Goal: Task Accomplishment & Management: Use online tool/utility

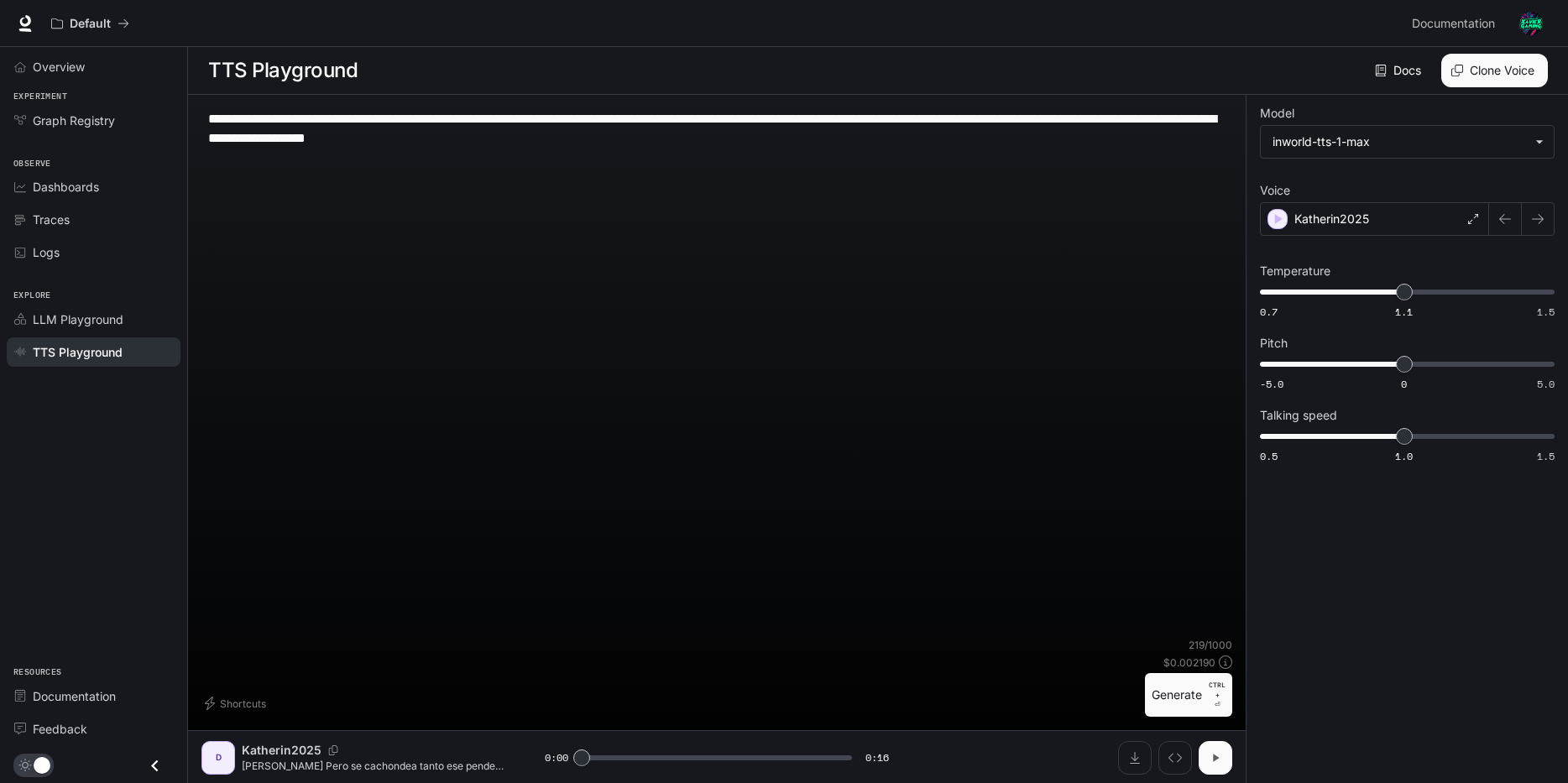
click at [1213, 753] on icon "button" at bounding box center [1216, 758] width 14 height 14
click at [1197, 700] on button "Generate CTRL + ⏎" at bounding box center [1189, 695] width 87 height 44
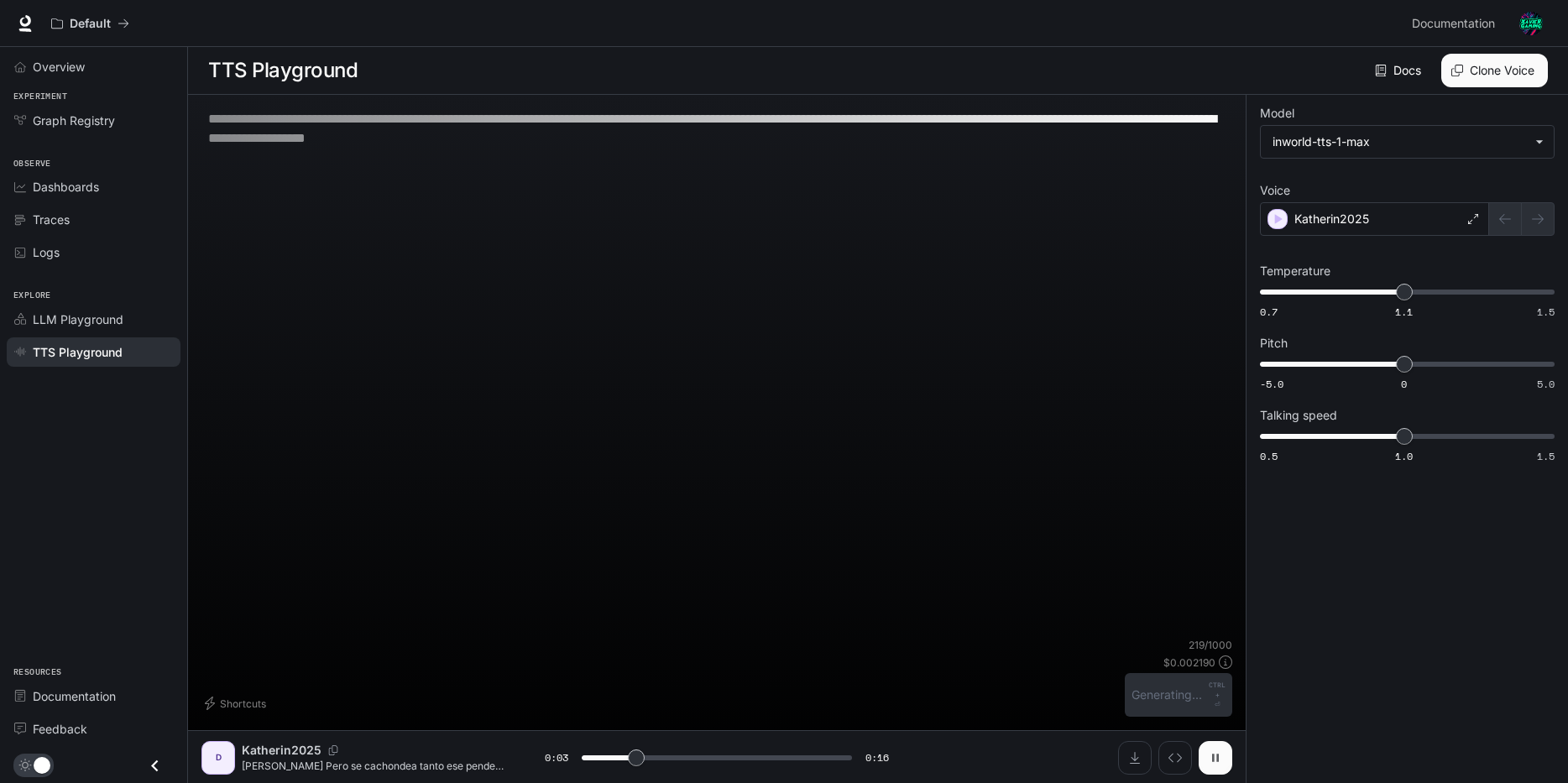
click at [1218, 754] on icon "button" at bounding box center [1216, 758] width 7 height 8
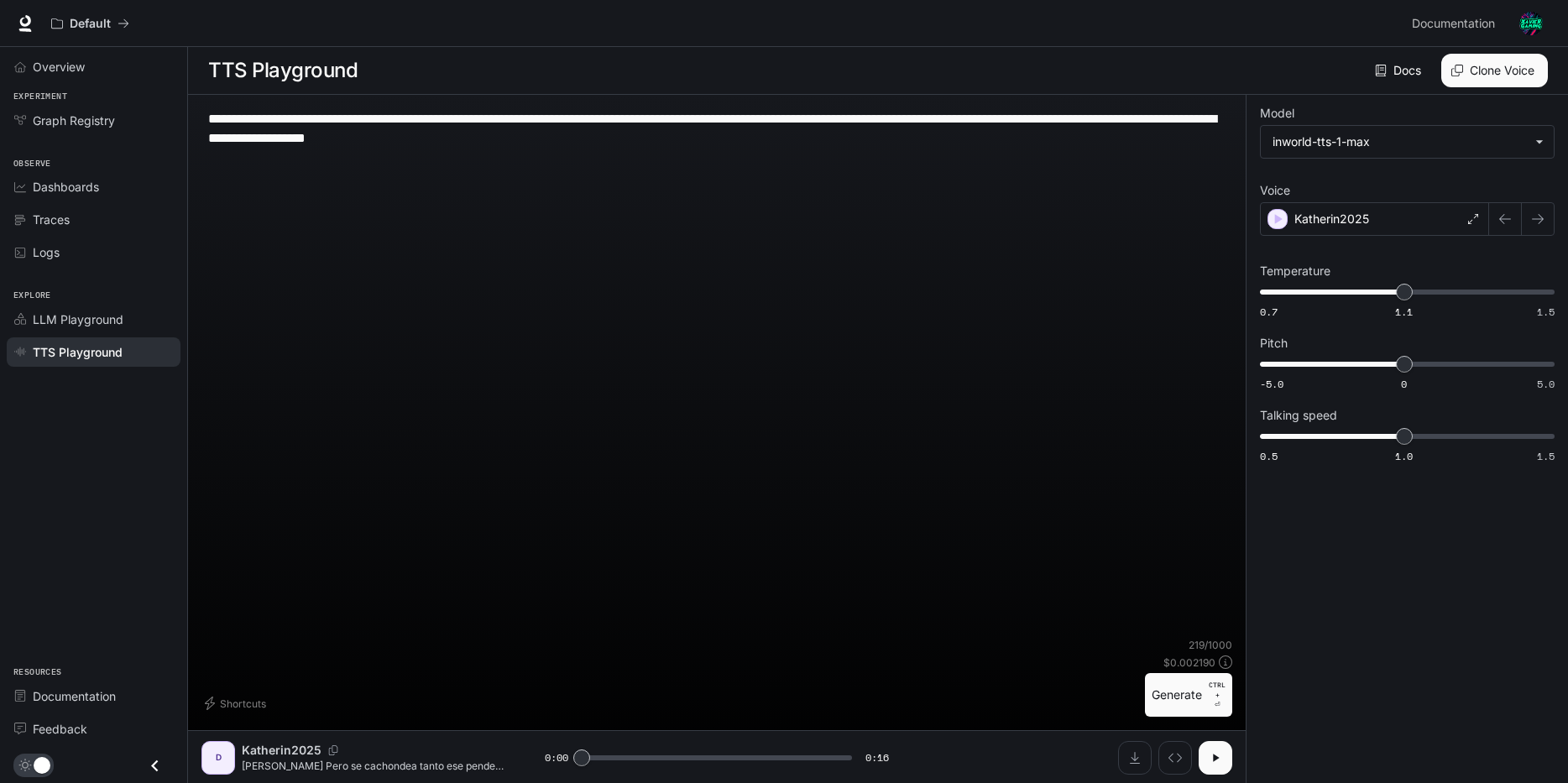
click at [810, 754] on span at bounding box center [717, 757] width 269 height 25
click at [1213, 757] on icon "button" at bounding box center [1216, 758] width 14 height 14
click at [1213, 757] on icon "button" at bounding box center [1216, 758] width 7 height 8
click at [1213, 757] on icon "button" at bounding box center [1216, 758] width 14 height 14
click at [1213, 757] on icon "button" at bounding box center [1216, 758] width 7 height 8
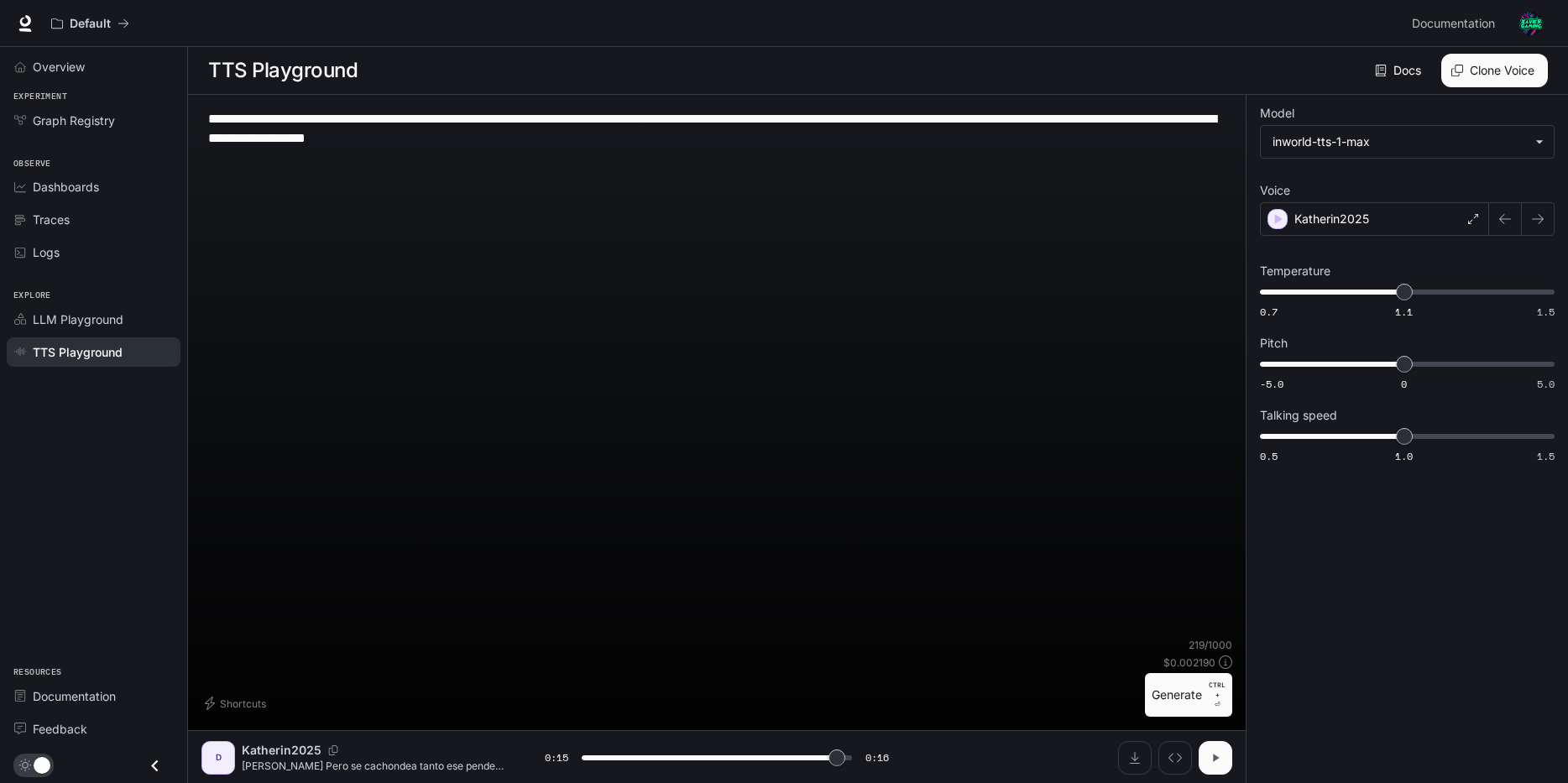
click at [1213, 757] on icon "button" at bounding box center [1216, 758] width 14 height 14
click at [1232, 757] on div "D Katherin2025 Hahaha Pero se cachondea tanto ese pendejo que no puede estar ni…" at bounding box center [717, 757] width 1058 height 53
click at [1225, 759] on button "button" at bounding box center [1216, 758] width 34 height 34
drag, startPoint x: 593, startPoint y: 757, endPoint x: 555, endPoint y: 759, distance: 38.1
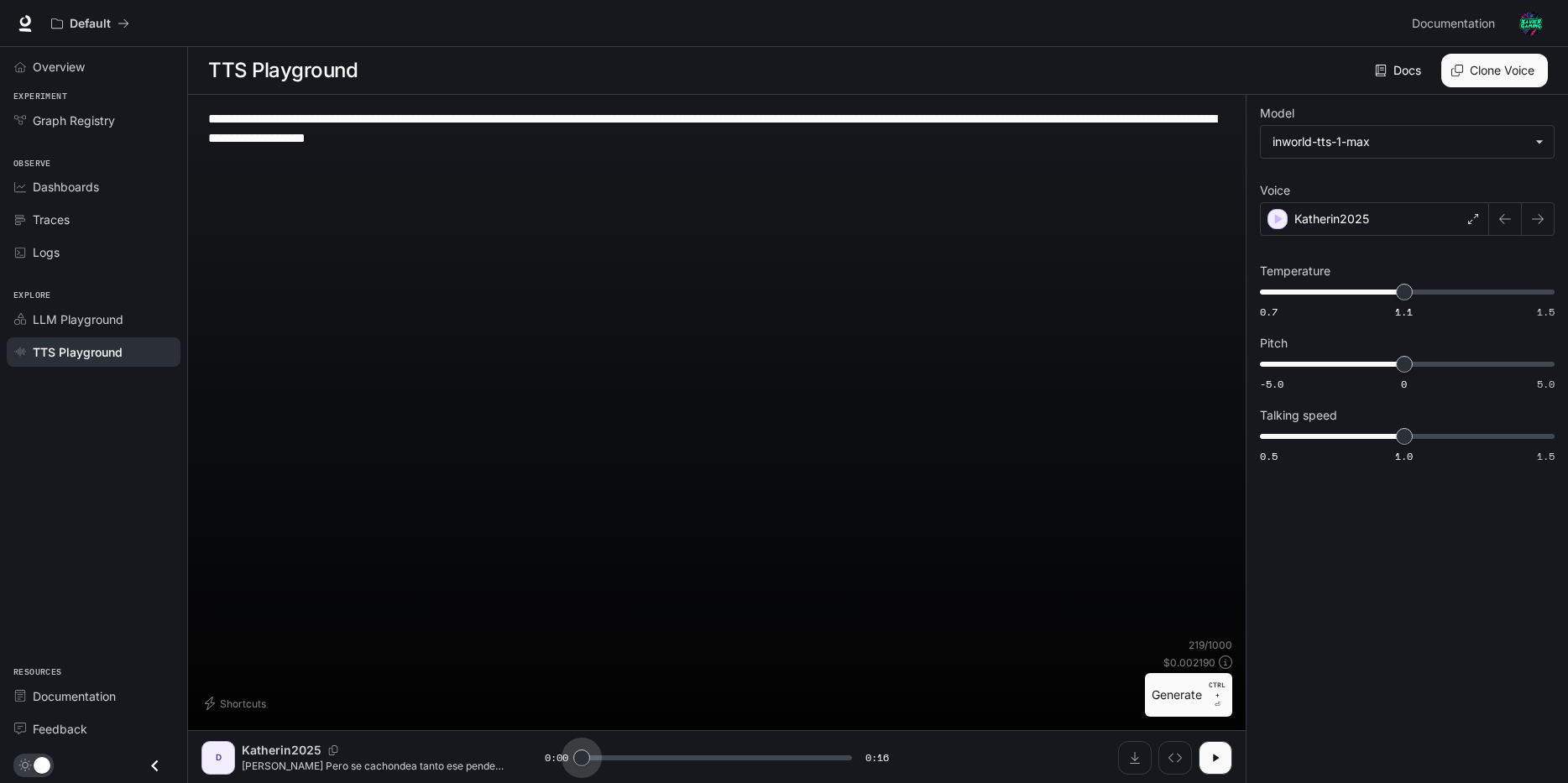
click at [555, 759] on div "0:00 0:16" at bounding box center [716, 757] width 343 height 25
click at [1215, 757] on icon "button" at bounding box center [1216, 758] width 6 height 8
click at [1215, 757] on icon "button" at bounding box center [1216, 758] width 14 height 14
click at [1220, 692] on p "CTRL +" at bounding box center [1217, 690] width 17 height 20
drag, startPoint x: 633, startPoint y: 748, endPoint x: 547, endPoint y: 752, distance: 86.1
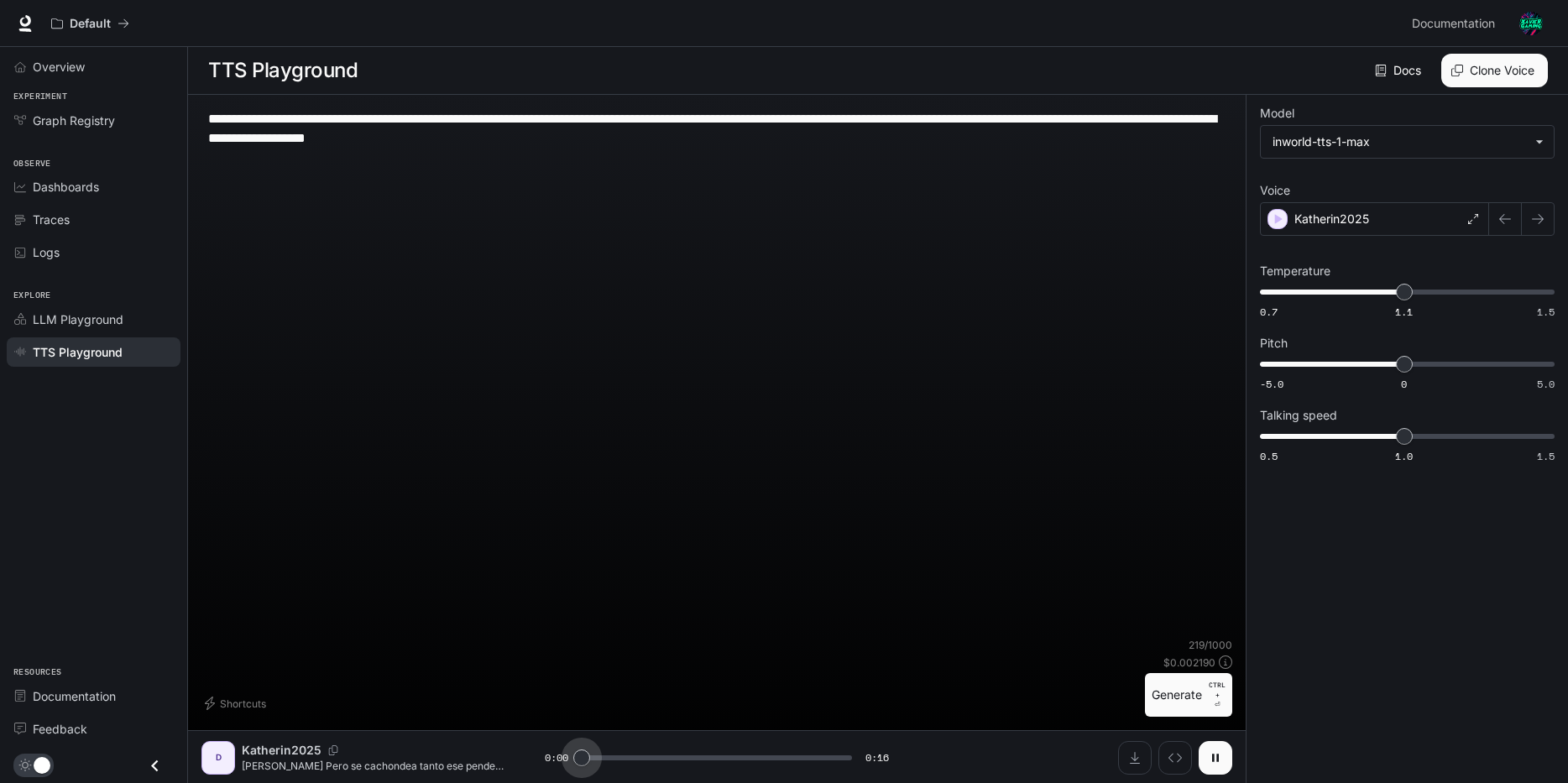
click at [547, 752] on div "0:00 0:16" at bounding box center [716, 757] width 343 height 25
click at [1204, 694] on button "Generate CTRL + ⏎" at bounding box center [1189, 695] width 87 height 44
drag, startPoint x: 652, startPoint y: 130, endPoint x: 208, endPoint y: 101, distance: 444.9
click at [208, 101] on div "**********" at bounding box center [717, 440] width 1058 height 689
type input "***"
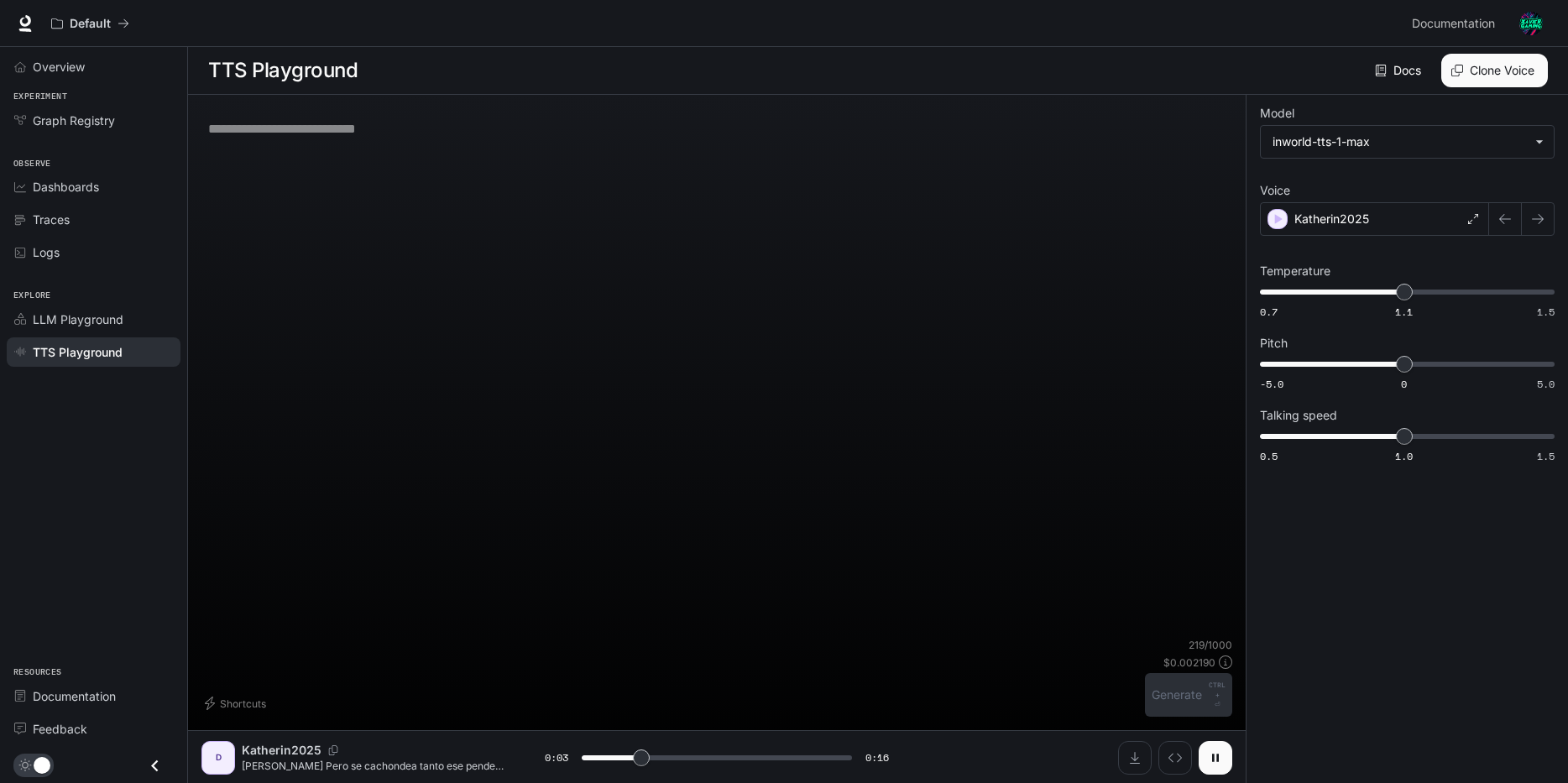
type input "***"
type textarea "*"
type input "***"
type textarea "**"
type input "*"
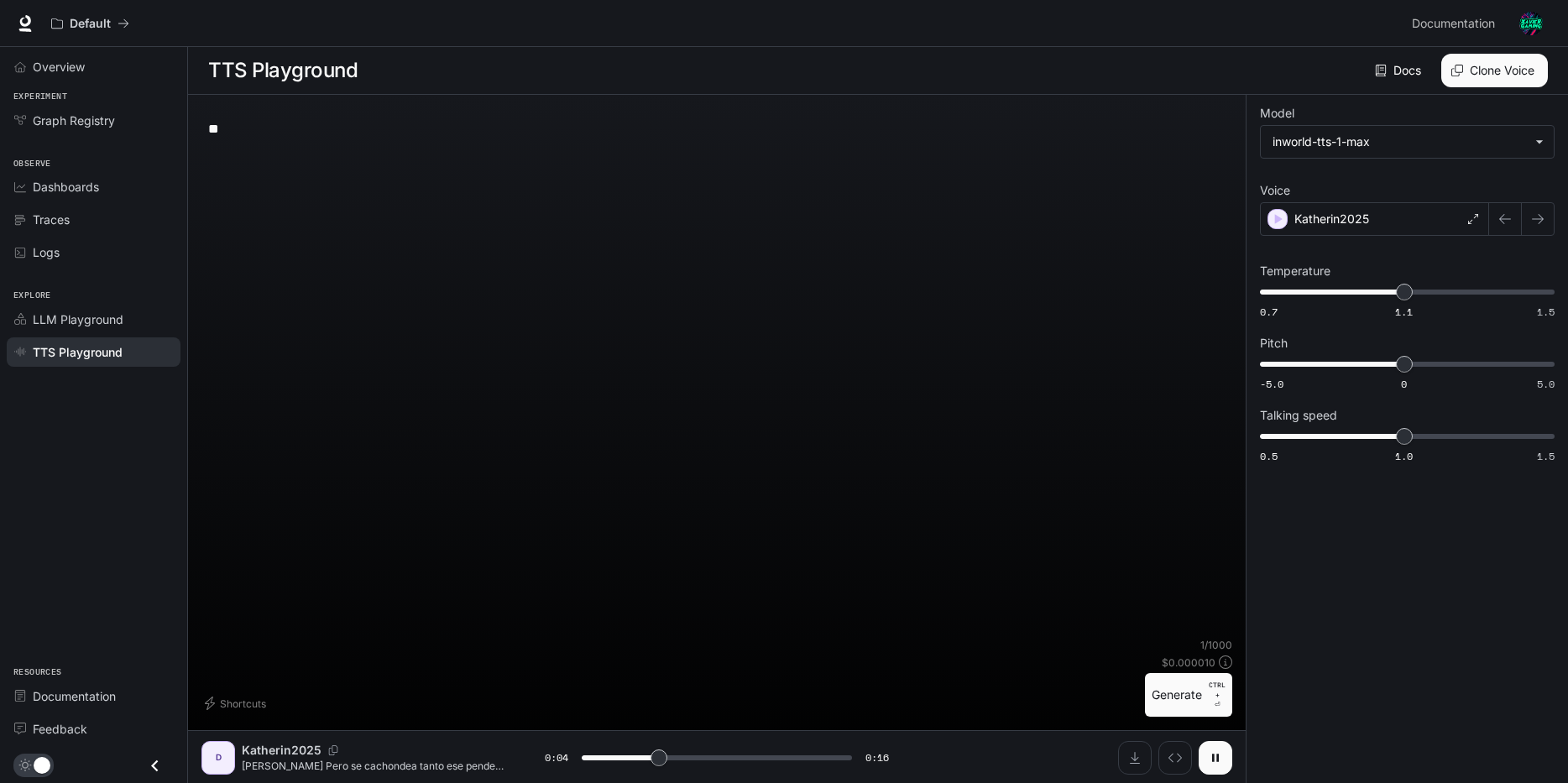
type textarea "***"
type input "***"
type textarea "****"
type input "***"
type textarea "*****"
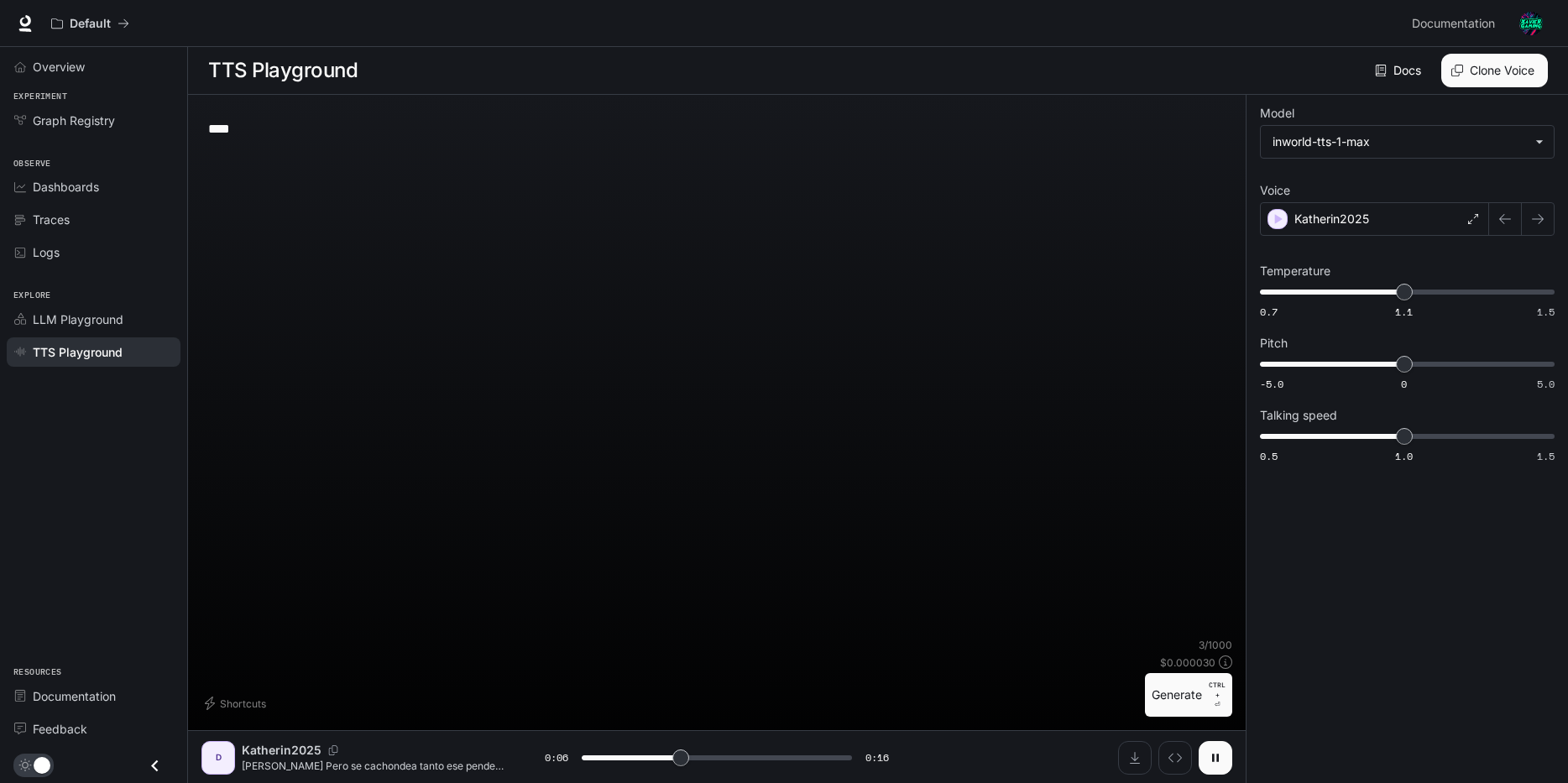
type input "***"
type textarea "******"
type input "*"
type textarea "******"
click at [1190, 705] on button "Generate CTRL + ⏎" at bounding box center [1189, 695] width 87 height 44
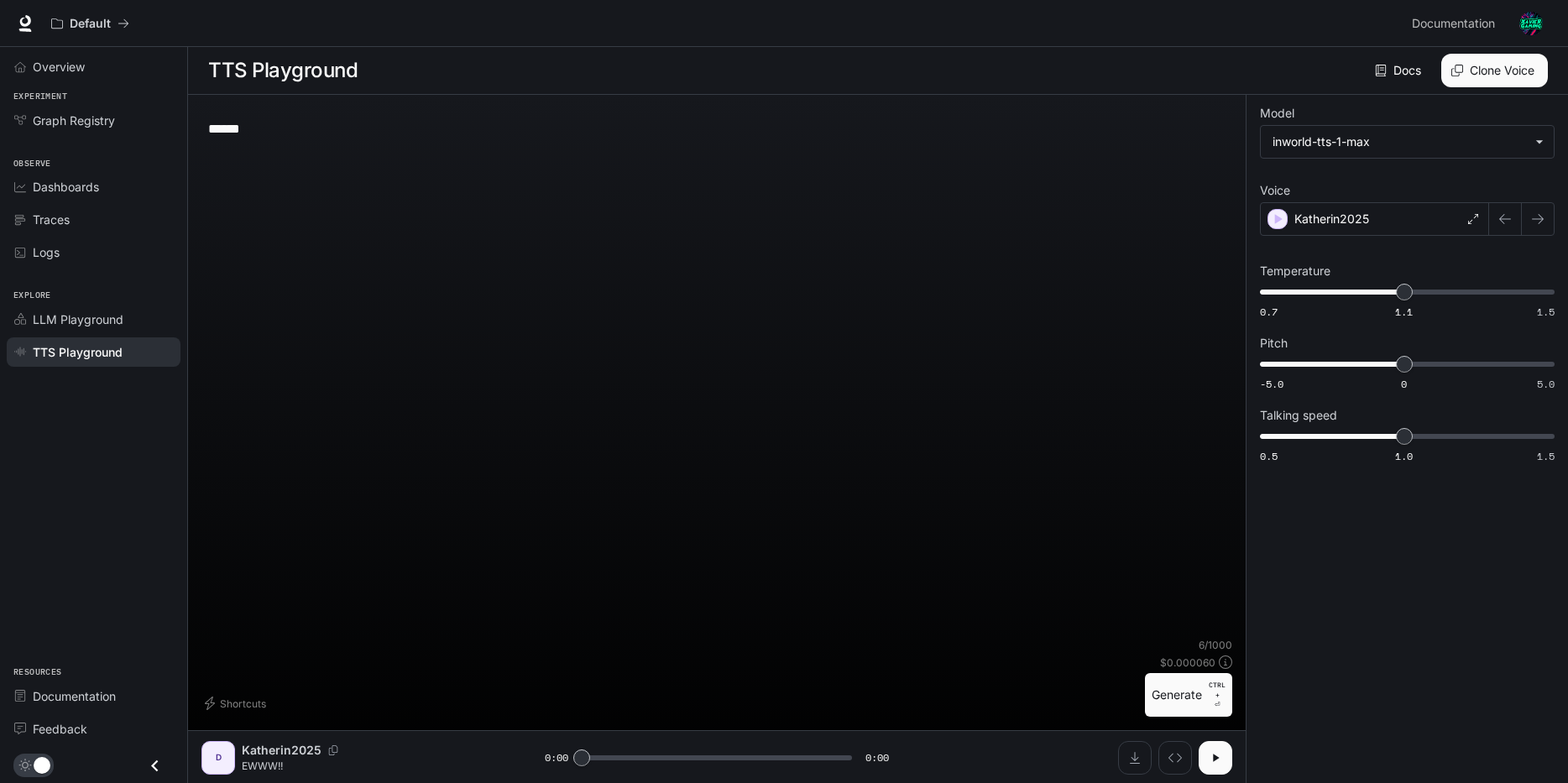
click at [1219, 743] on button "button" at bounding box center [1216, 758] width 34 height 34
click at [1185, 698] on button "Generate CTRL + ⏎" at bounding box center [1189, 695] width 87 height 44
click at [1208, 744] on button "button" at bounding box center [1216, 758] width 34 height 34
click at [1189, 692] on button "Generate CTRL + ⏎" at bounding box center [1189, 695] width 87 height 44
click at [1221, 753] on icon "button" at bounding box center [1216, 758] width 14 height 14
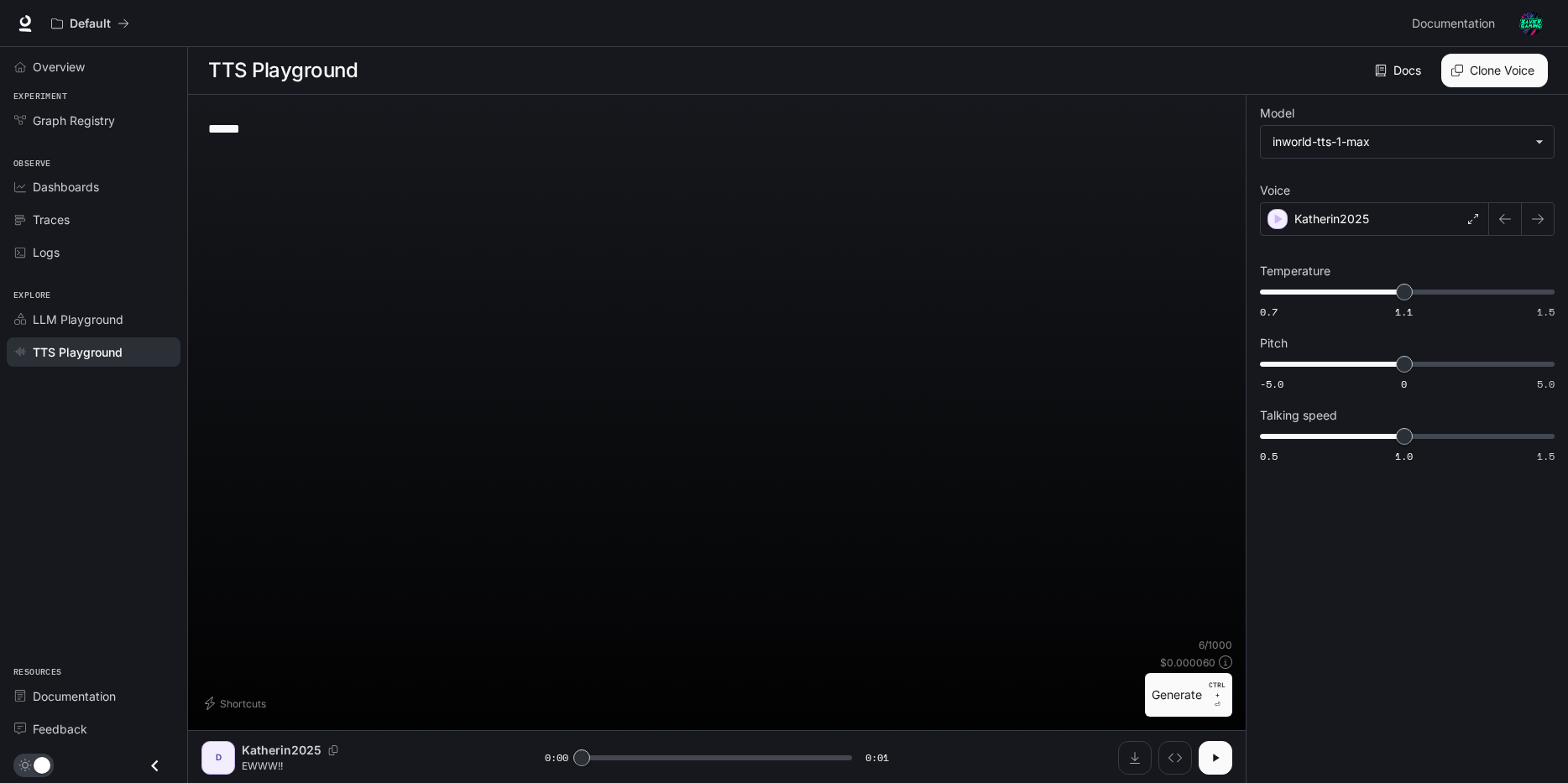
click at [1192, 696] on button "Generate CTRL + ⏎" at bounding box center [1189, 695] width 87 height 44
click at [1199, 704] on button "Generate CTRL + ⏎" at bounding box center [1189, 695] width 87 height 44
click at [1211, 699] on p "CTRL +" at bounding box center [1217, 690] width 17 height 20
click at [1206, 700] on button "Generate CTRL + ⏎" at bounding box center [1189, 695] width 87 height 44
click at [1196, 686] on button "Generate CTRL + ⏎" at bounding box center [1189, 695] width 87 height 44
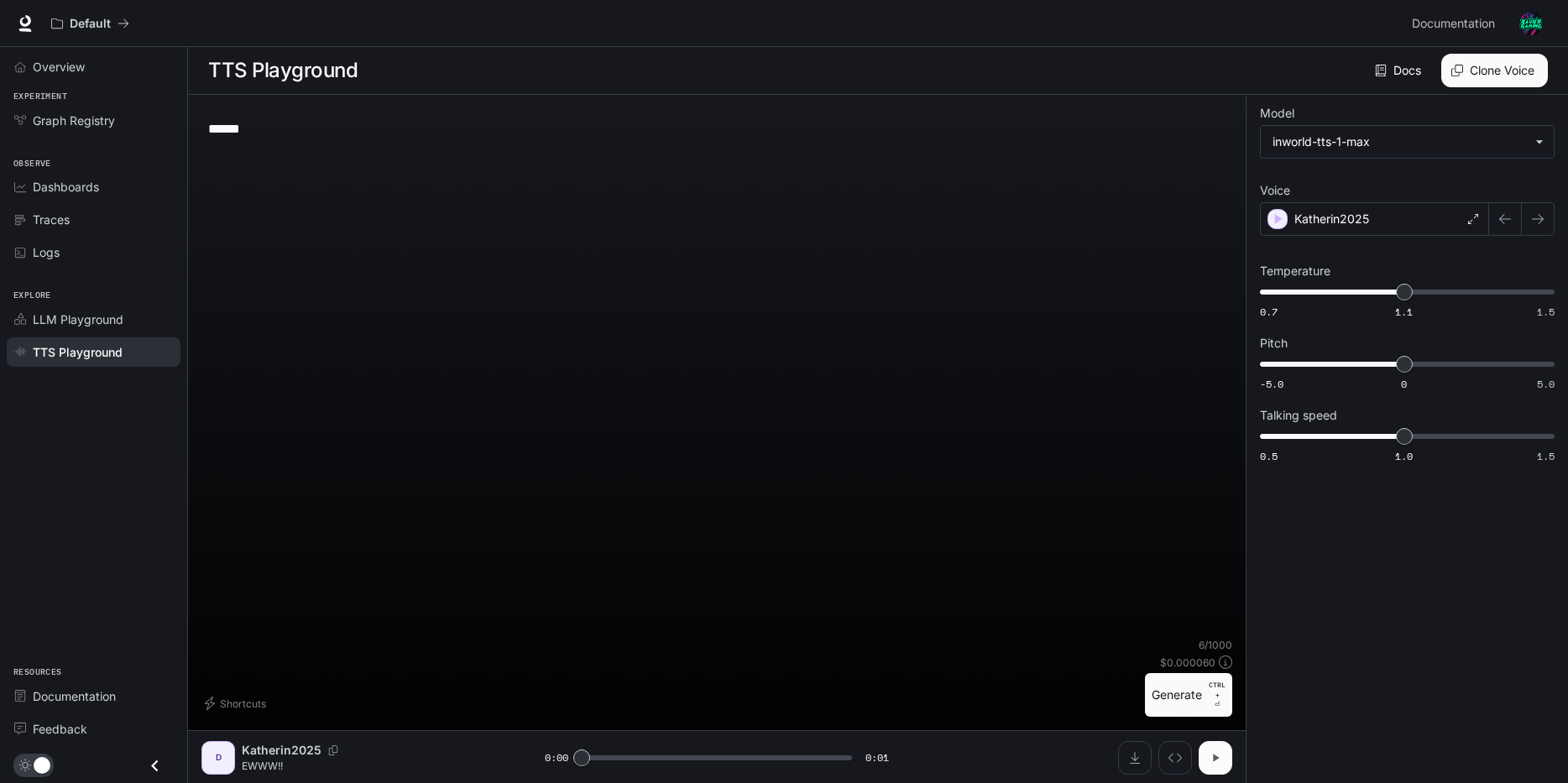
click at [1215, 751] on icon "button" at bounding box center [1216, 758] width 14 height 14
click at [1141, 755] on button "Download audio" at bounding box center [1135, 758] width 34 height 34
click at [1218, 748] on button "button" at bounding box center [1216, 758] width 34 height 34
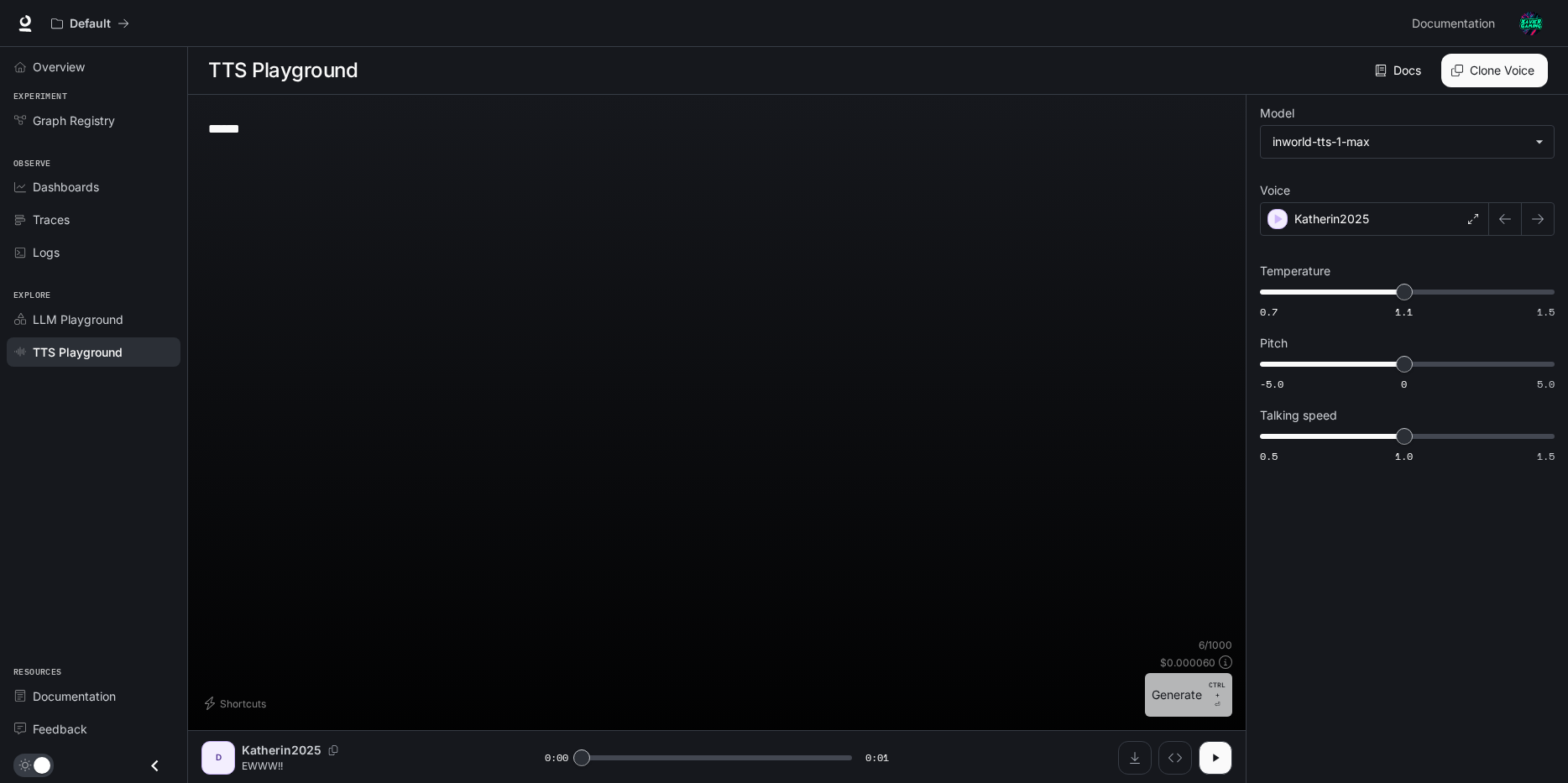
click at [1190, 697] on button "Generate CTRL + ⏎" at bounding box center [1189, 695] width 87 height 44
click at [1191, 696] on button "Generate CTRL + ⏎" at bounding box center [1189, 695] width 87 height 44
click at [1197, 701] on button "Generate CTRL + ⏎" at bounding box center [1189, 695] width 87 height 44
click at [1195, 693] on button "Generate CTRL + ⏎" at bounding box center [1189, 695] width 87 height 44
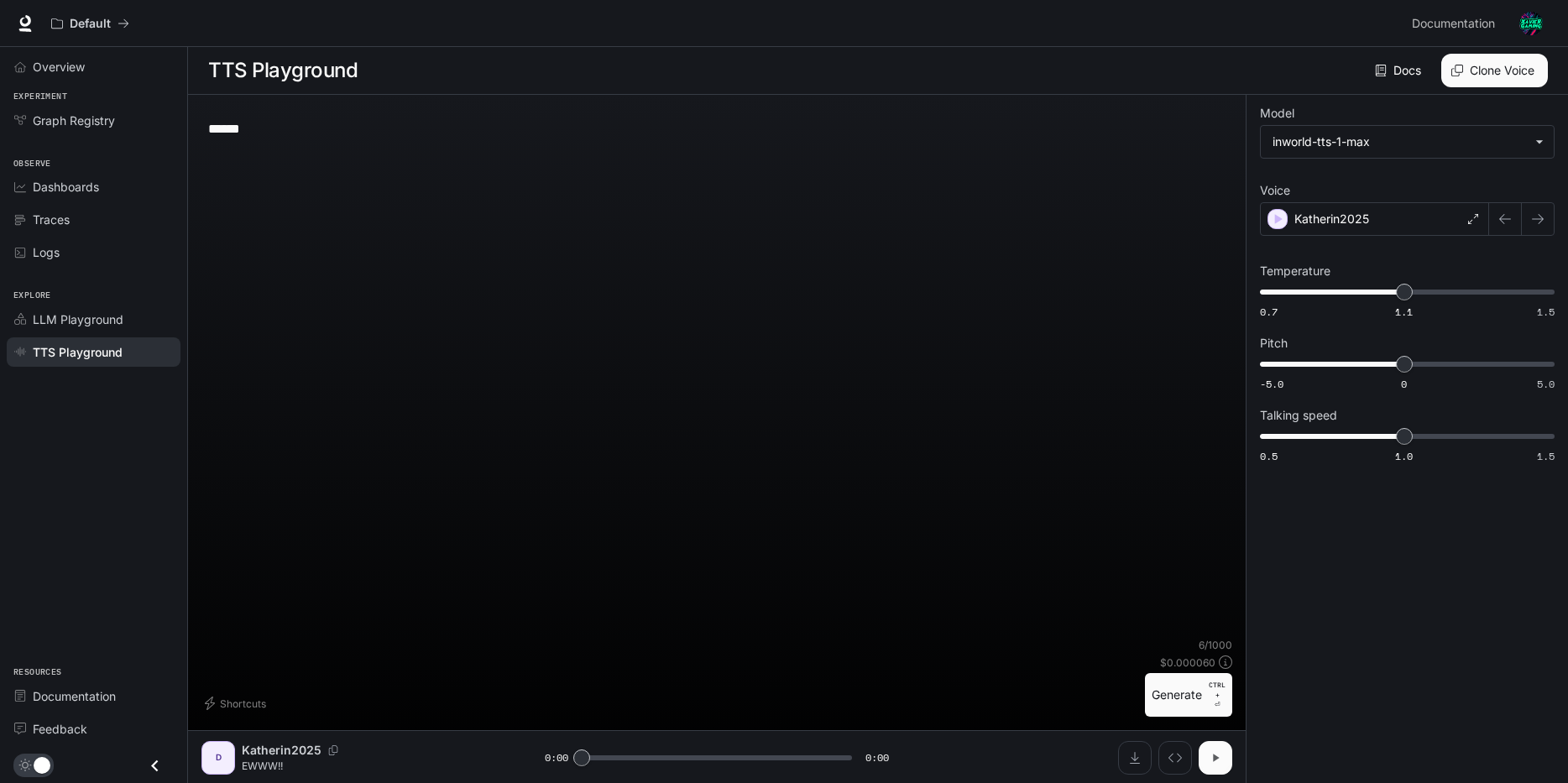
click at [1211, 748] on button "button" at bounding box center [1216, 758] width 34 height 34
click at [1204, 693] on button "Generate CTRL + ⏎" at bounding box center [1189, 695] width 87 height 44
click at [1188, 691] on button "Generate CTRL + ⏎" at bounding box center [1189, 695] width 87 height 44
click at [1202, 695] on button "Generate CTRL + ⏎" at bounding box center [1189, 695] width 87 height 44
click at [1207, 687] on button "Generate CTRL + ⏎" at bounding box center [1189, 695] width 87 height 44
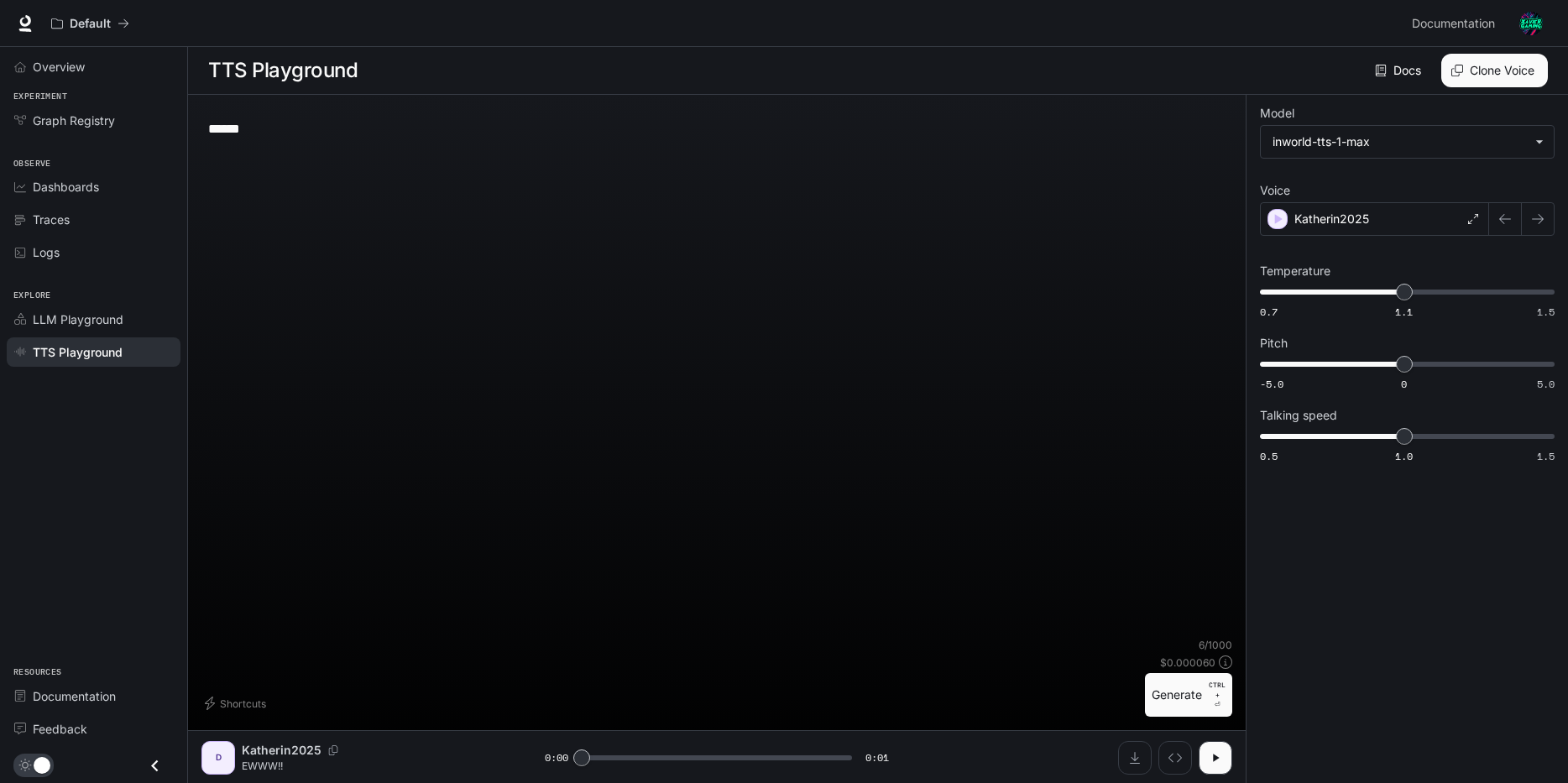
click at [1197, 699] on button "Generate CTRL + ⏎" at bounding box center [1189, 695] width 87 height 44
click at [1197, 708] on button "Generate CTRL + ⏎" at bounding box center [1189, 695] width 87 height 44
click at [1185, 696] on button "Generate CTRL + ⏎" at bounding box center [1189, 695] width 87 height 44
click at [1165, 691] on button "Generate CTRL + ⏎" at bounding box center [1189, 695] width 87 height 44
click at [1174, 687] on button "Generate CTRL + ⏎" at bounding box center [1189, 695] width 87 height 44
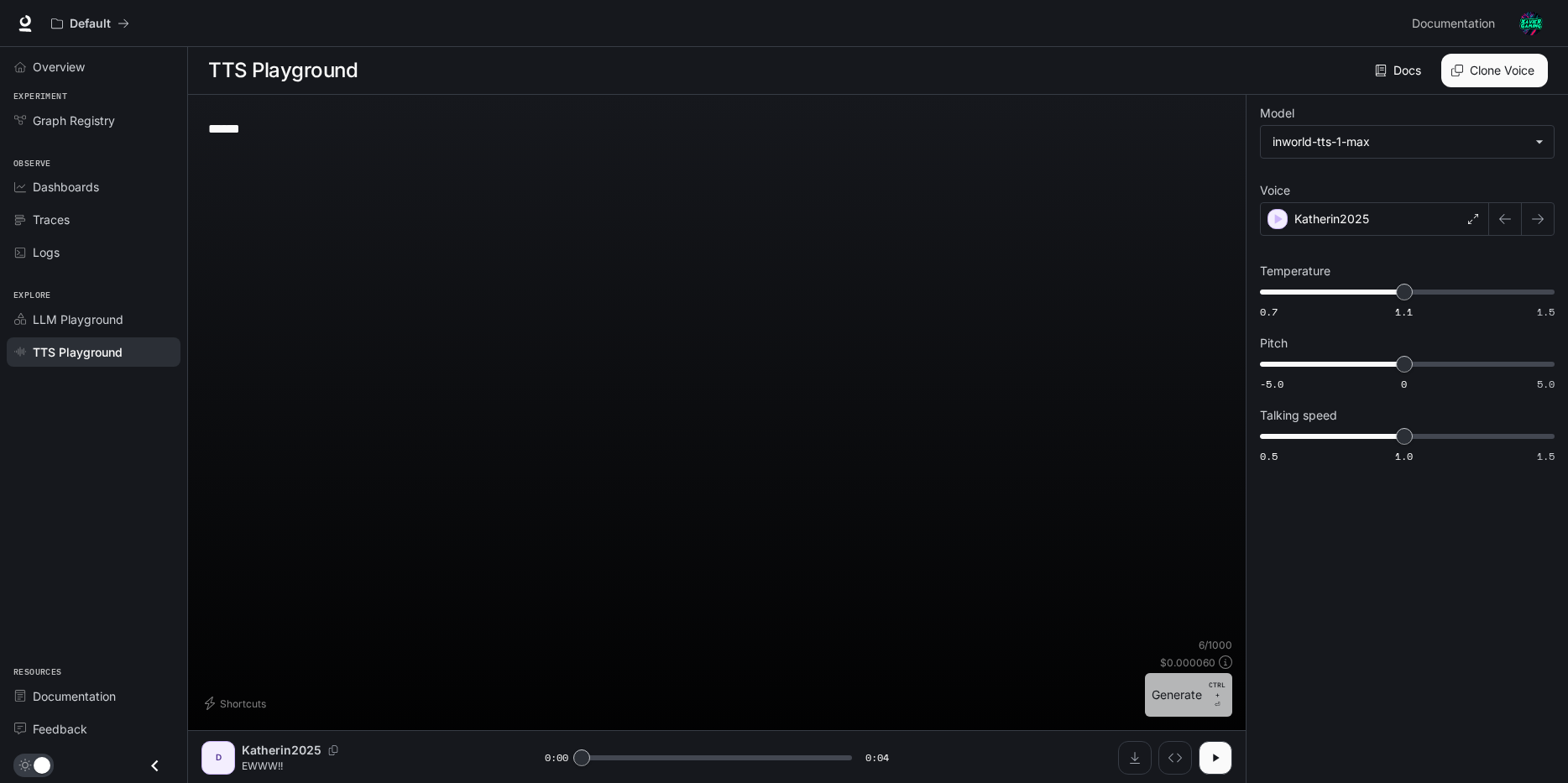
click at [1176, 687] on button "Generate CTRL + ⏎" at bounding box center [1189, 695] width 87 height 44
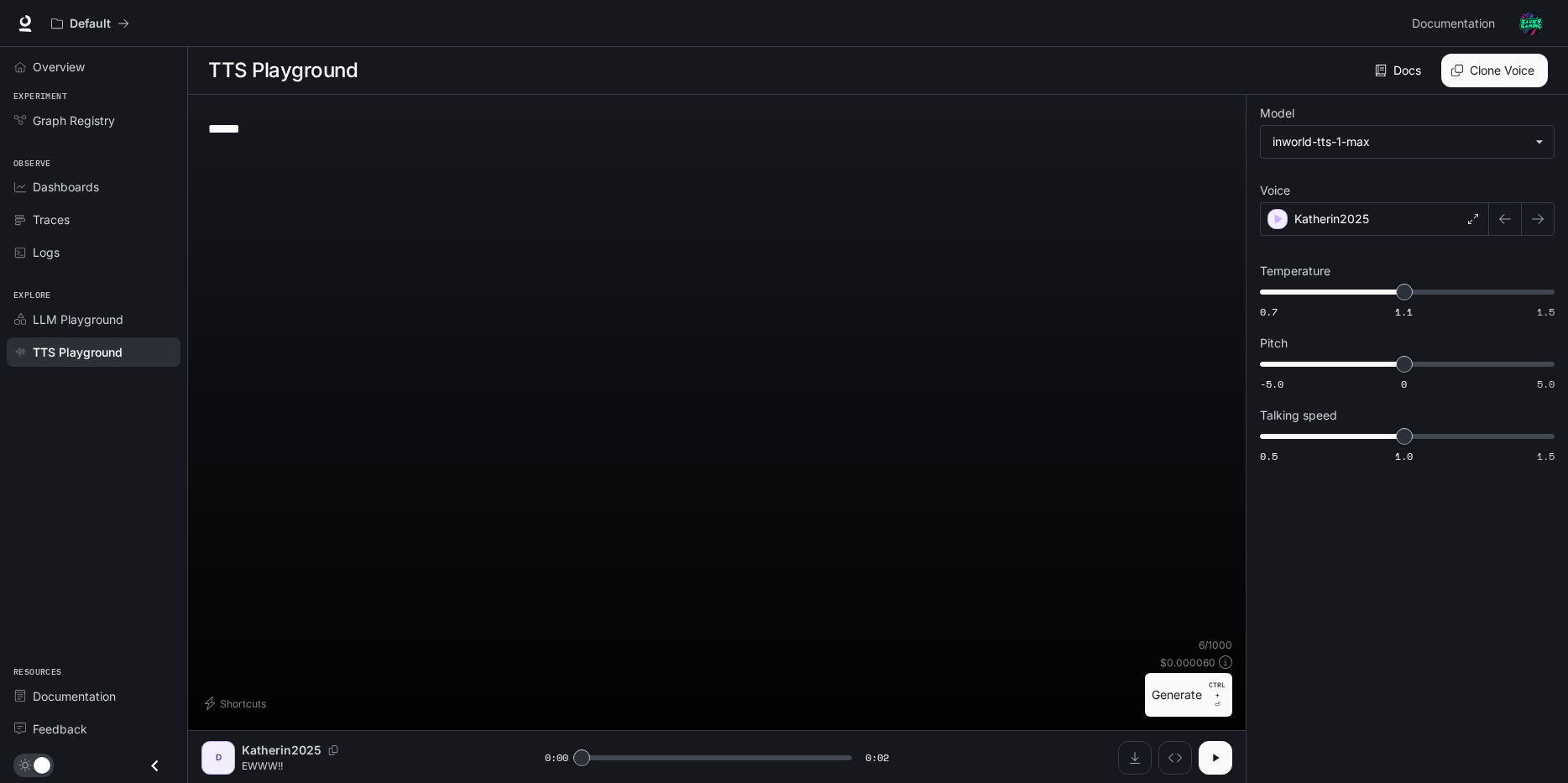
click at [1209, 749] on button "button" at bounding box center [1216, 758] width 34 height 34
click at [1219, 760] on icon "button" at bounding box center [1216, 758] width 14 height 14
click at [1191, 691] on button "Generate CTRL + ⏎" at bounding box center [1189, 695] width 87 height 44
click at [1208, 702] on button "Generate CTRL + ⏎" at bounding box center [1189, 695] width 87 height 44
click at [1185, 692] on button "Generate CTRL + ⏎" at bounding box center [1189, 695] width 87 height 44
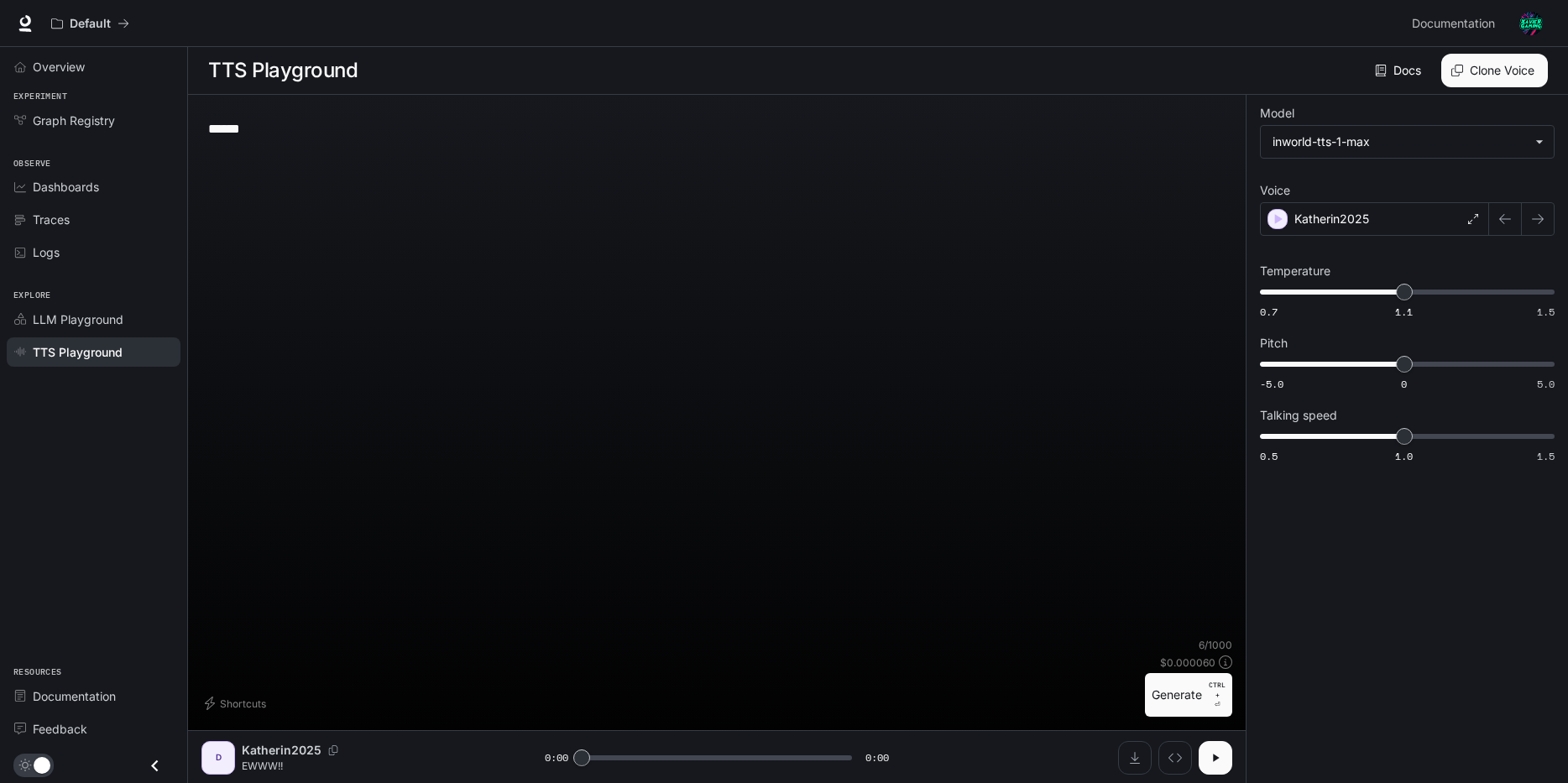
click at [1183, 685] on button "Generate CTRL + ⏎" at bounding box center [1189, 695] width 87 height 44
click at [1179, 684] on button "Generate CTRL + ⏎" at bounding box center [1189, 695] width 87 height 44
click at [1193, 690] on button "Generate CTRL + ⏎" at bounding box center [1189, 695] width 87 height 44
click at [1222, 747] on button "button" at bounding box center [1216, 758] width 34 height 34
click at [1135, 749] on button "Download audio" at bounding box center [1135, 758] width 34 height 34
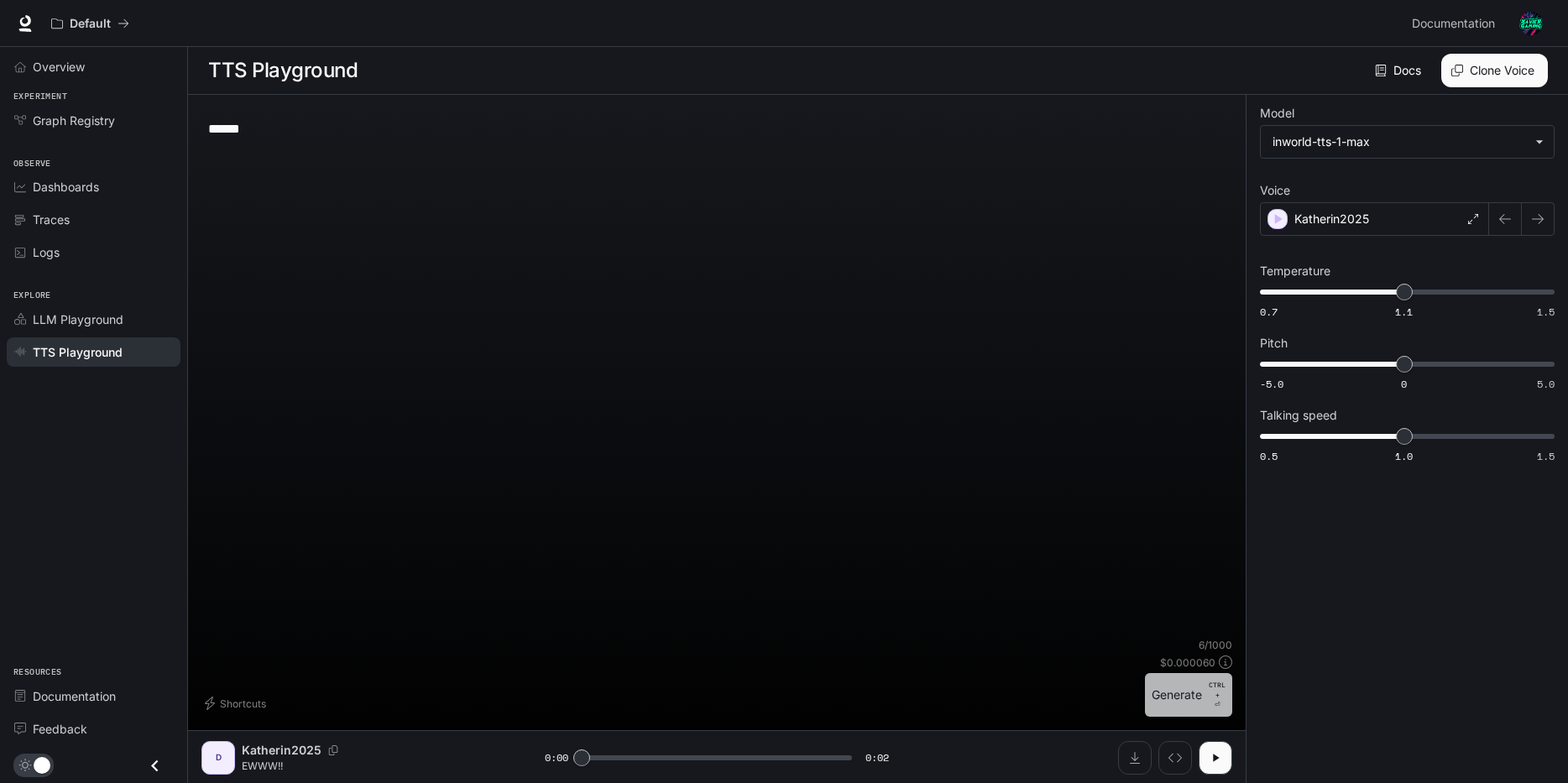
click at [1176, 696] on button "Generate CTRL + ⏎" at bounding box center [1189, 695] width 87 height 44
click at [1200, 703] on button "Generate CTRL + ⏎" at bounding box center [1189, 695] width 87 height 44
click at [1185, 677] on button "Generate CTRL + ⏎" at bounding box center [1189, 695] width 87 height 44
click at [1183, 693] on button "Generate CTRL + ⏎" at bounding box center [1189, 695] width 87 height 44
click at [1220, 765] on button "button" at bounding box center [1216, 758] width 34 height 34
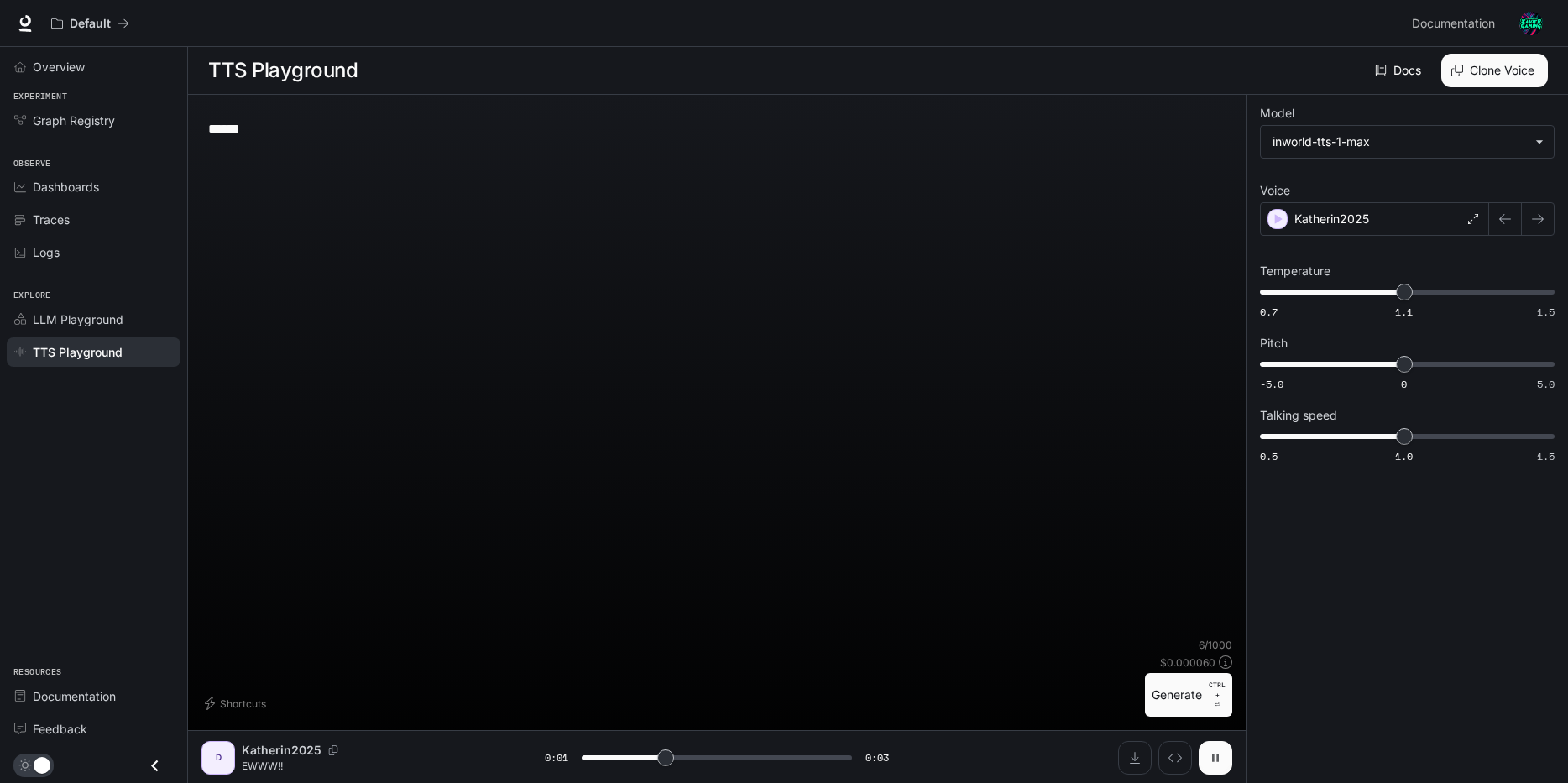
click at [1222, 764] on icon "button" at bounding box center [1216, 758] width 14 height 14
click at [1207, 691] on button "Generate CTRL + ⏎" at bounding box center [1189, 695] width 87 height 44
click at [1194, 689] on button "Generate CTRL + ⏎" at bounding box center [1189, 695] width 87 height 44
click at [1208, 694] on button "Generate CTRL + ⏎" at bounding box center [1189, 695] width 87 height 44
click at [1173, 693] on button "Generate CTRL + ⏎" at bounding box center [1189, 695] width 87 height 44
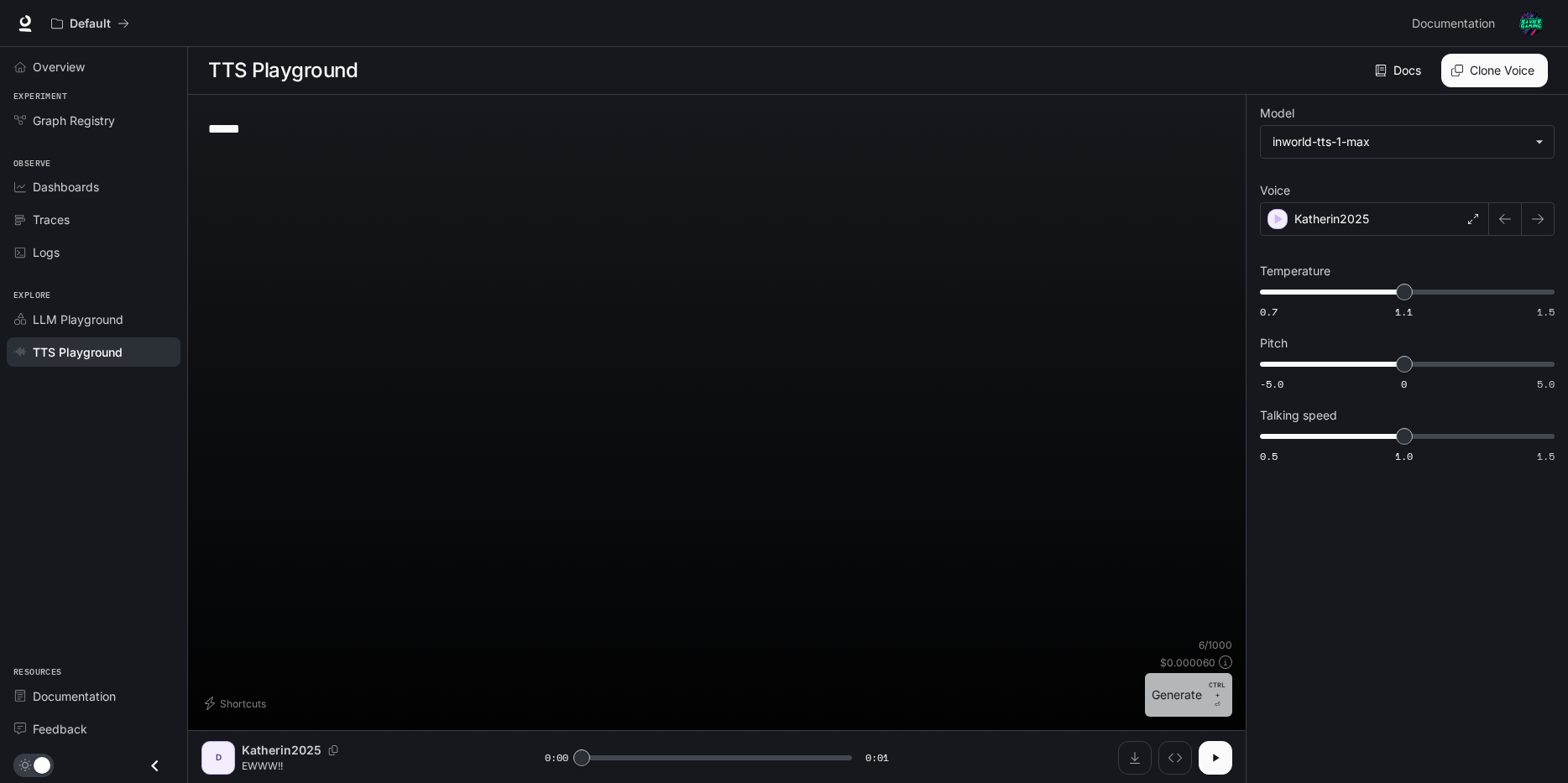
click at [1179, 688] on button "Generate CTRL + ⏎" at bounding box center [1189, 695] width 87 height 44
click at [1196, 693] on button "Generate CTRL + ⏎" at bounding box center [1189, 695] width 87 height 44
click at [1197, 695] on button "Generate CTRL + ⏎" at bounding box center [1189, 695] width 87 height 44
click at [1194, 691] on button "Generate CTRL + ⏎" at bounding box center [1189, 695] width 87 height 44
click at [1198, 701] on button "Generate CTRL + ⏎" at bounding box center [1189, 695] width 87 height 44
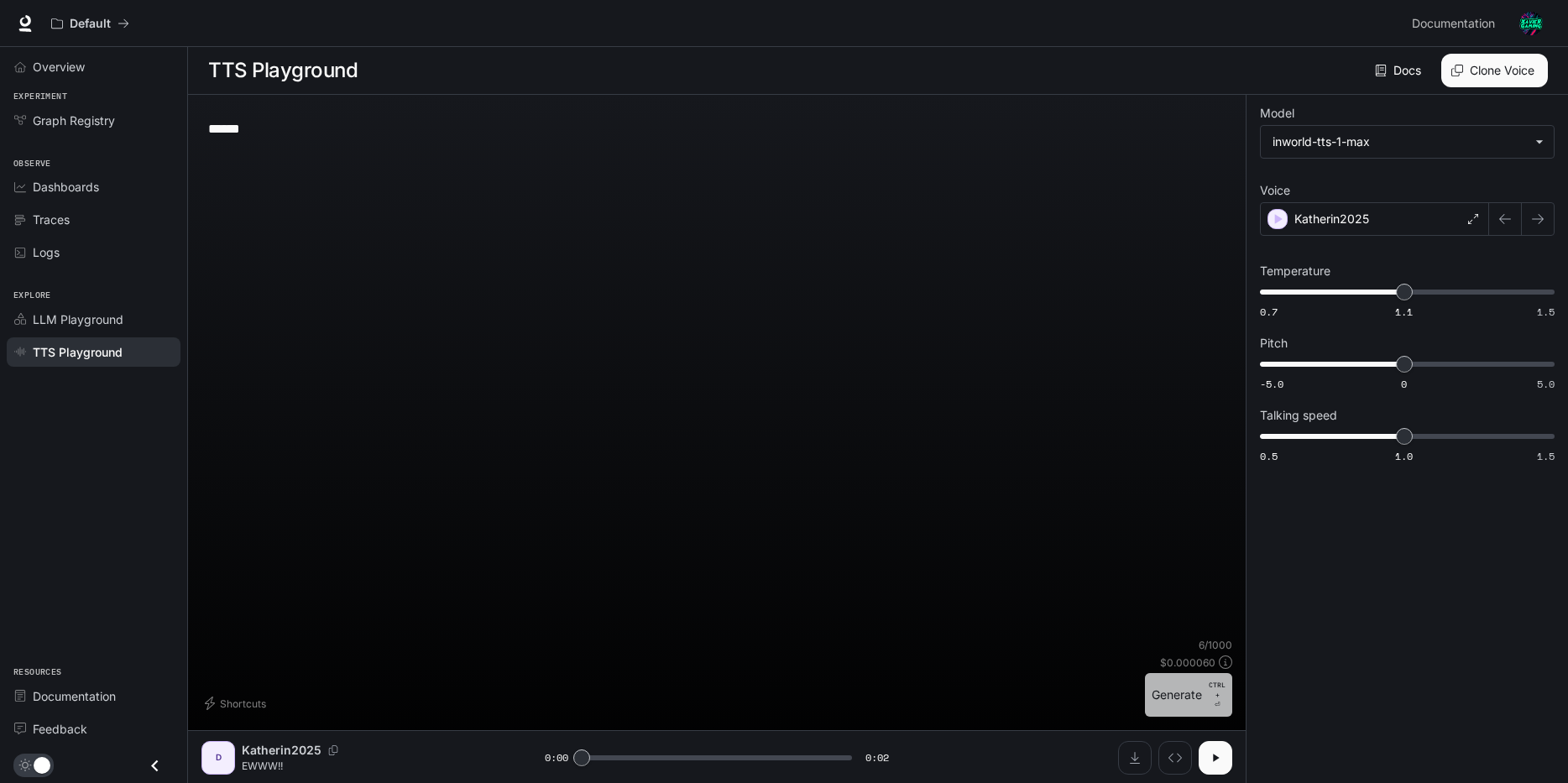
click at [1201, 699] on button "Generate CTRL + ⏎" at bounding box center [1189, 695] width 87 height 44
click at [1197, 678] on button "Generate CTRL + ⏎" at bounding box center [1189, 695] width 87 height 44
click at [1204, 690] on button "Generate CTRL + ⏎" at bounding box center [1189, 695] width 87 height 44
click at [1205, 690] on button "Generate CTRL + ⏎" at bounding box center [1189, 695] width 87 height 44
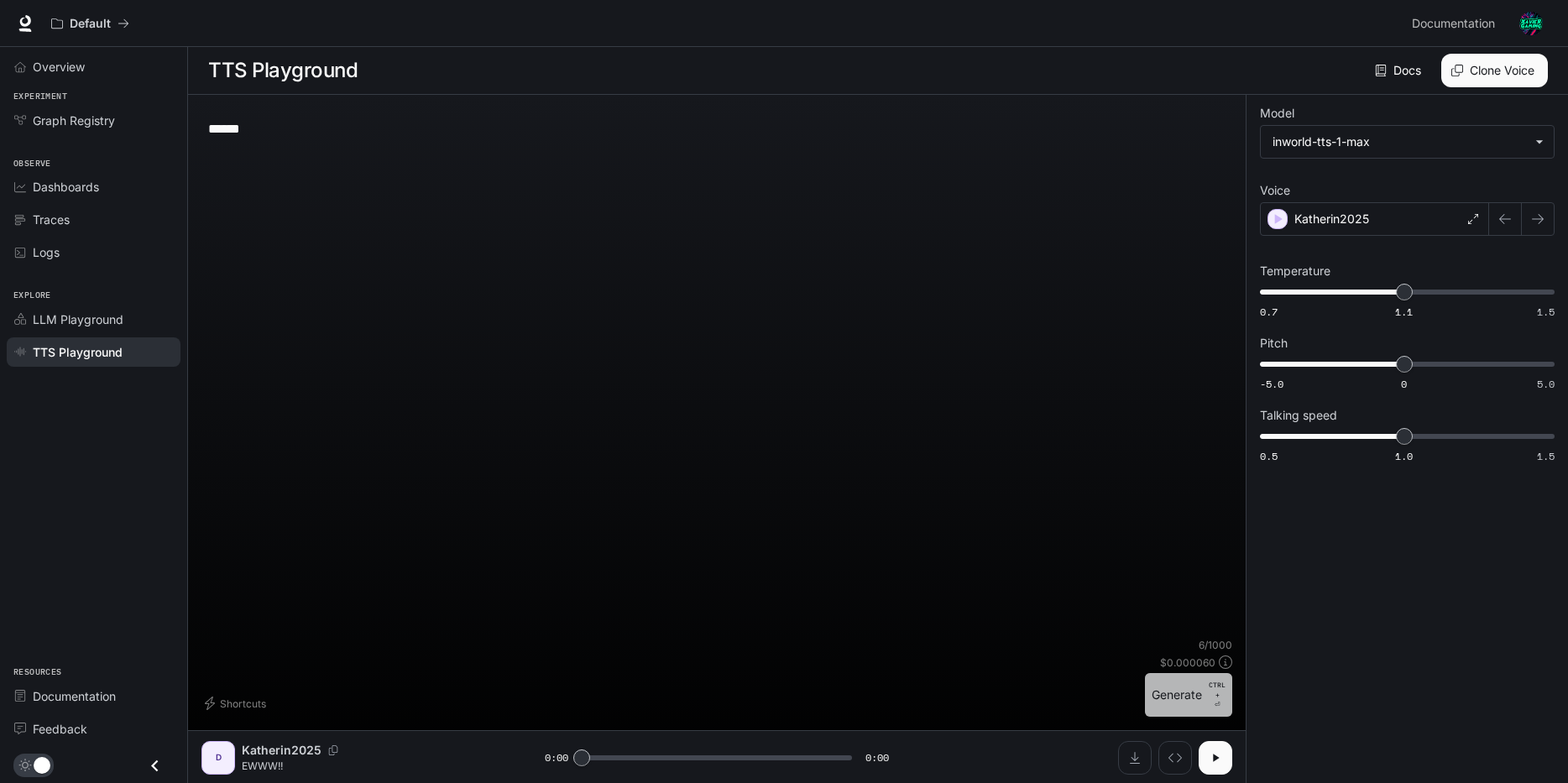
click at [1205, 690] on button "Generate CTRL + ⏎" at bounding box center [1189, 695] width 87 height 44
click at [1192, 696] on button "Generate CTRL + ⏎" at bounding box center [1189, 695] width 87 height 44
drag, startPoint x: 296, startPoint y: 131, endPoint x: 113, endPoint y: 130, distance: 183.0
click at [113, 130] on div "**********" at bounding box center [784, 392] width 1568 height 784
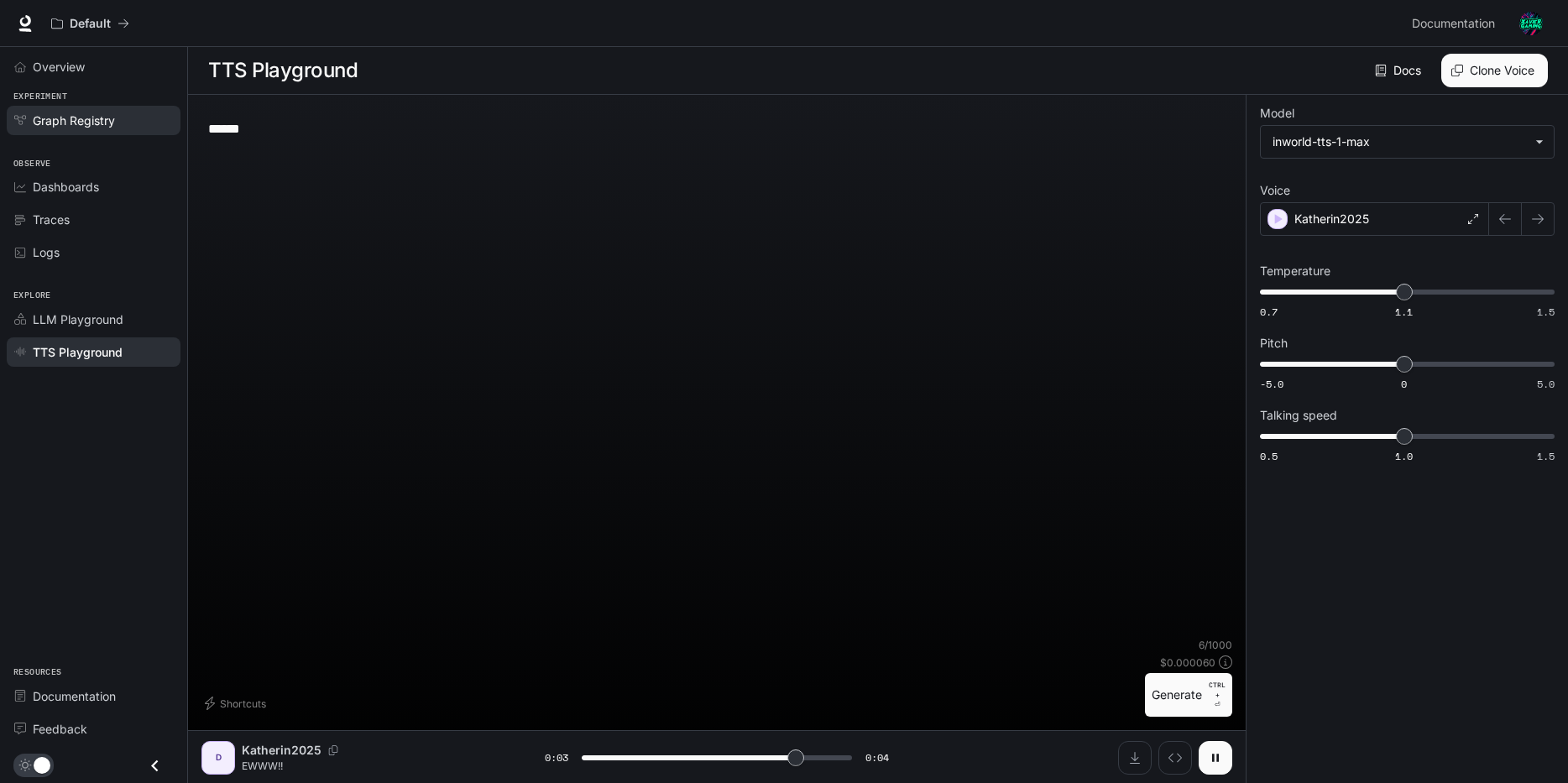
type input "***"
type input "*"
type textarea "*"
type textarea "*******"
click at [1202, 715] on div "Inspect" at bounding box center [1175, 723] width 53 height 36
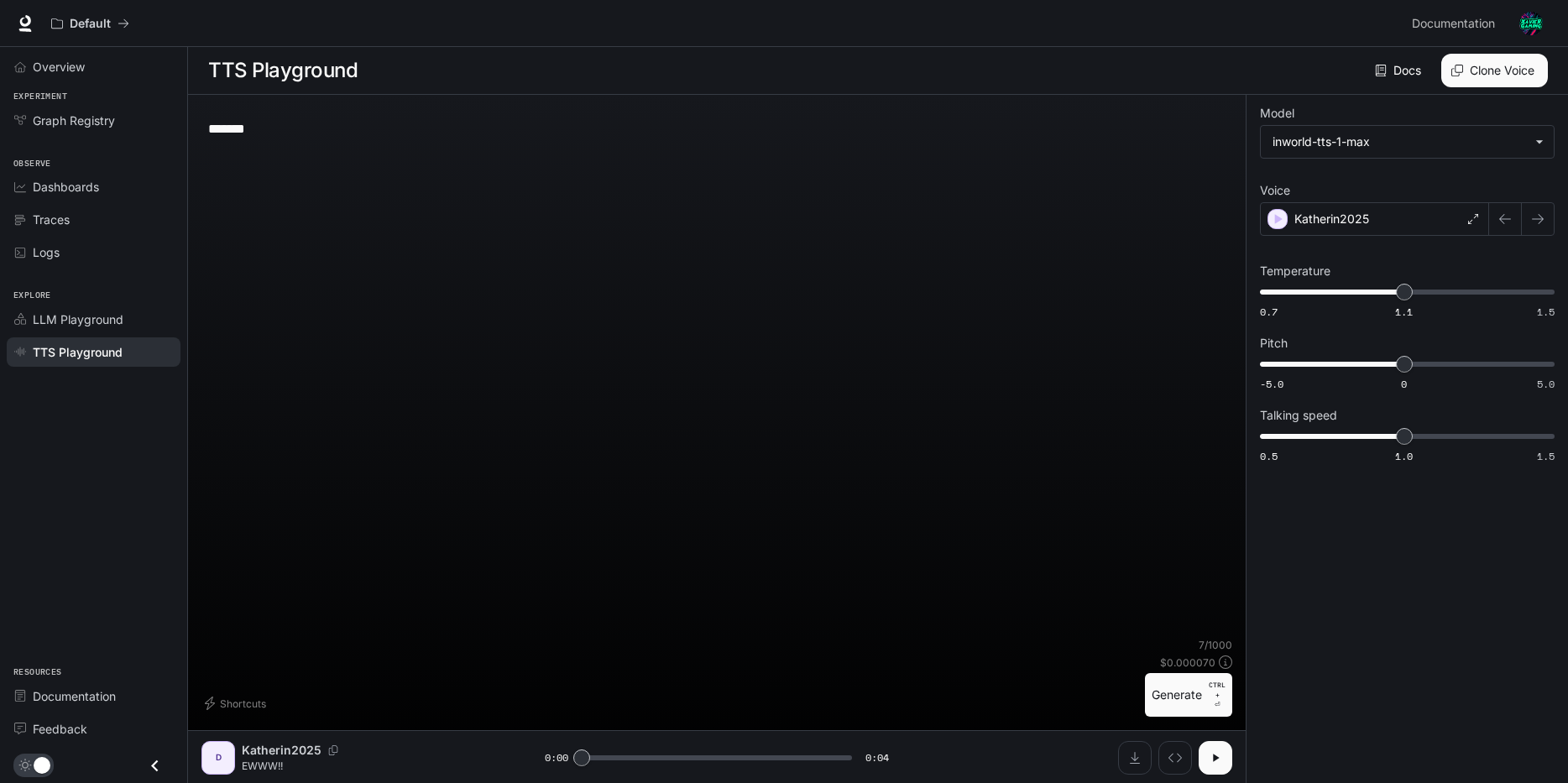
click at [1220, 701] on p "CTRL + ⏎" at bounding box center [1217, 695] width 17 height 31
click at [1202, 698] on button "Generate CTRL + ⏎" at bounding box center [1189, 695] width 87 height 44
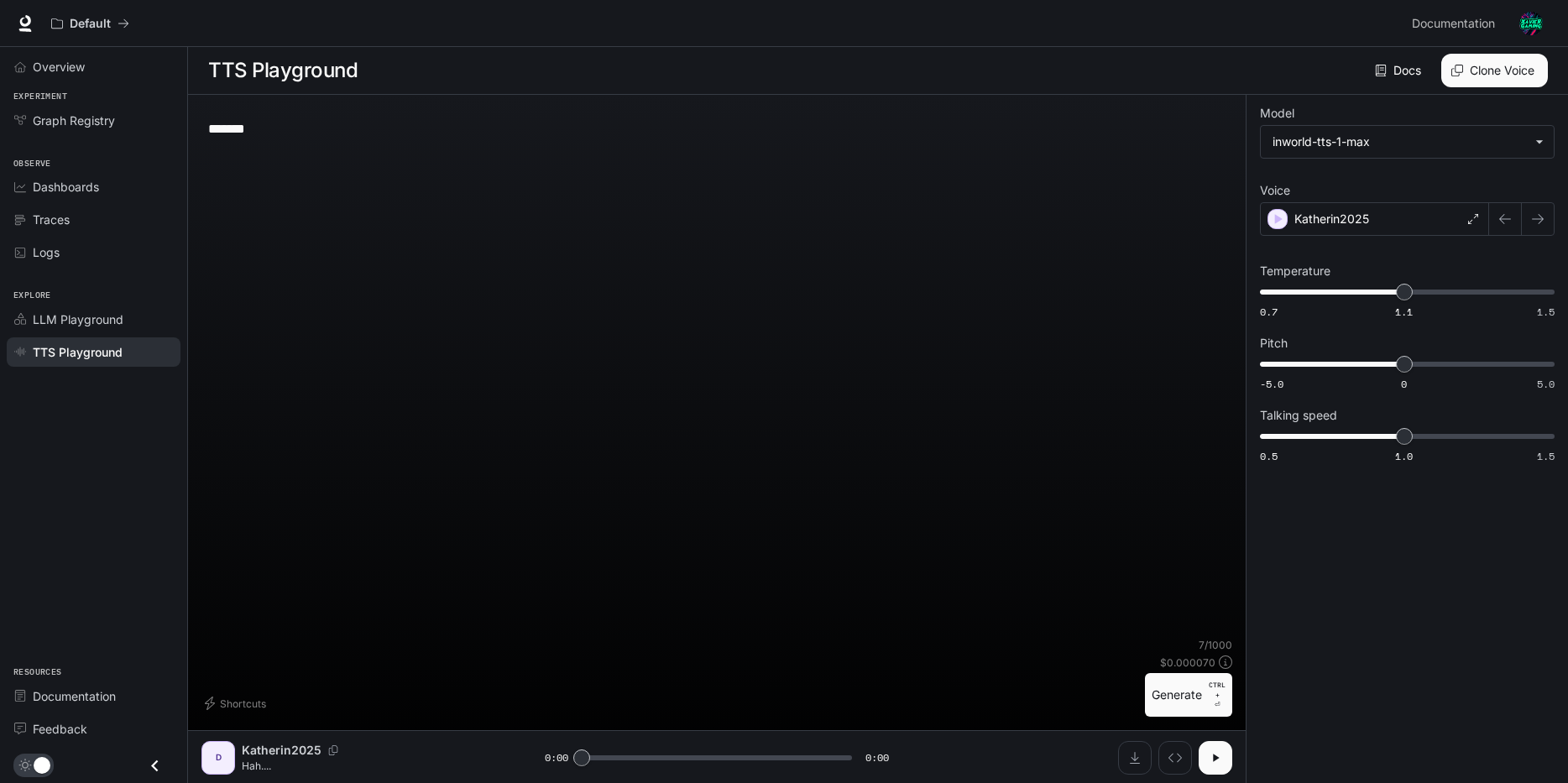
click at [1202, 698] on button "Generate CTRL + ⏎" at bounding box center [1189, 695] width 87 height 44
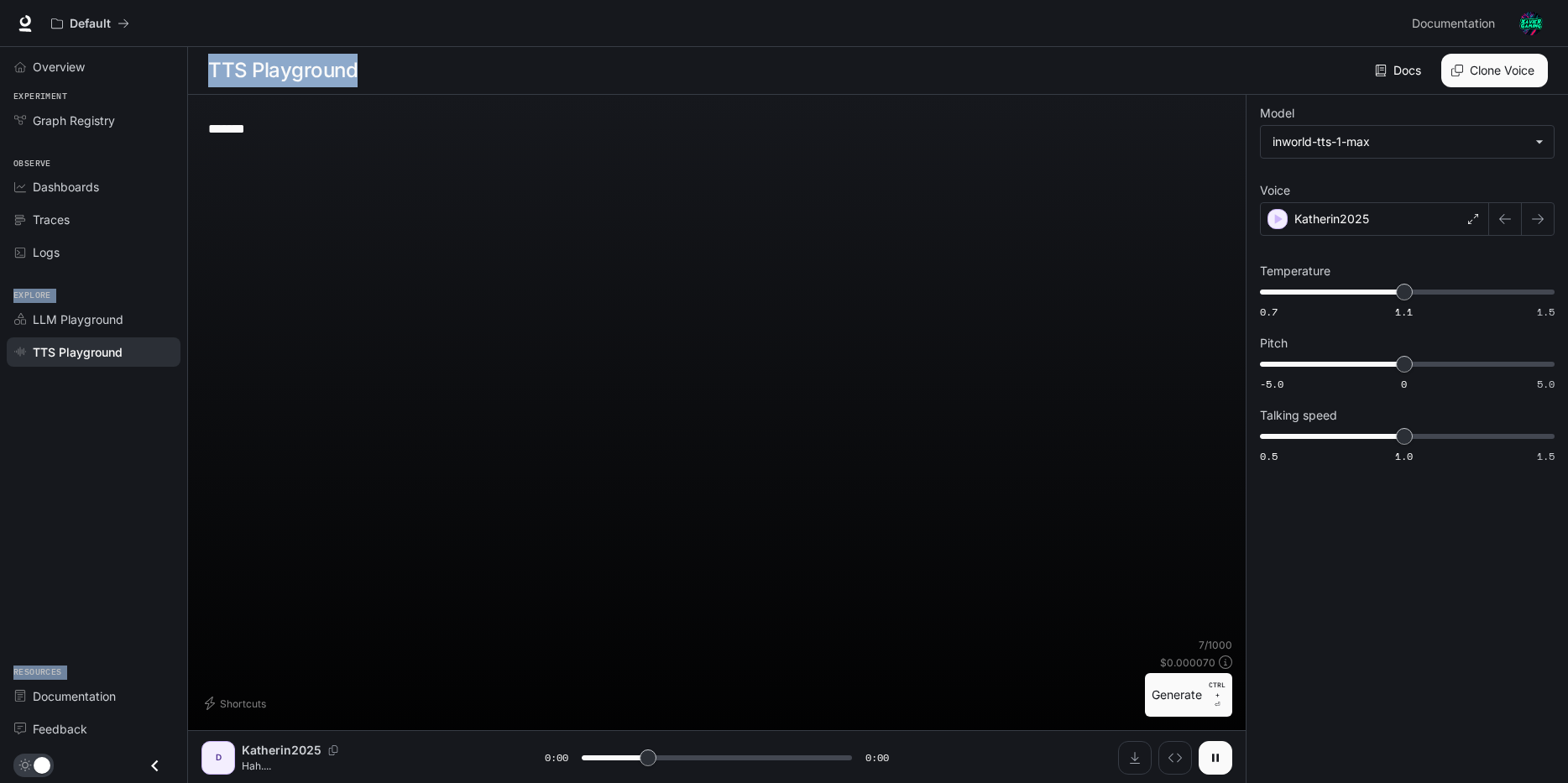
drag, startPoint x: 315, startPoint y: 141, endPoint x: 169, endPoint y: 152, distance: 146.4
click at [169, 152] on div "**********" at bounding box center [784, 392] width 1568 height 784
type input "*"
click at [225, 138] on textarea "*******" at bounding box center [717, 129] width 1018 height 20
drag, startPoint x: 212, startPoint y: 132, endPoint x: 296, endPoint y: 132, distance: 84.0
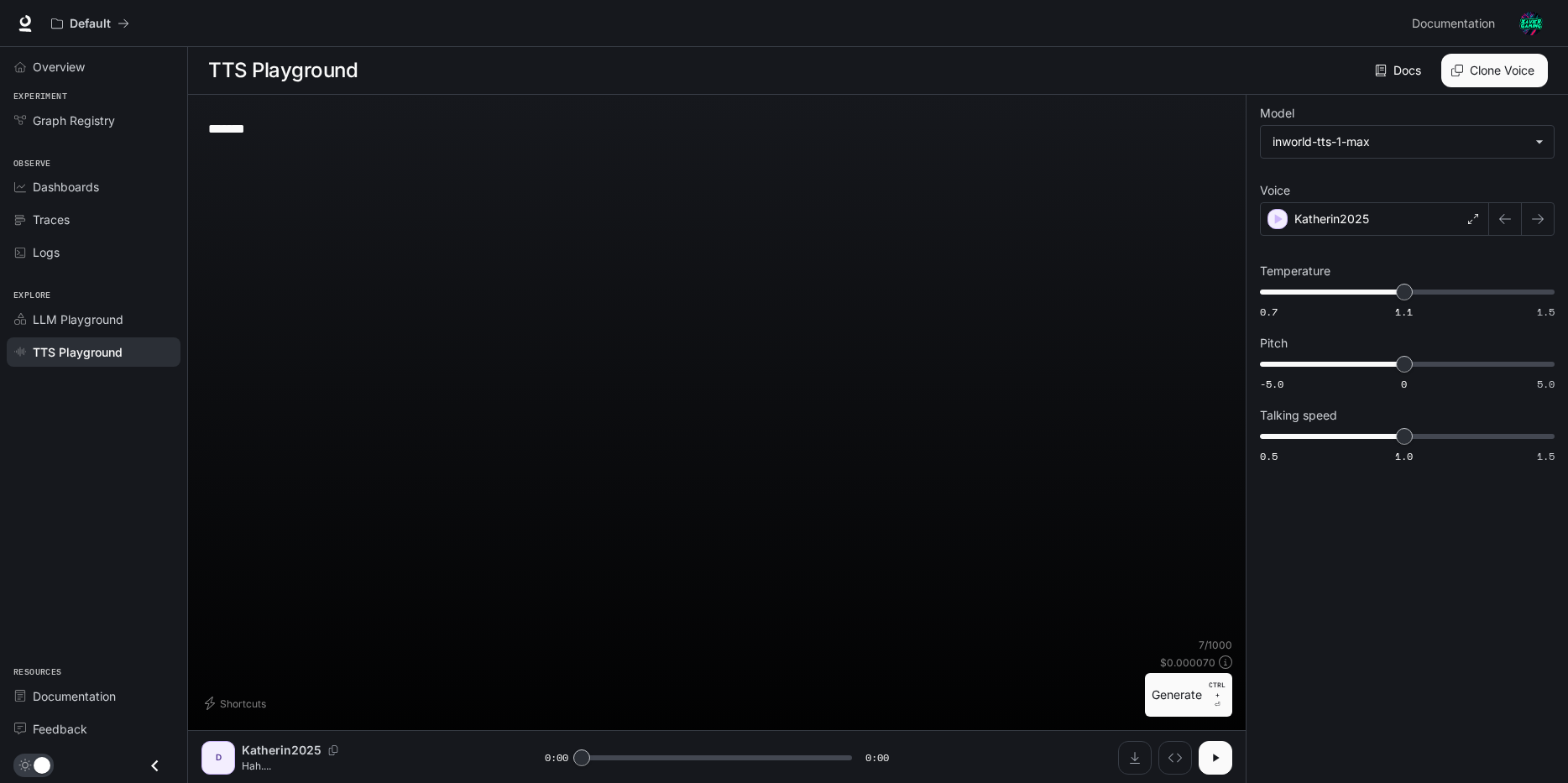
click at [296, 132] on textarea "*******" at bounding box center [717, 129] width 1018 height 20
type textarea "*"
type textarea "*******"
click at [1213, 698] on p "CTRL +" at bounding box center [1217, 690] width 17 height 20
click at [1216, 710] on button "Generate CTRL + ⏎" at bounding box center [1189, 695] width 87 height 44
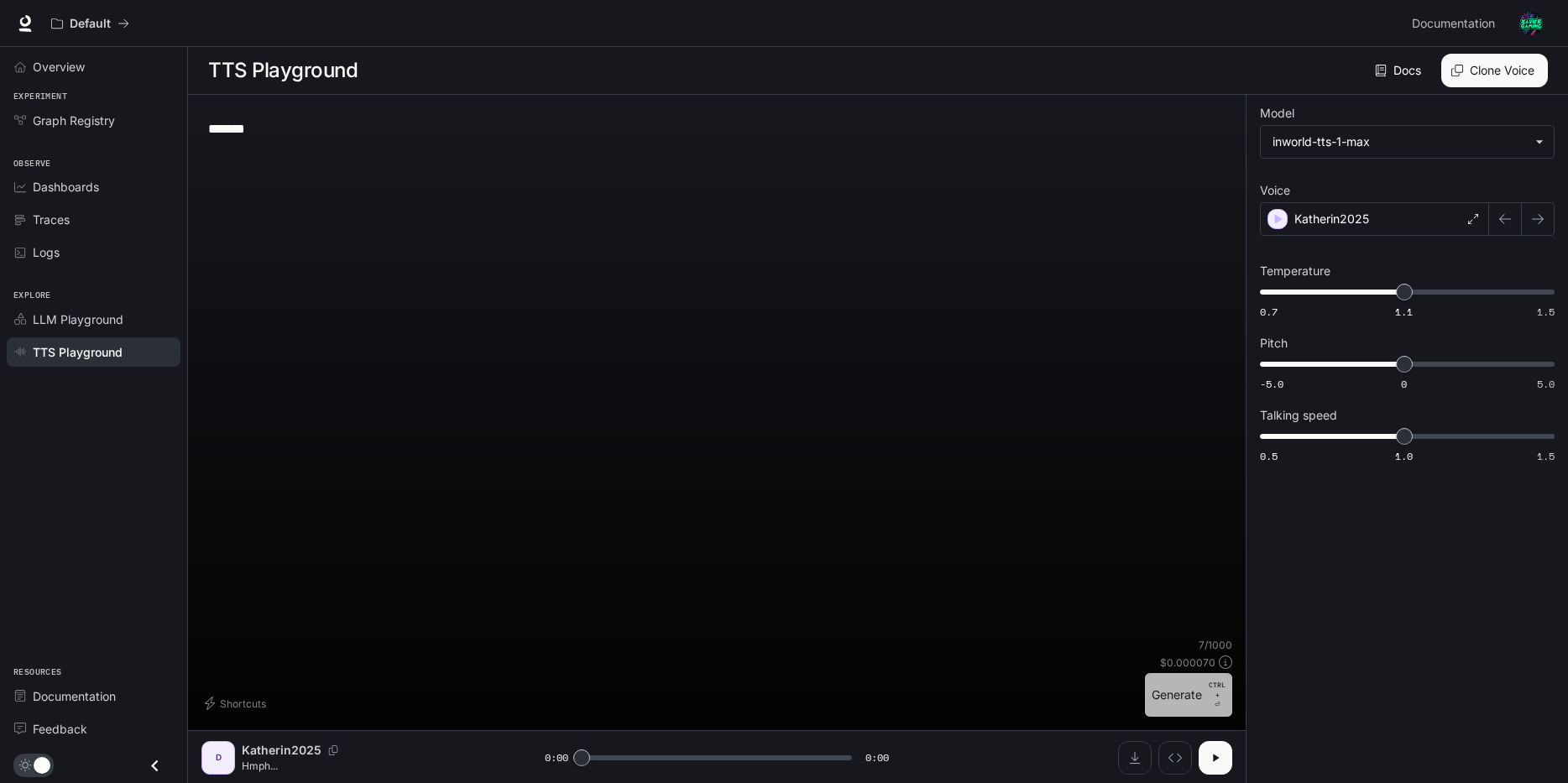
click at [1157, 696] on button "Generate CTRL + ⏎" at bounding box center [1189, 695] width 87 height 44
type input "*"
drag, startPoint x: 296, startPoint y: 130, endPoint x: 212, endPoint y: 136, distance: 84.2
click at [212, 136] on textarea "*******" at bounding box center [717, 129] width 1018 height 20
type textarea "*********"
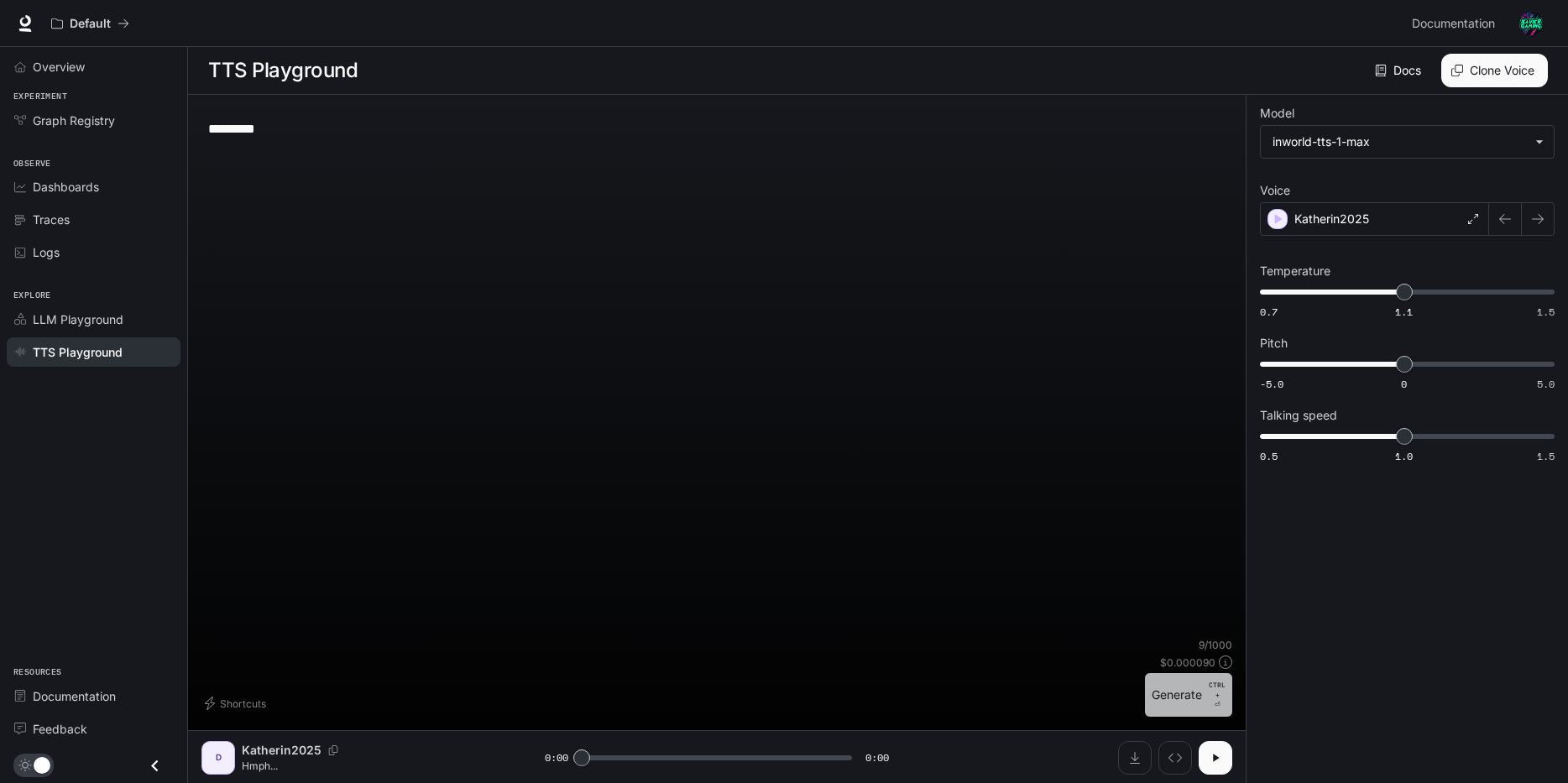
click at [1171, 688] on button "Generate CTRL + ⏎" at bounding box center [1189, 695] width 87 height 44
click at [1178, 693] on button "Generate CTRL + ⏎" at bounding box center [1189, 695] width 87 height 44
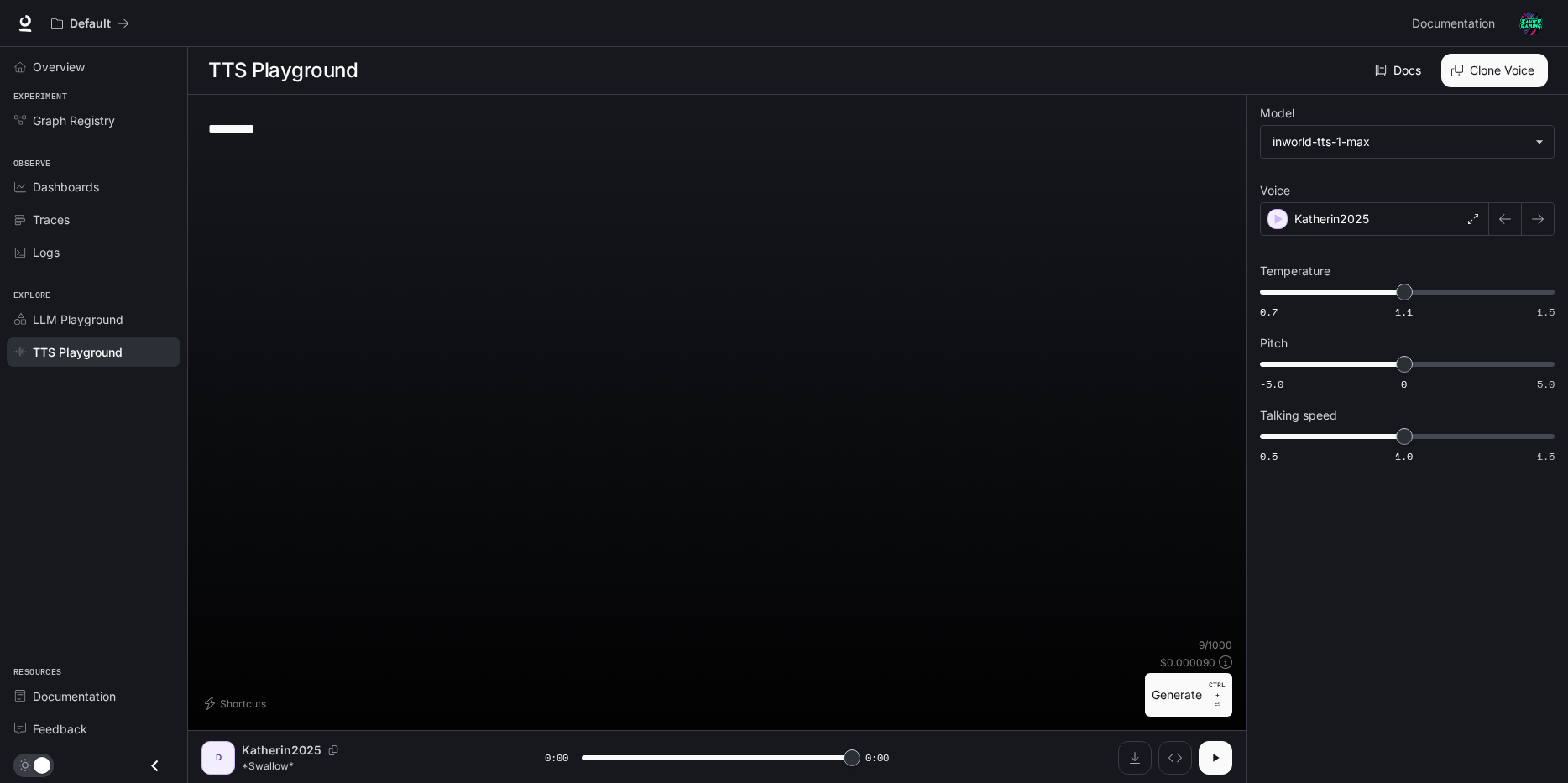
type input "*"
click at [270, 133] on textarea "*********" at bounding box center [717, 129] width 1018 height 20
type textarea "**********"
drag, startPoint x: 1169, startPoint y: 696, endPoint x: 1169, endPoint y: 680, distance: 16.0
click at [1170, 696] on button "Generate CTRL + ⏎" at bounding box center [1189, 695] width 87 height 44
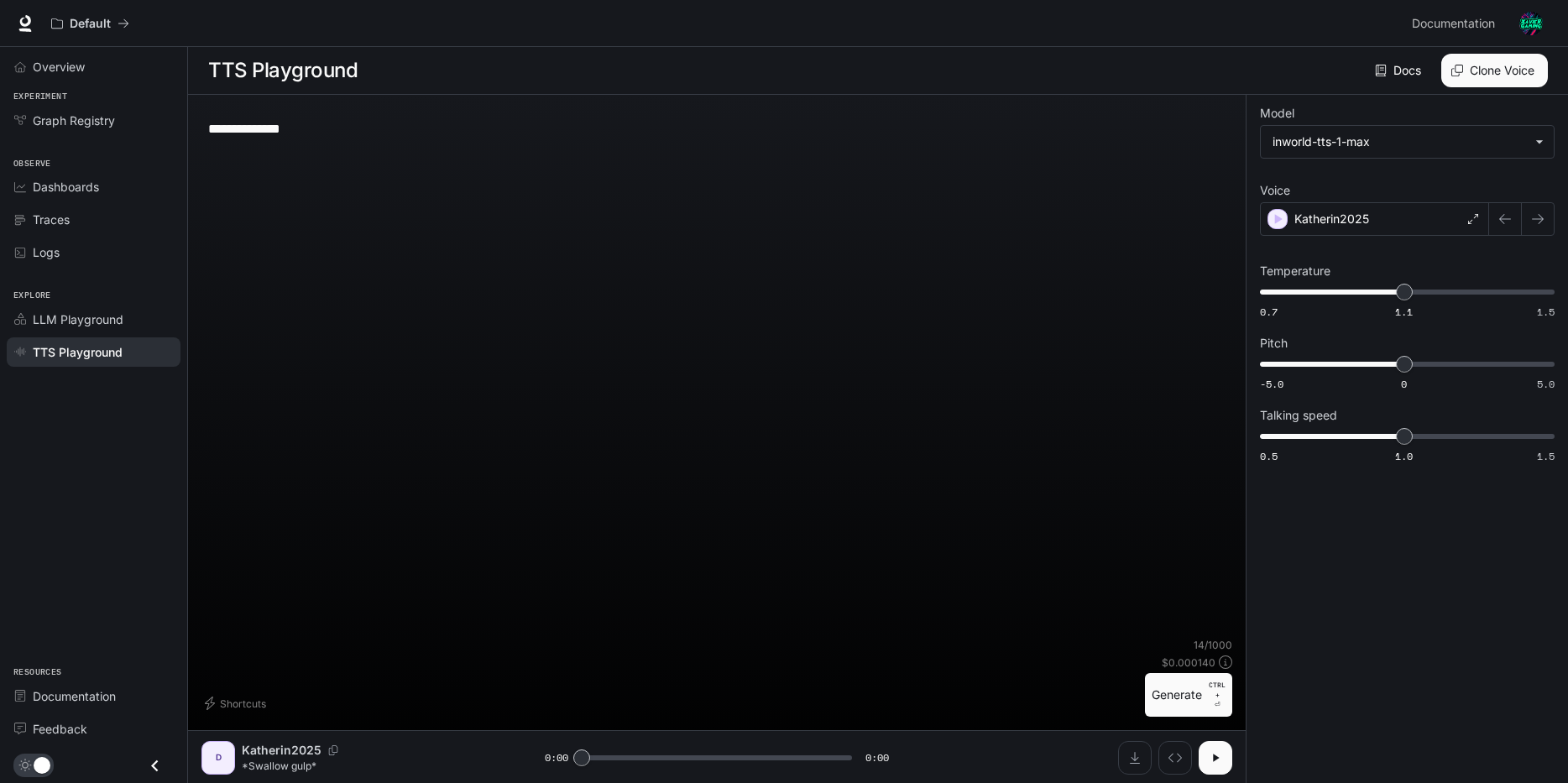
click at [1172, 686] on button "Generate CTRL + ⏎" at bounding box center [1189, 695] width 87 height 44
click at [1196, 697] on button "Generate CTRL + ⏎" at bounding box center [1189, 695] width 87 height 44
click at [1187, 709] on button "Generate CTRL + ⏎" at bounding box center [1189, 695] width 87 height 44
click at [1160, 684] on button "Generate CTRL + ⏎" at bounding box center [1189, 695] width 87 height 44
click at [1180, 688] on button "Generate CTRL + ⏎" at bounding box center [1189, 695] width 87 height 44
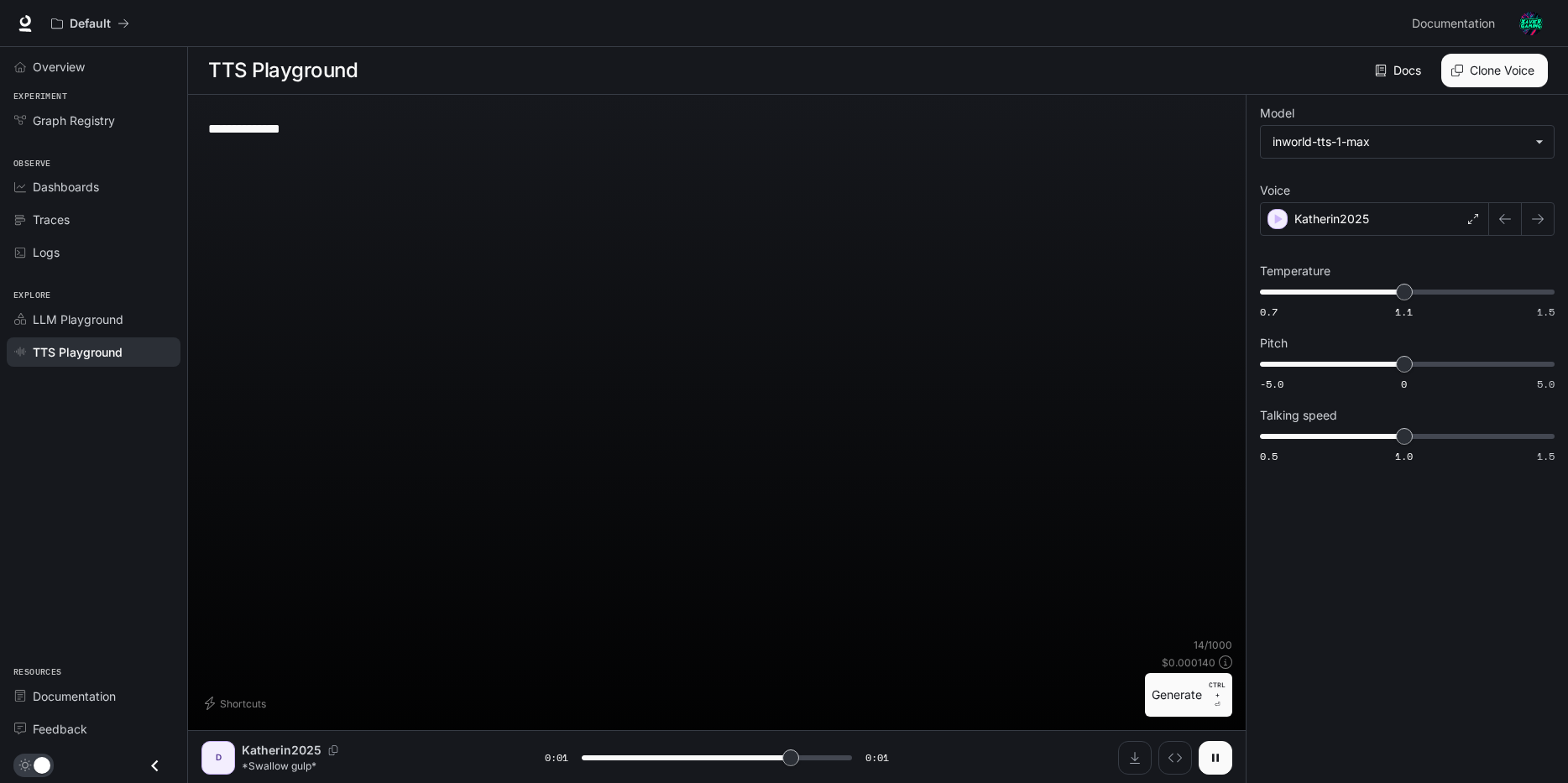
type input "*"
drag, startPoint x: 333, startPoint y: 134, endPoint x: 211, endPoint y: 136, distance: 122.0
click at [211, 136] on textarea "**********" at bounding box center [717, 129] width 1018 height 20
type textarea "*********"
click at [1183, 689] on button "Generate CTRL + ⏎" at bounding box center [1189, 695] width 87 height 44
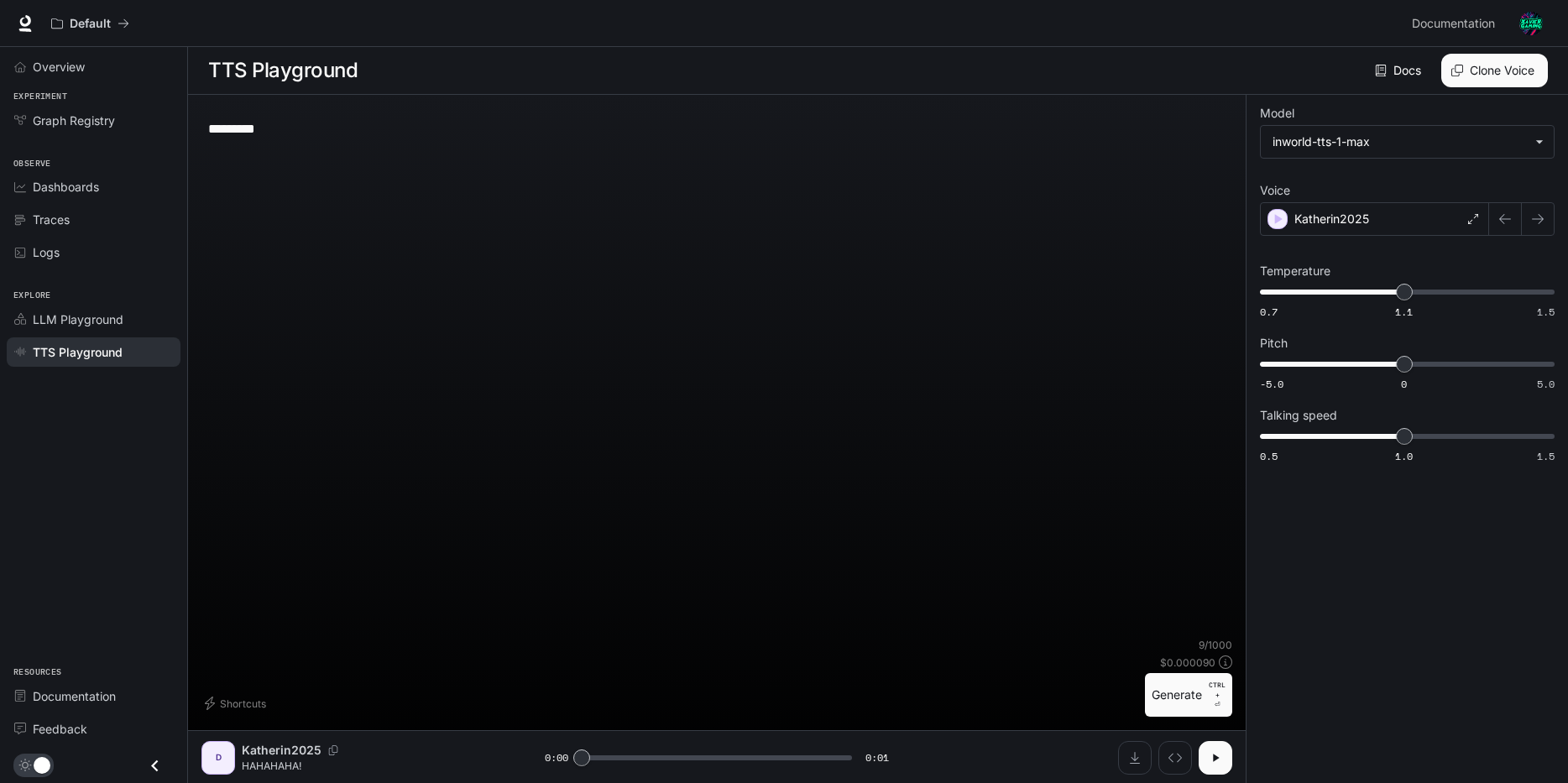
click at [1189, 690] on button "Generate CTRL + ⏎" at bounding box center [1189, 695] width 87 height 44
click at [1218, 759] on icon "button" at bounding box center [1216, 758] width 6 height 8
click at [1218, 759] on icon "button" at bounding box center [1216, 758] width 7 height 8
click at [1218, 759] on icon "button" at bounding box center [1216, 758] width 6 height 8
click at [1218, 759] on icon "button" at bounding box center [1216, 758] width 7 height 8
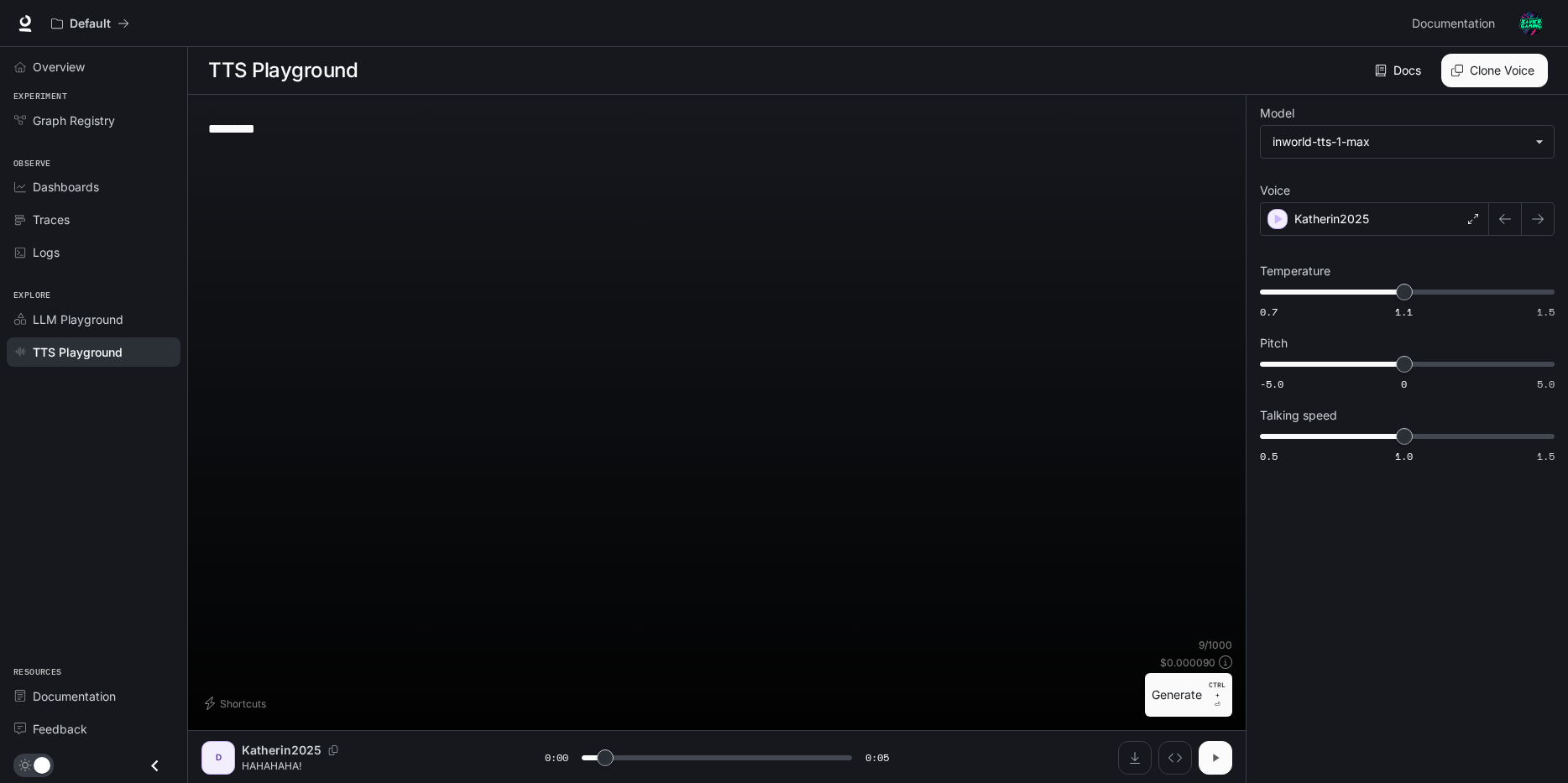
click at [1218, 759] on icon "button" at bounding box center [1216, 758] width 6 height 8
click at [1218, 759] on icon "button" at bounding box center [1216, 758] width 7 height 8
click at [1218, 759] on icon "button" at bounding box center [1216, 758] width 6 height 8
click at [1218, 759] on icon "button" at bounding box center [1216, 758] width 7 height 8
click at [1218, 759] on icon "button" at bounding box center [1216, 758] width 6 height 8
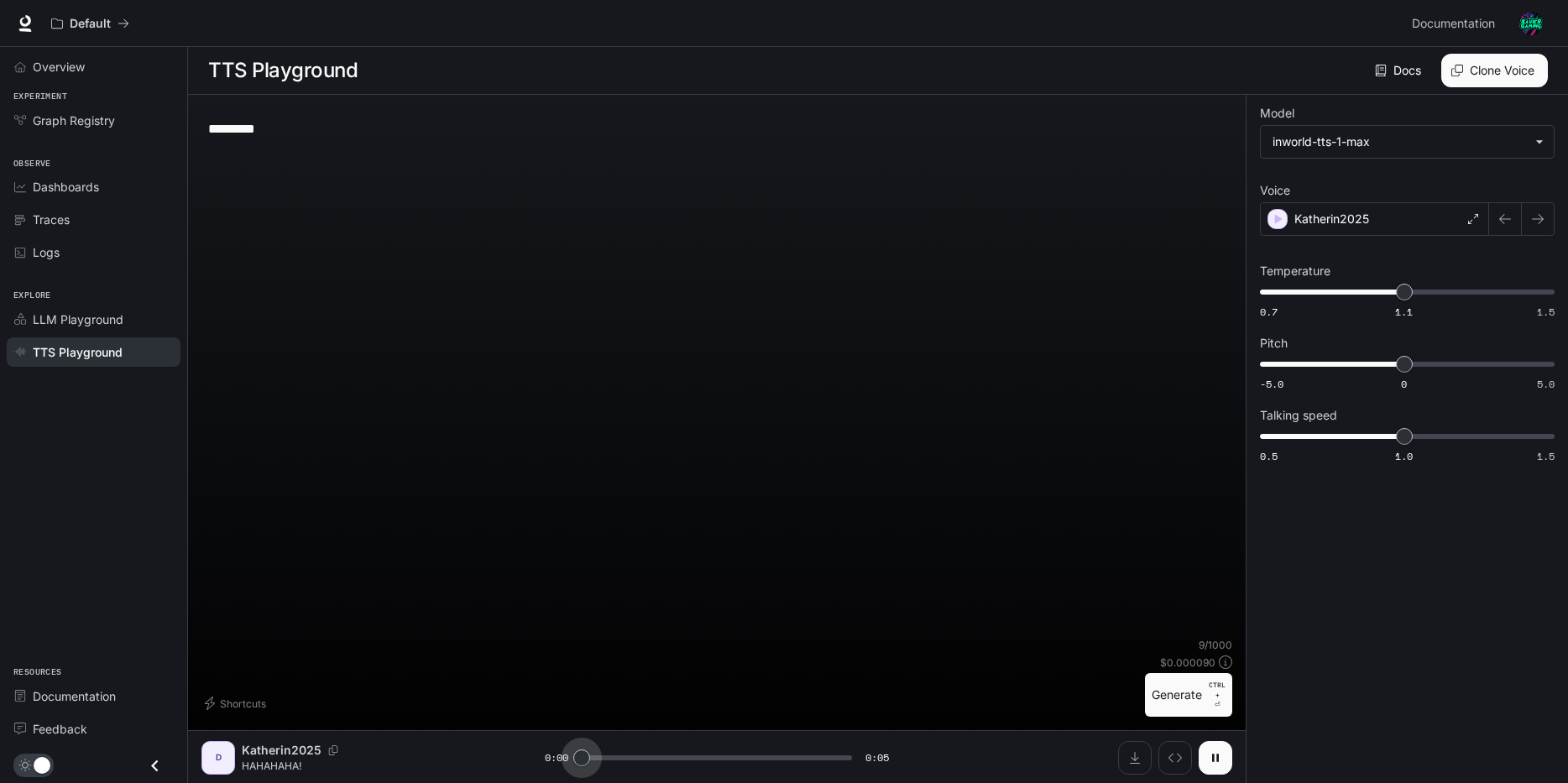
drag, startPoint x: 630, startPoint y: 765, endPoint x: 554, endPoint y: 762, distance: 76.1
click at [554, 762] on div "0:00 0:05" at bounding box center [716, 757] width 343 height 25
drag, startPoint x: 605, startPoint y: 755, endPoint x: 551, endPoint y: 759, distance: 54.1
click at [551, 759] on div "0:00 0:05" at bounding box center [716, 757] width 343 height 25
click at [831, 757] on span at bounding box center [717, 757] width 269 height 25
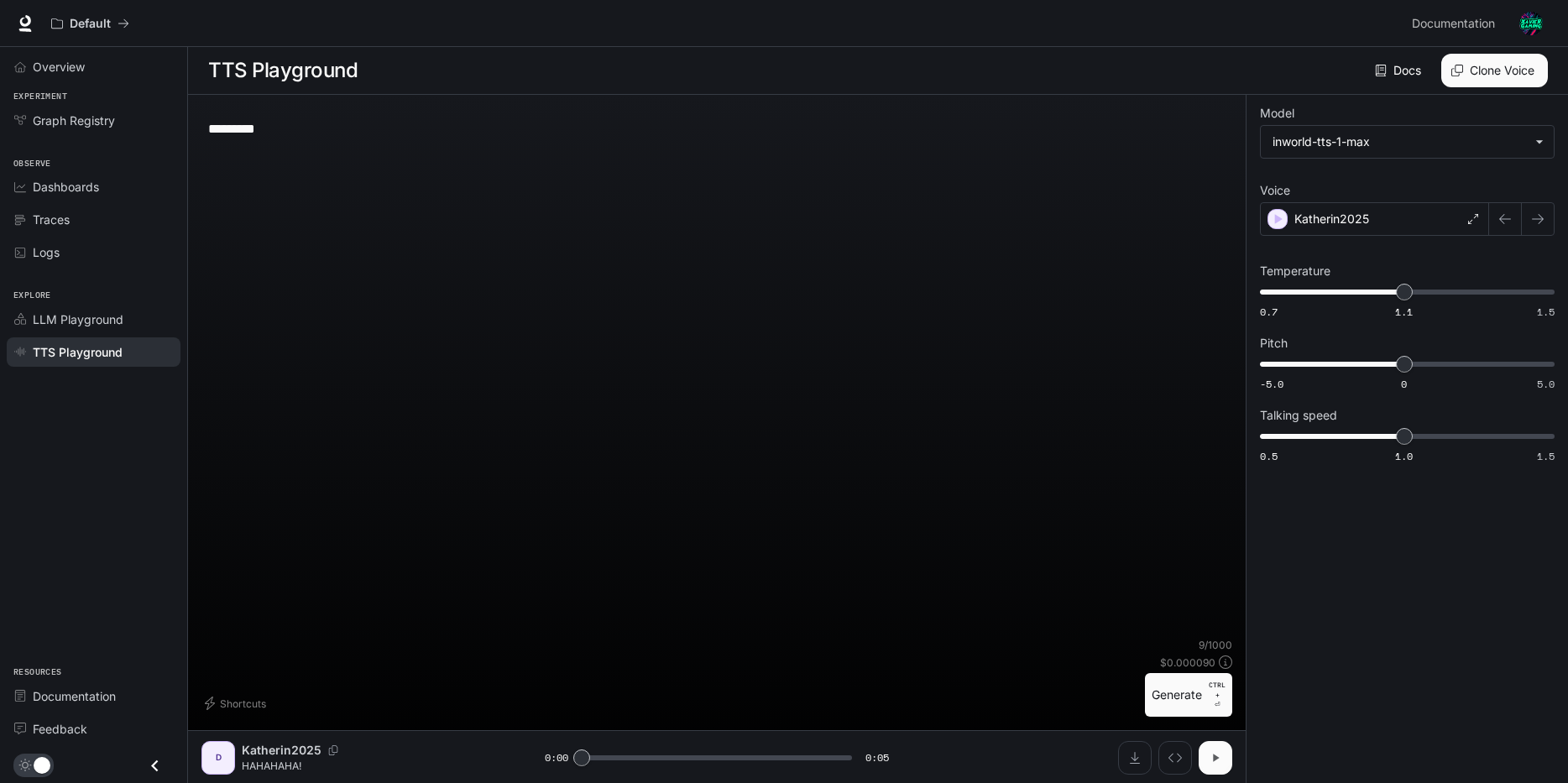
click at [1213, 760] on icon "button" at bounding box center [1216, 758] width 14 height 14
click at [1213, 760] on icon "button" at bounding box center [1216, 758] width 7 height 8
click at [1213, 760] on icon "button" at bounding box center [1216, 758] width 14 height 14
click at [1165, 686] on button "Generate CTRL + ⏎" at bounding box center [1189, 695] width 87 height 44
click at [1219, 745] on button "button" at bounding box center [1216, 758] width 34 height 34
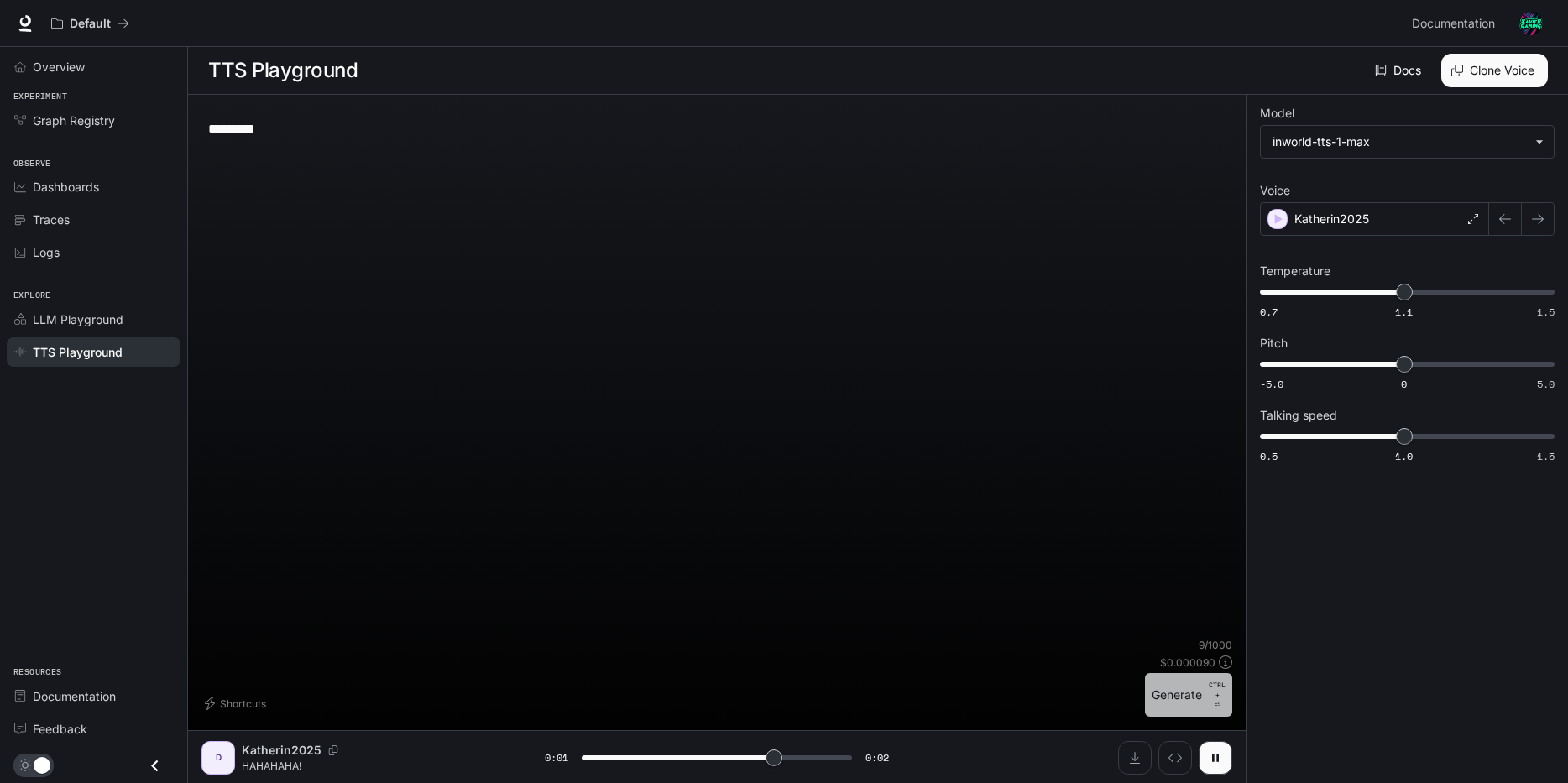
click at [1205, 708] on button "Generate CTRL + ⏎" at bounding box center [1189, 695] width 87 height 44
click at [1211, 742] on button "button" at bounding box center [1216, 758] width 34 height 34
click at [1204, 707] on button "Generate CTRL + ⏎" at bounding box center [1189, 695] width 87 height 44
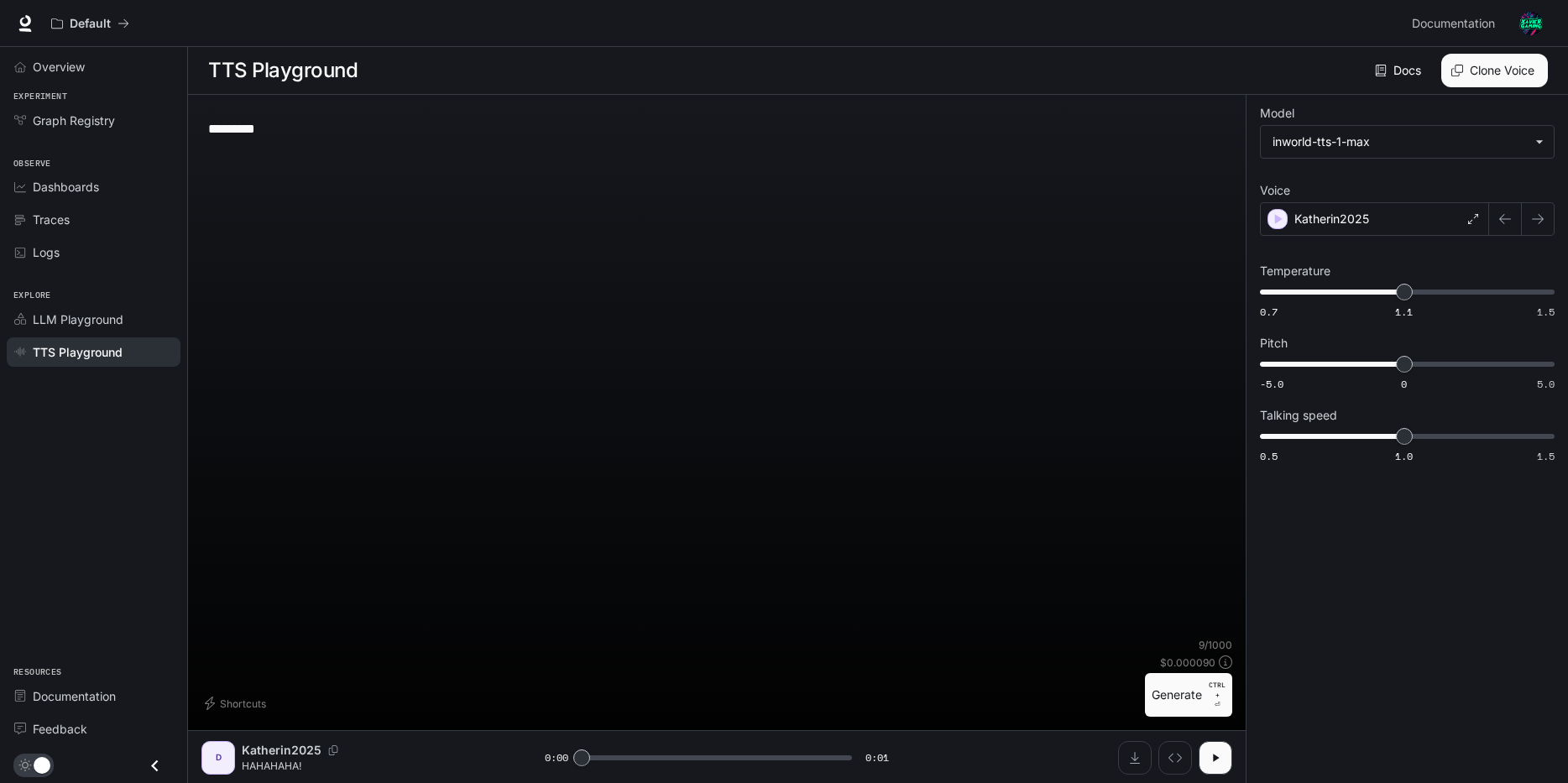
click at [1204, 707] on button "Generate CTRL + ⏎" at bounding box center [1189, 695] width 87 height 44
click at [1217, 751] on icon "button" at bounding box center [1216, 758] width 14 height 14
click at [1210, 744] on button "button" at bounding box center [1216, 758] width 34 height 34
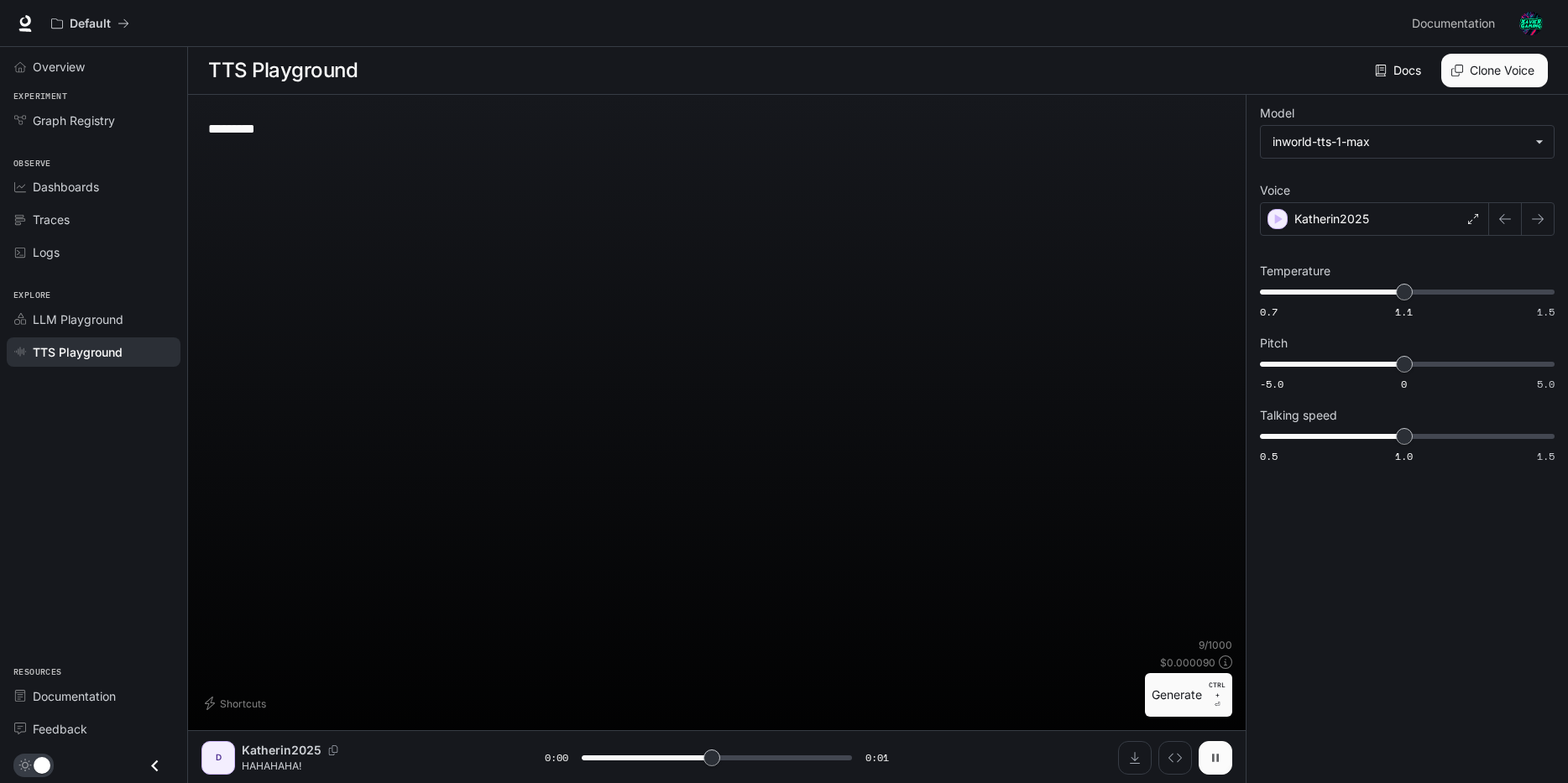
click at [1210, 744] on button "button" at bounding box center [1216, 758] width 34 height 34
click at [1139, 756] on icon "Download audio" at bounding box center [1135, 758] width 14 height 14
click at [1205, 704] on button "Generate CTRL + ⏎" at bounding box center [1189, 695] width 87 height 44
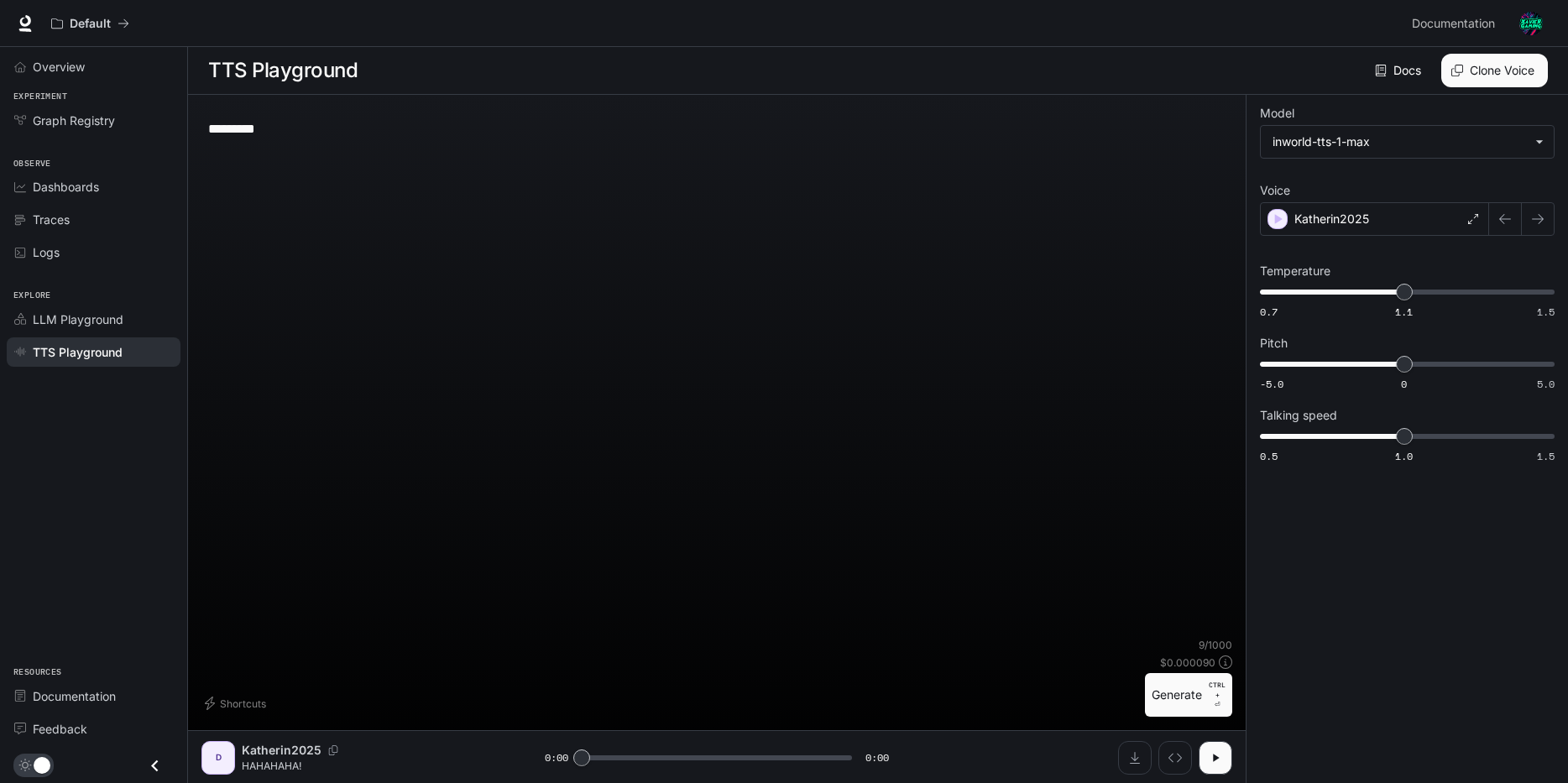
click at [1205, 704] on button "Generate CTRL + ⏎" at bounding box center [1189, 695] width 87 height 44
click at [1200, 699] on button "Generate CTRL + ⏎" at bounding box center [1189, 695] width 87 height 44
click at [1196, 688] on button "Generate CTRL + ⏎" at bounding box center [1189, 695] width 87 height 44
click at [1198, 688] on button "Generate CTRL + ⏎" at bounding box center [1189, 695] width 87 height 44
click at [1198, 693] on button "Generate CTRL + ⏎" at bounding box center [1189, 695] width 87 height 44
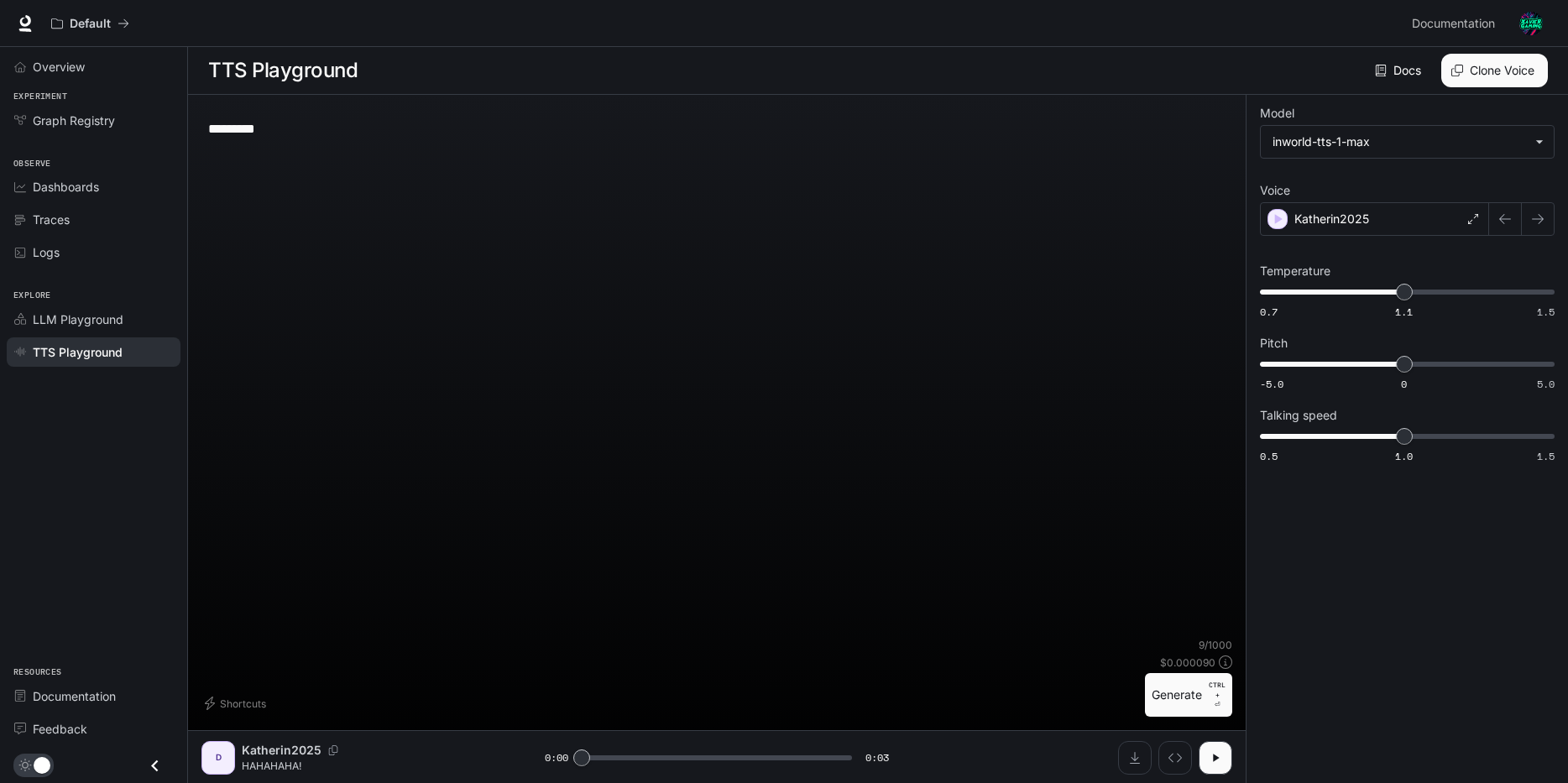
click at [1198, 693] on button "Generate CTRL + ⏎" at bounding box center [1189, 695] width 87 height 44
click at [1199, 693] on button "Generate CTRL + ⏎" at bounding box center [1189, 695] width 87 height 44
click at [1209, 745] on button "button" at bounding box center [1216, 758] width 34 height 34
click at [1205, 700] on button "Generate CTRL + ⏎" at bounding box center [1189, 695] width 87 height 44
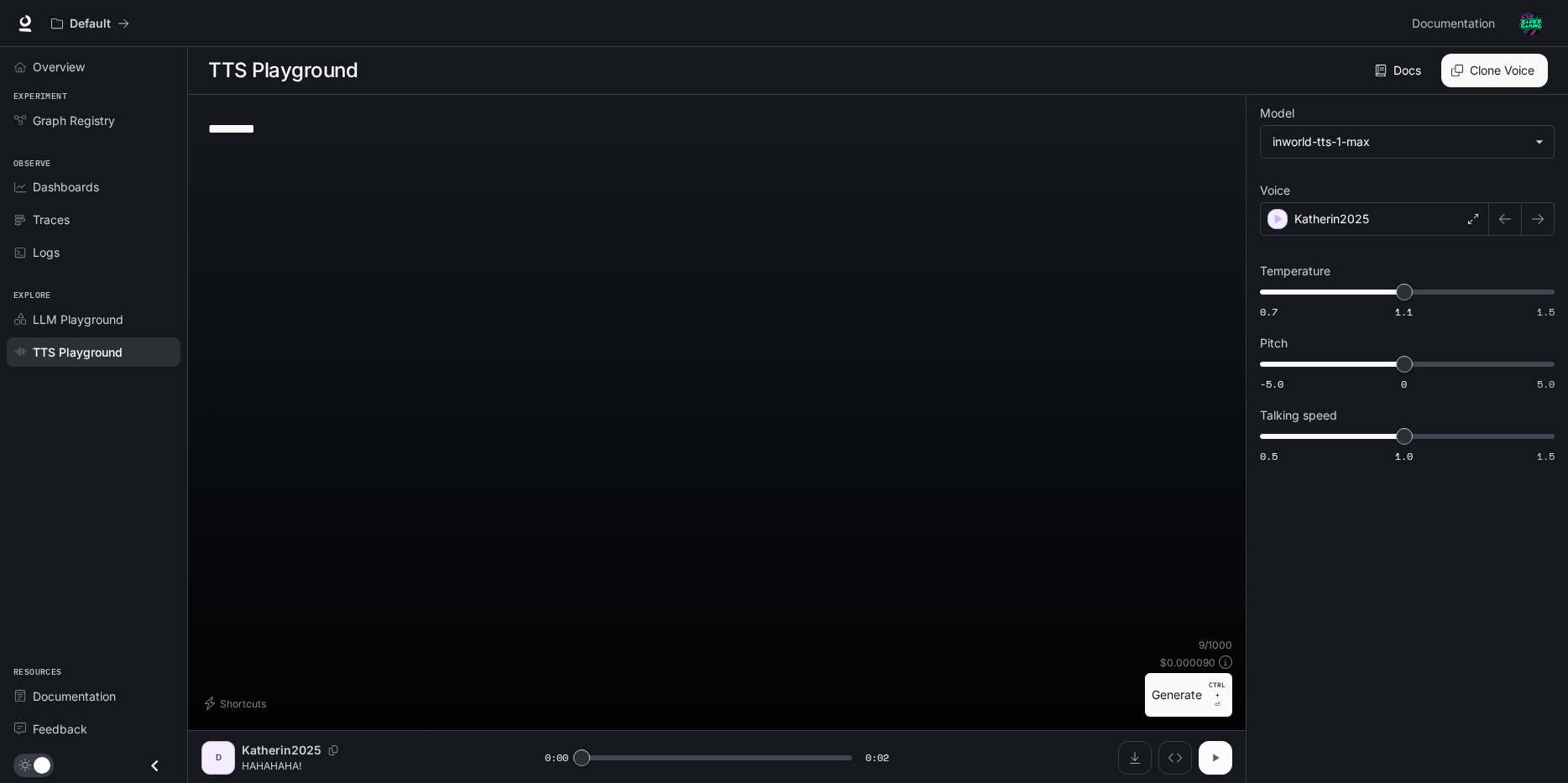
click at [1225, 765] on button "button" at bounding box center [1216, 758] width 34 height 34
click at [1214, 698] on p "CTRL +" at bounding box center [1217, 690] width 17 height 20
click at [1223, 754] on button "button" at bounding box center [1216, 758] width 34 height 34
click at [1194, 691] on button "Generate CTRL + ⏎" at bounding box center [1189, 695] width 87 height 44
click at [1220, 752] on icon "button" at bounding box center [1216, 758] width 14 height 14
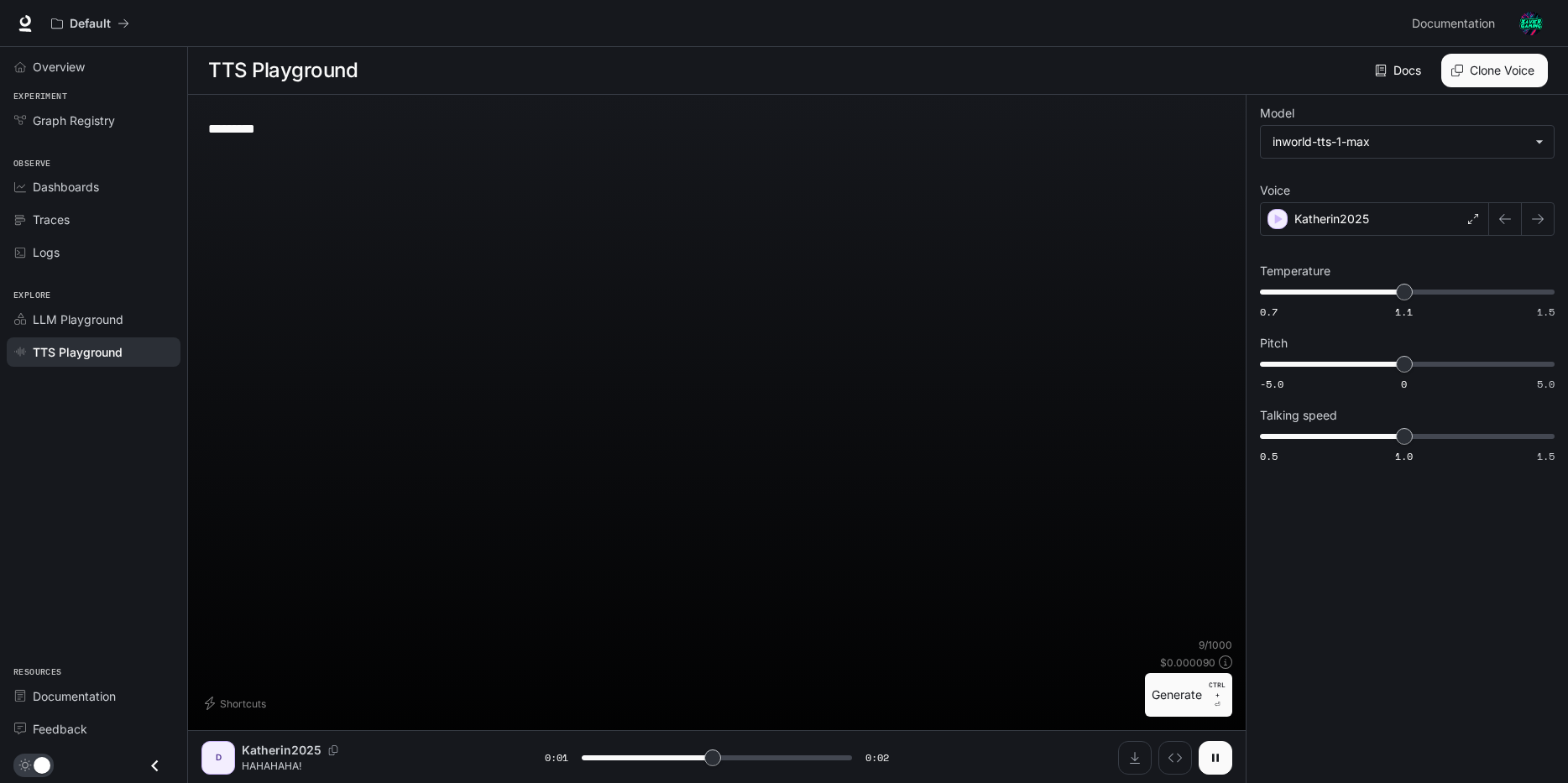
click at [1209, 697] on p "CTRL +" at bounding box center [1217, 690] width 17 height 20
click at [1209, 754] on icon "button" at bounding box center [1216, 758] width 14 height 14
click at [1199, 696] on button "Generate CTRL + ⏎" at bounding box center [1189, 695] width 87 height 44
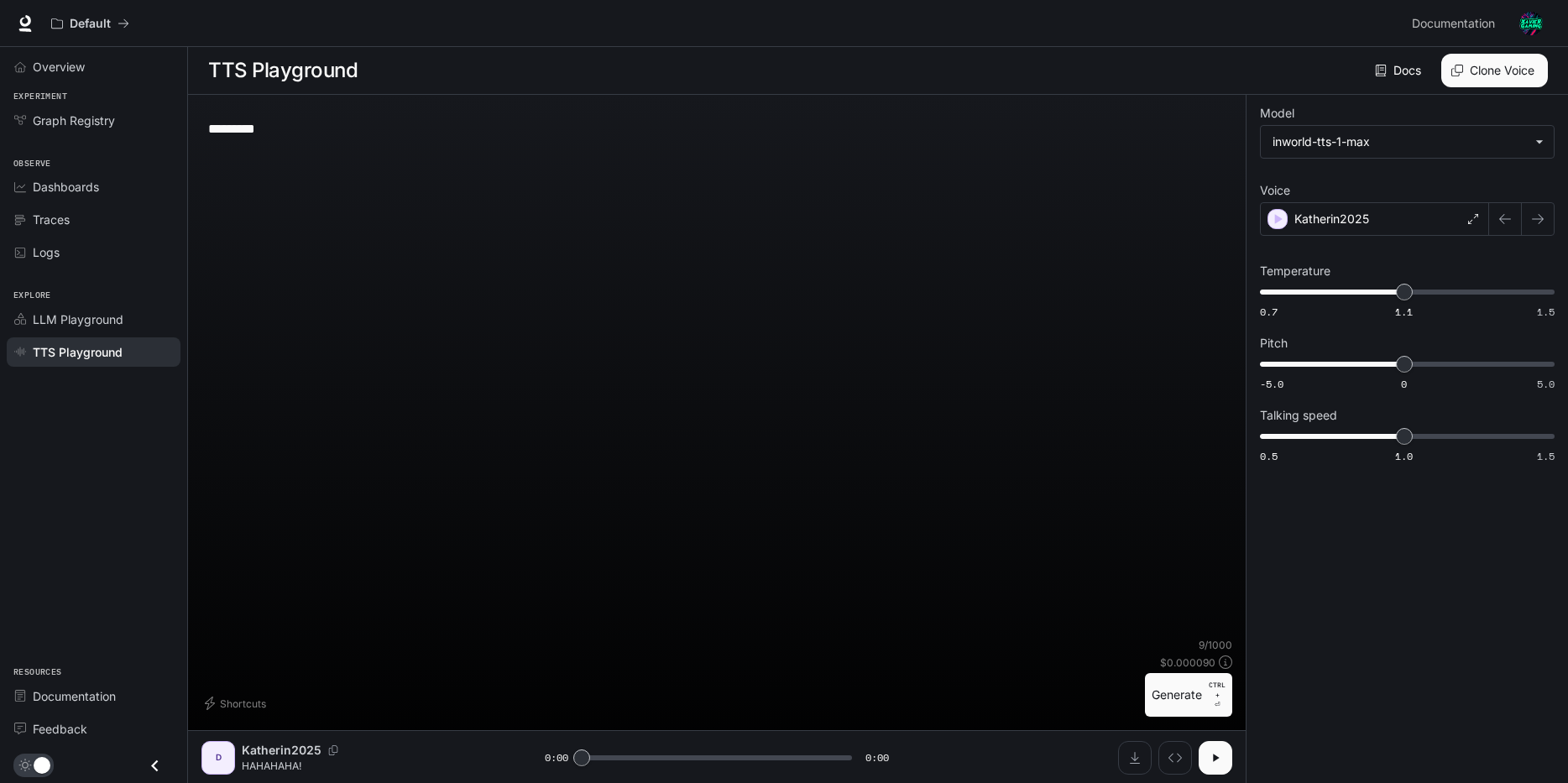
click at [1192, 693] on button "Generate CTRL + ⏎" at bounding box center [1189, 695] width 87 height 44
click at [1199, 692] on button "Generate CTRL + ⏎" at bounding box center [1189, 695] width 87 height 44
click at [1184, 701] on button "Generate CTRL + ⏎" at bounding box center [1189, 695] width 87 height 44
click at [1177, 686] on button "Generate CTRL + ⏎" at bounding box center [1189, 695] width 87 height 44
click at [1213, 746] on button "button" at bounding box center [1216, 758] width 34 height 34
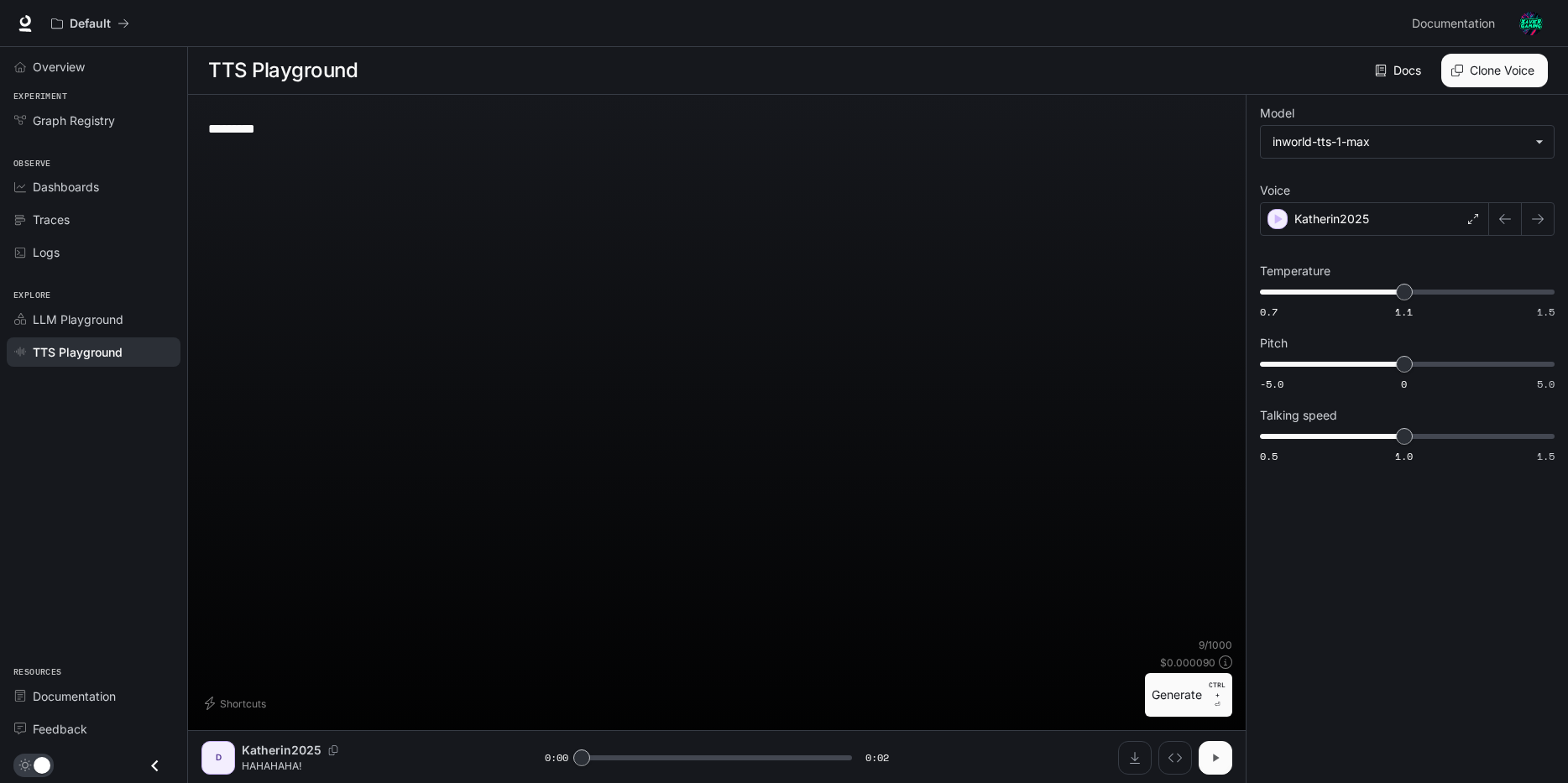
click at [1211, 754] on icon "button" at bounding box center [1216, 758] width 14 height 14
click at [1133, 752] on icon "Download audio" at bounding box center [1135, 758] width 14 height 14
click at [1168, 690] on button "Generate CTRL + ⏎" at bounding box center [1189, 695] width 87 height 44
click at [1208, 699] on button "Generate CTRL + ⏎" at bounding box center [1189, 695] width 87 height 44
click at [1208, 702] on button "Generate CTRL + ⏎" at bounding box center [1189, 695] width 87 height 44
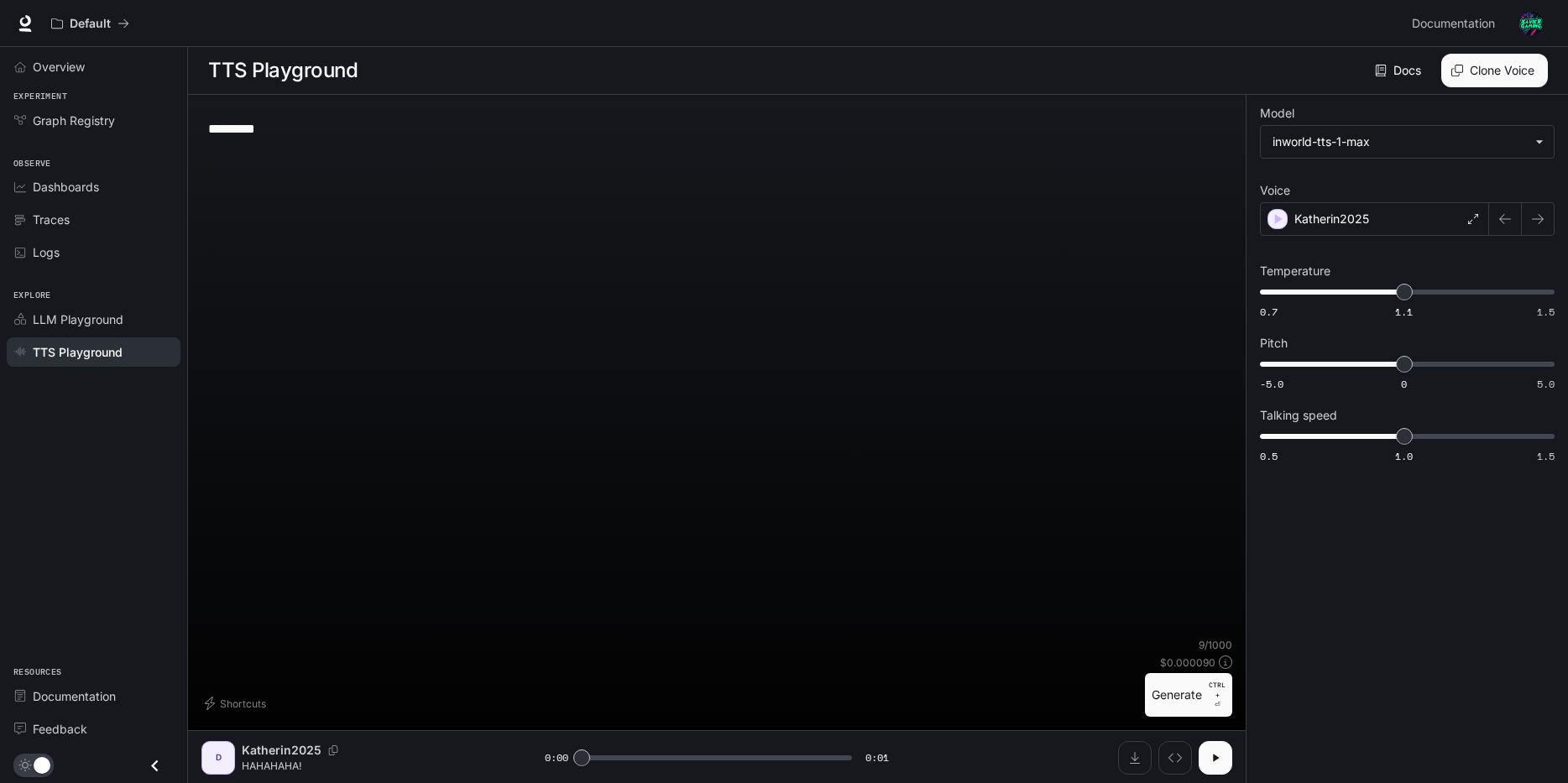
click at [1203, 691] on button "Generate CTRL + ⏎" at bounding box center [1189, 695] width 87 height 44
click at [1193, 693] on button "Generate CTRL + ⏎" at bounding box center [1189, 695] width 87 height 44
click at [1180, 693] on button "Generate CTRL + ⏎" at bounding box center [1189, 695] width 87 height 44
click at [1185, 699] on button "Generate CTRL + ⏎" at bounding box center [1189, 695] width 87 height 44
click at [1208, 748] on button "button" at bounding box center [1216, 758] width 34 height 34
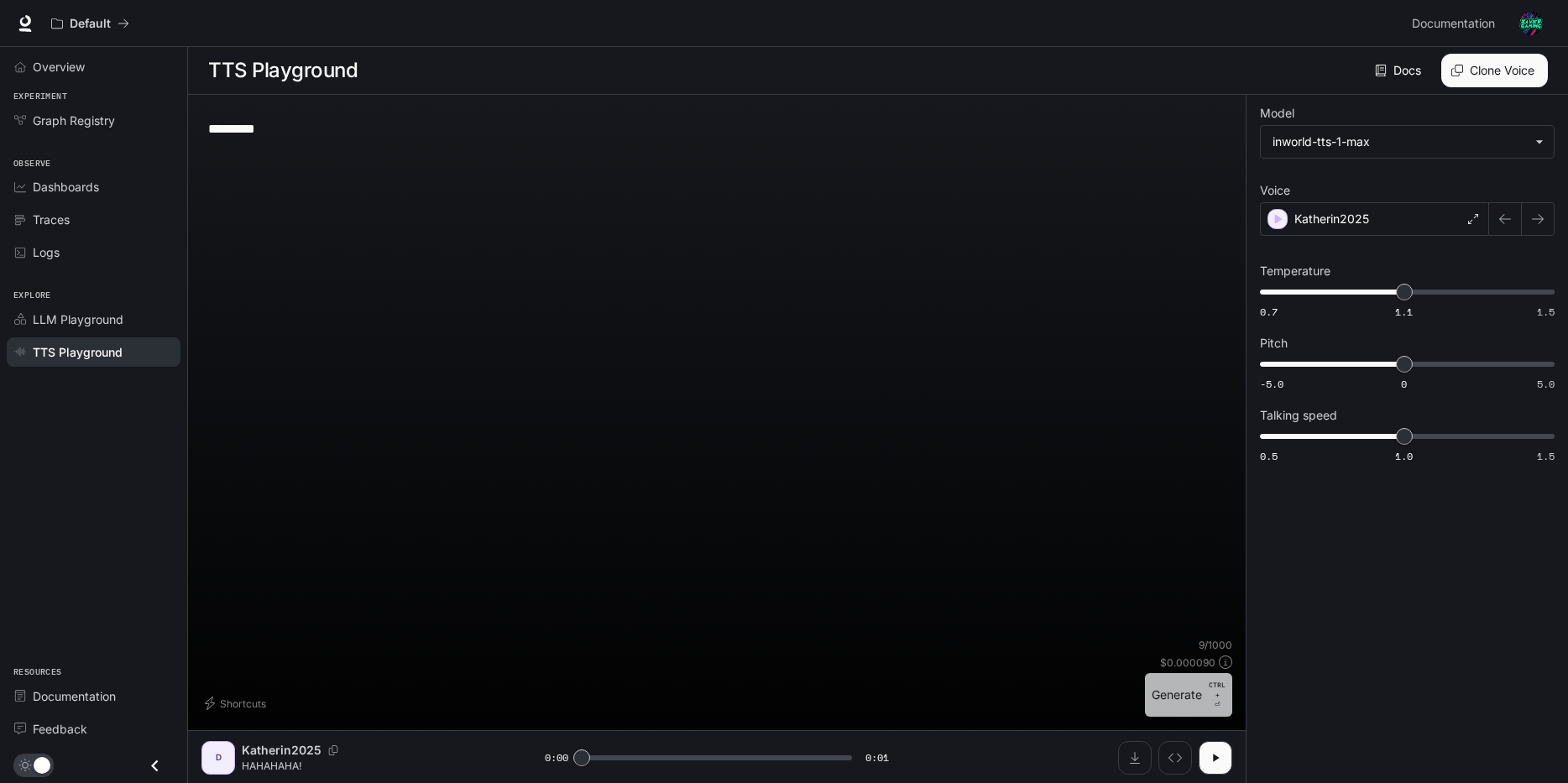
click at [1199, 701] on button "Generate CTRL + ⏎" at bounding box center [1189, 695] width 87 height 44
click at [1219, 698] on p "CTRL +" at bounding box center [1217, 690] width 17 height 20
click at [1198, 697] on button "Generate CTRL + ⏎" at bounding box center [1189, 695] width 87 height 44
click at [1195, 693] on button "Generate CTRL + ⏎" at bounding box center [1189, 695] width 87 height 44
click at [1200, 691] on button "Generate CTRL + ⏎" at bounding box center [1189, 695] width 87 height 44
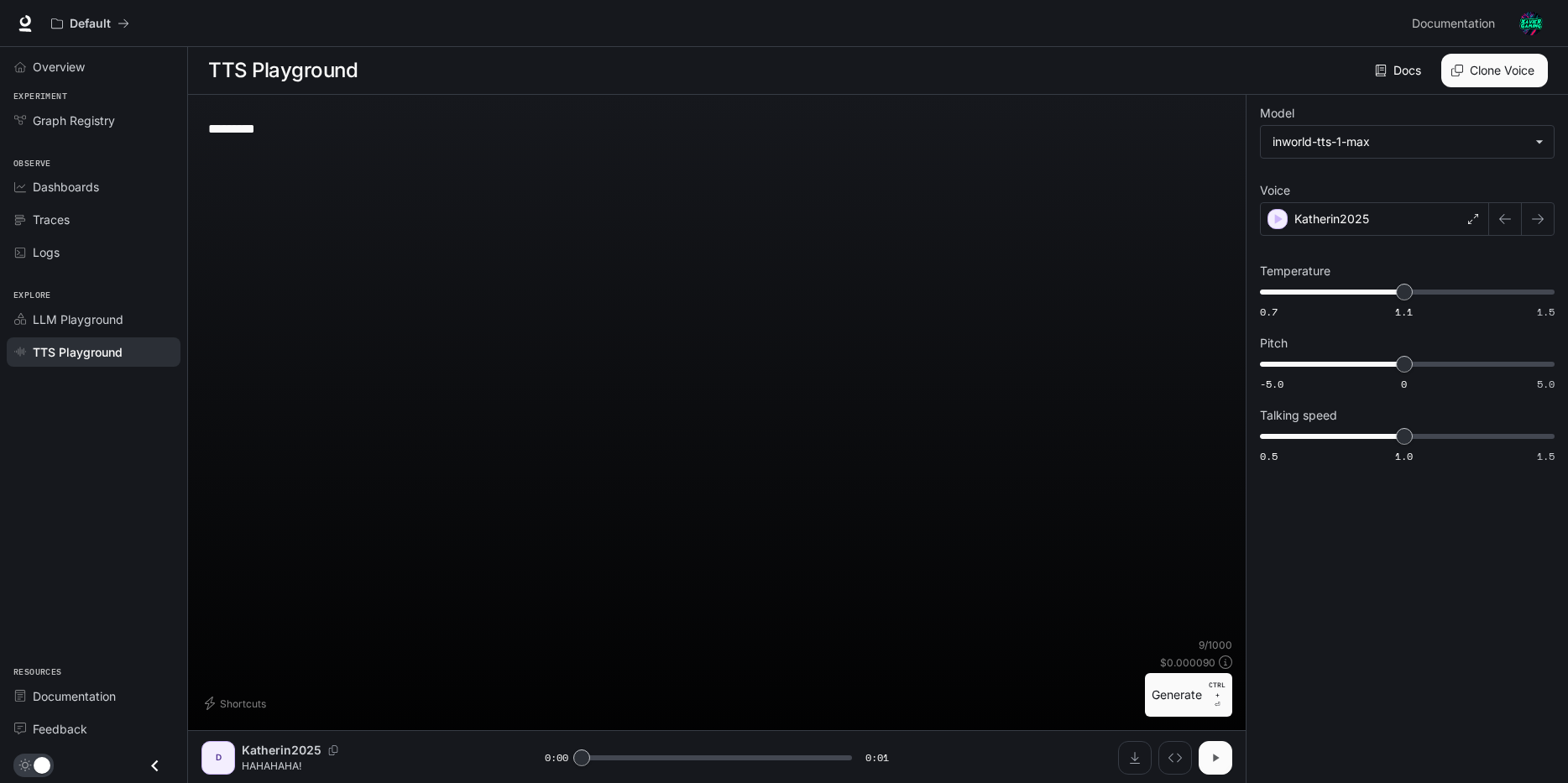
click at [1226, 764] on button "button" at bounding box center [1216, 758] width 34 height 34
click at [1177, 685] on button "Generate CTRL + ⏎" at bounding box center [1189, 695] width 87 height 44
click at [1213, 759] on icon "button" at bounding box center [1216, 758] width 14 height 14
click at [1173, 705] on button "Generate CTRL + ⏎" at bounding box center [1189, 695] width 87 height 44
click at [1192, 682] on button "Generate CTRL + ⏎" at bounding box center [1189, 695] width 87 height 44
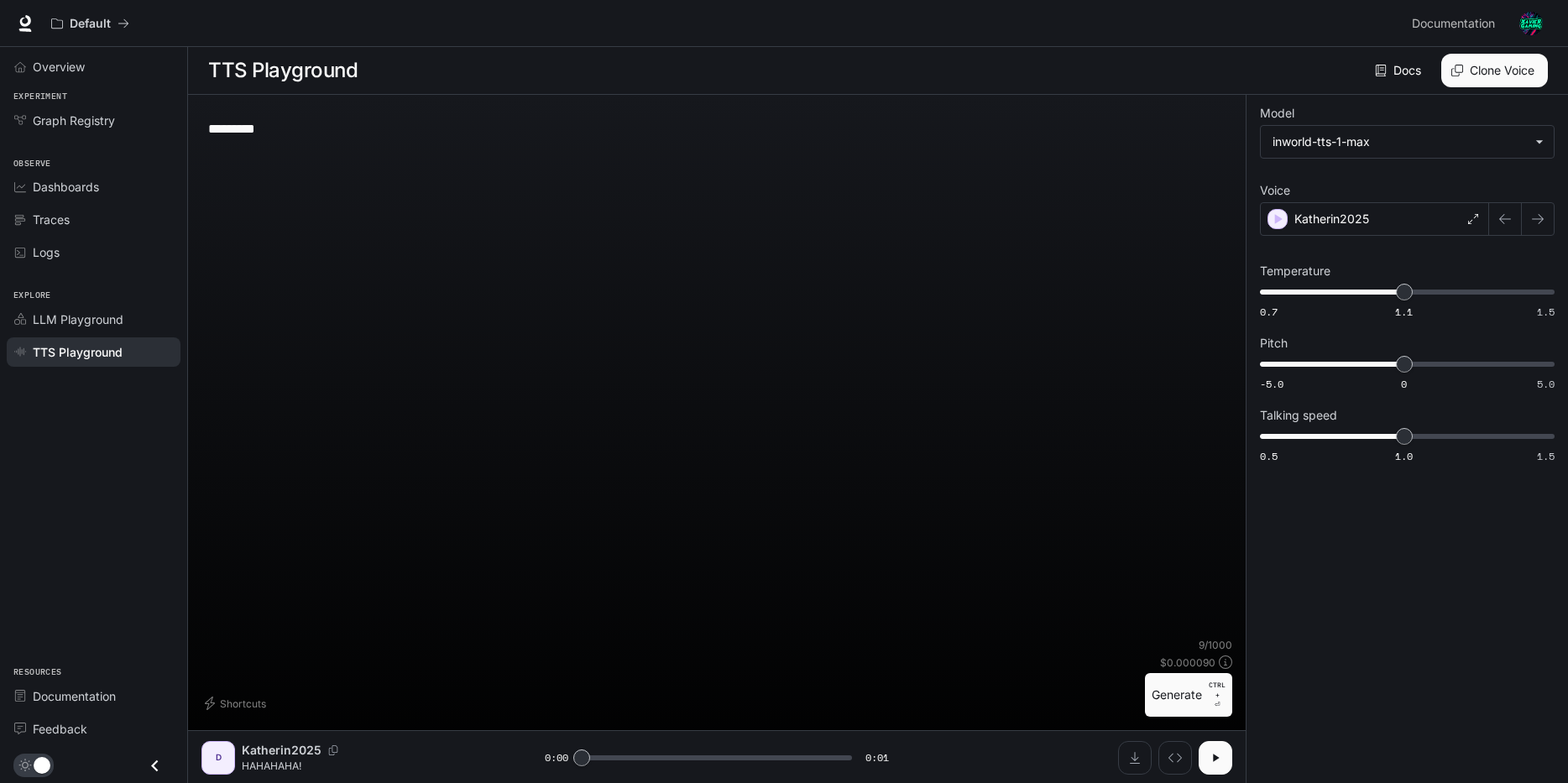
click at [1174, 690] on button "Generate CTRL + ⏎" at bounding box center [1189, 695] width 87 height 44
click at [1212, 704] on p "CTRL + ⏎" at bounding box center [1217, 695] width 17 height 31
click at [1170, 683] on button "Generate CTRL + ⏎" at bounding box center [1189, 695] width 87 height 44
click at [1200, 689] on button "Generate CTRL + ⏎" at bounding box center [1189, 695] width 87 height 44
click at [1221, 747] on button "button" at bounding box center [1216, 758] width 34 height 34
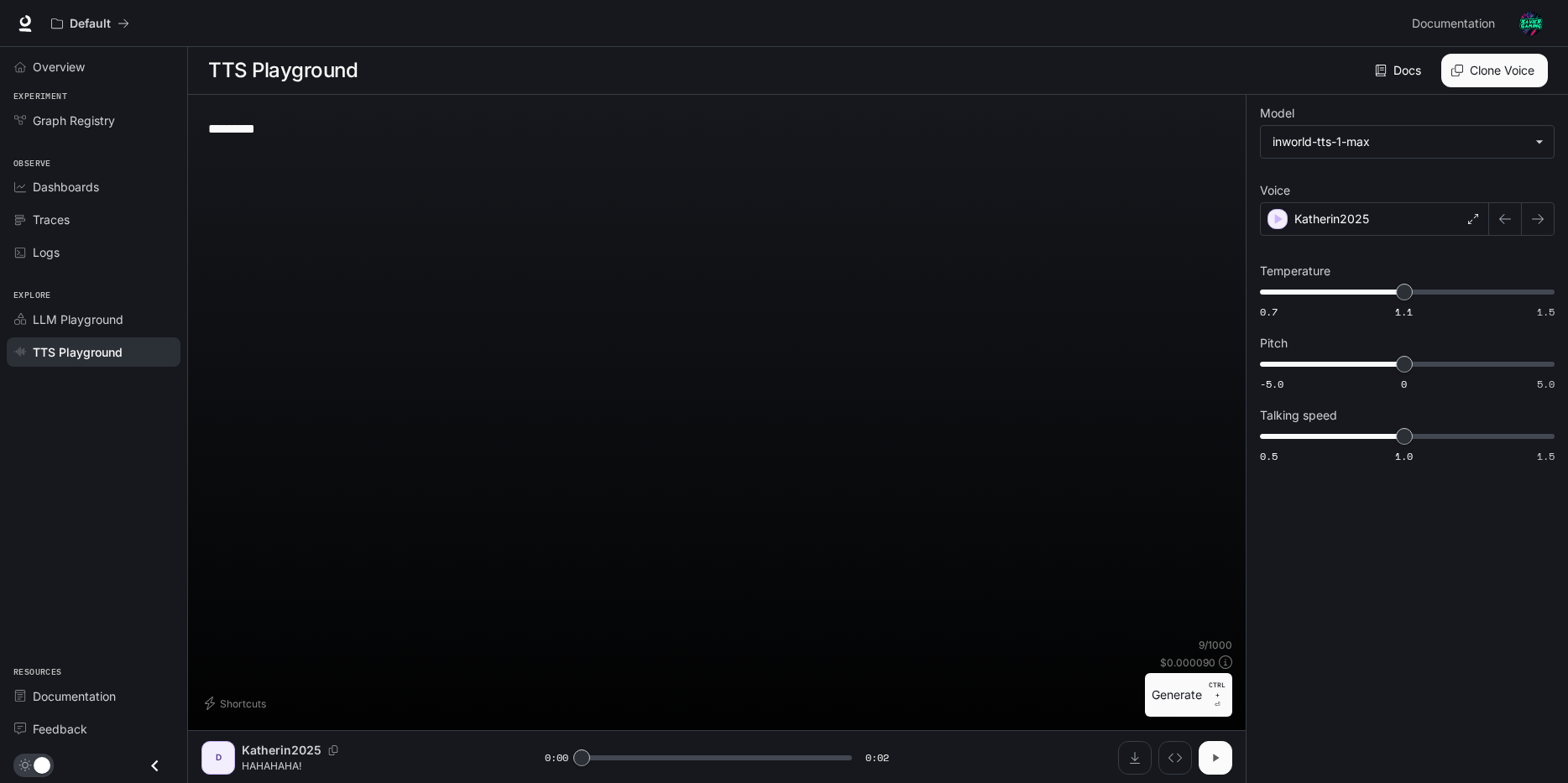
click at [1210, 752] on icon "button" at bounding box center [1216, 758] width 14 height 14
click at [1137, 758] on icon "Download audio" at bounding box center [1134, 758] width 10 height 12
click at [1215, 695] on p "CTRL +" at bounding box center [1217, 690] width 17 height 20
click at [1180, 699] on button "Generate CTRL + ⏎" at bounding box center [1189, 695] width 87 height 44
click at [1210, 743] on button "button" at bounding box center [1216, 758] width 34 height 34
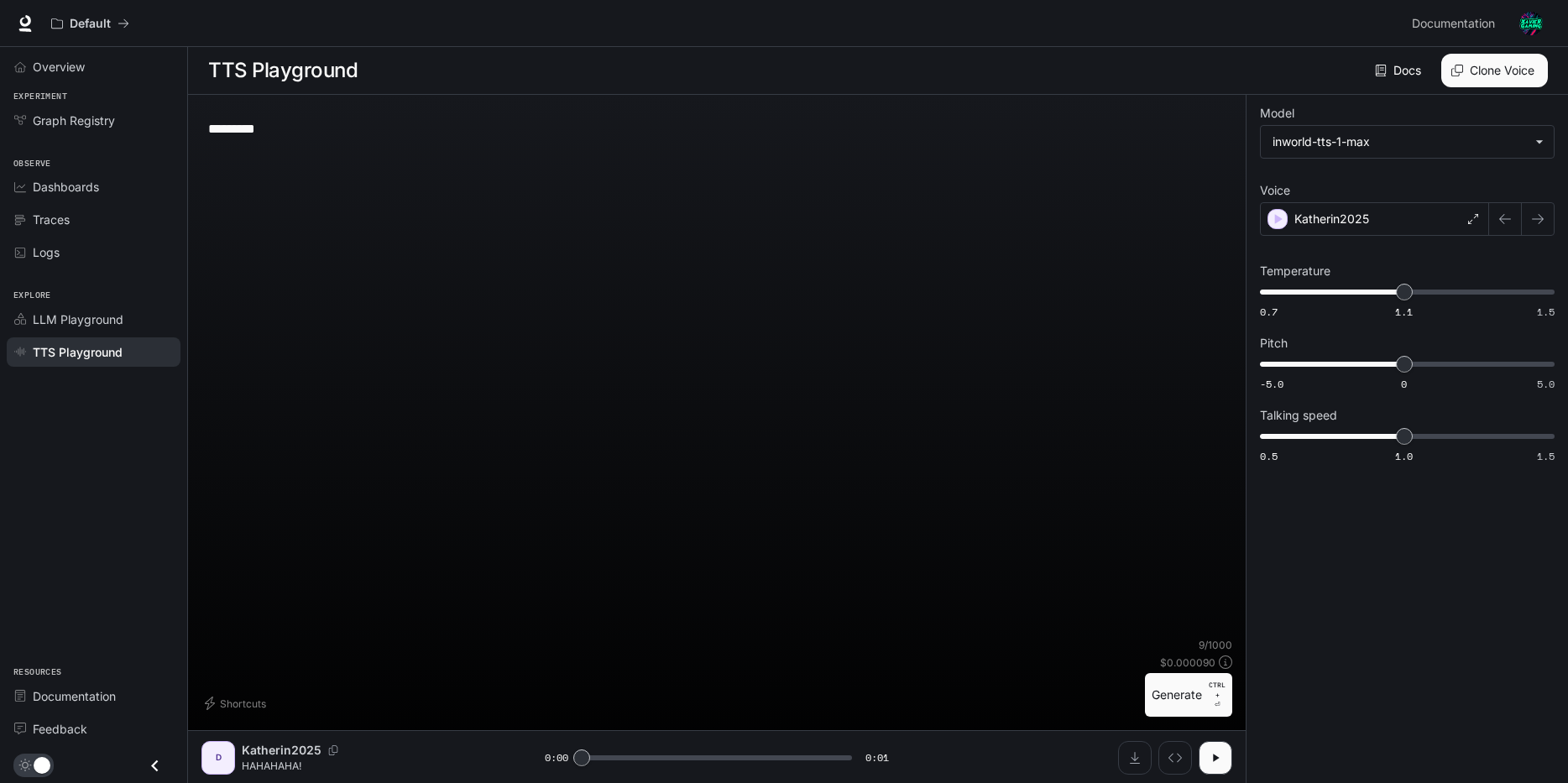
click at [1195, 694] on button "Generate CTRL + ⏎" at bounding box center [1189, 695] width 87 height 44
click at [1188, 690] on button "Generate CTRL + ⏎" at bounding box center [1189, 695] width 87 height 44
click at [1225, 768] on button "button" at bounding box center [1216, 758] width 34 height 34
click at [1194, 694] on button "Generate CTRL + ⏎" at bounding box center [1189, 695] width 87 height 44
click at [1190, 694] on button "Generate CTRL + ⏎" at bounding box center [1189, 695] width 87 height 44
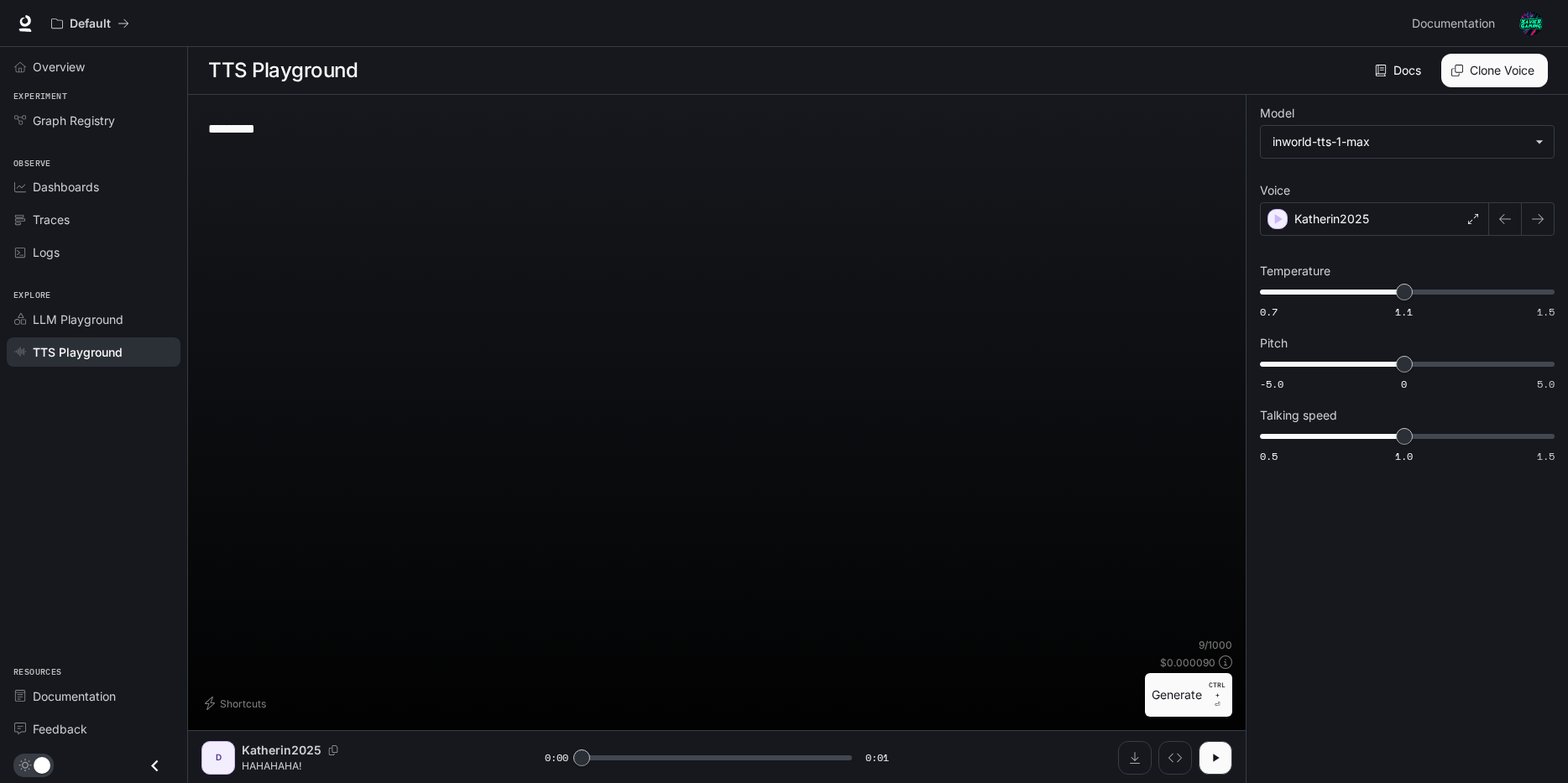
click at [1191, 694] on button "Generate CTRL + ⏎" at bounding box center [1189, 695] width 87 height 44
click at [1191, 710] on button "Generate CTRL + ⏎" at bounding box center [1189, 695] width 87 height 44
click at [1208, 745] on button "button" at bounding box center [1216, 758] width 34 height 34
click at [1185, 701] on button "Generate CTRL + ⏎" at bounding box center [1189, 695] width 87 height 44
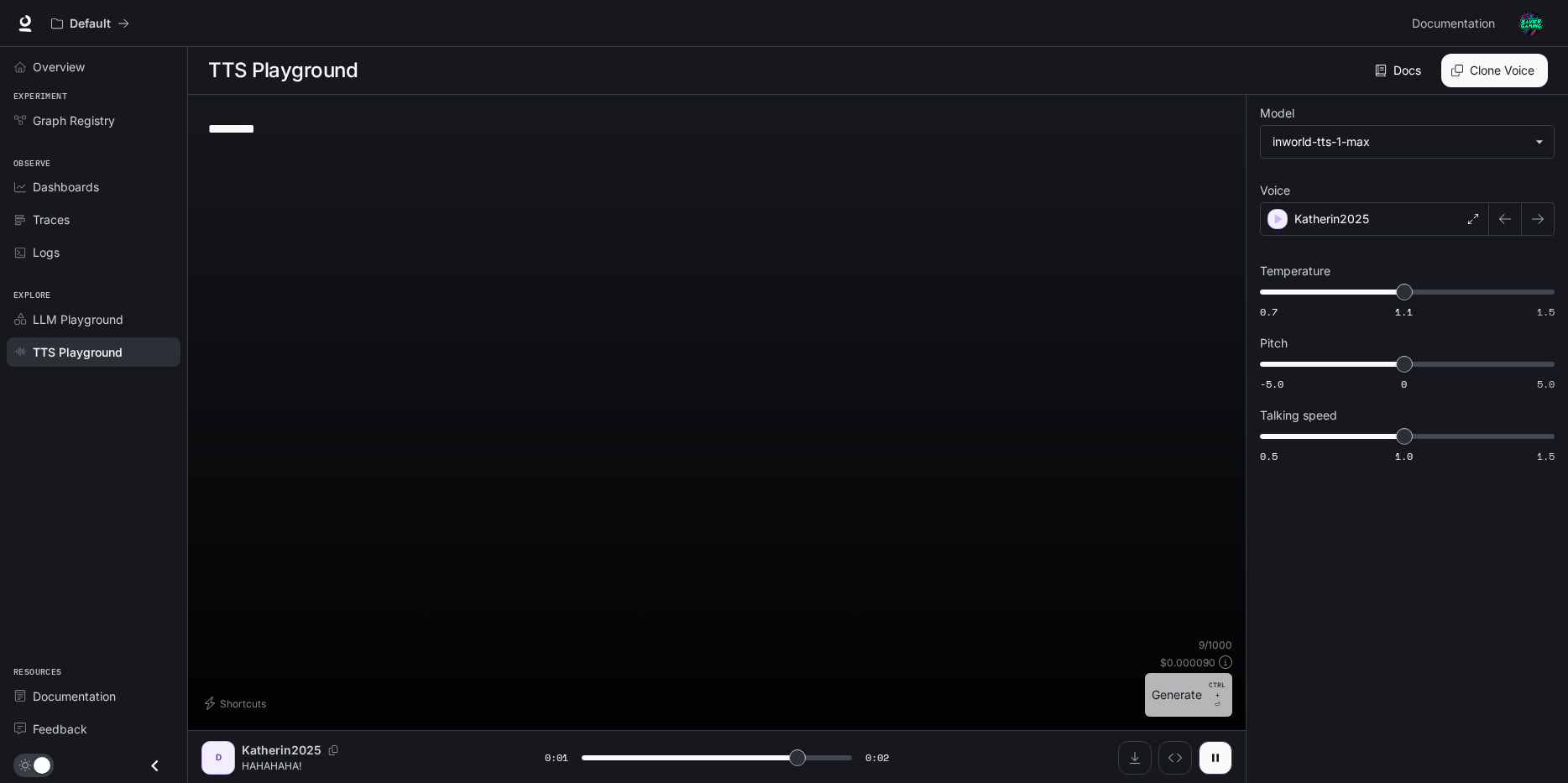
click at [1208, 705] on button "Generate CTRL + ⏎" at bounding box center [1189, 695] width 87 height 44
click at [1168, 693] on button "Generate CTRL + ⏎" at bounding box center [1189, 695] width 87 height 44
click at [1210, 699] on p "CTRL +" at bounding box center [1217, 690] width 17 height 20
click at [1160, 691] on button "Generate CTRL + ⏎" at bounding box center [1189, 695] width 87 height 44
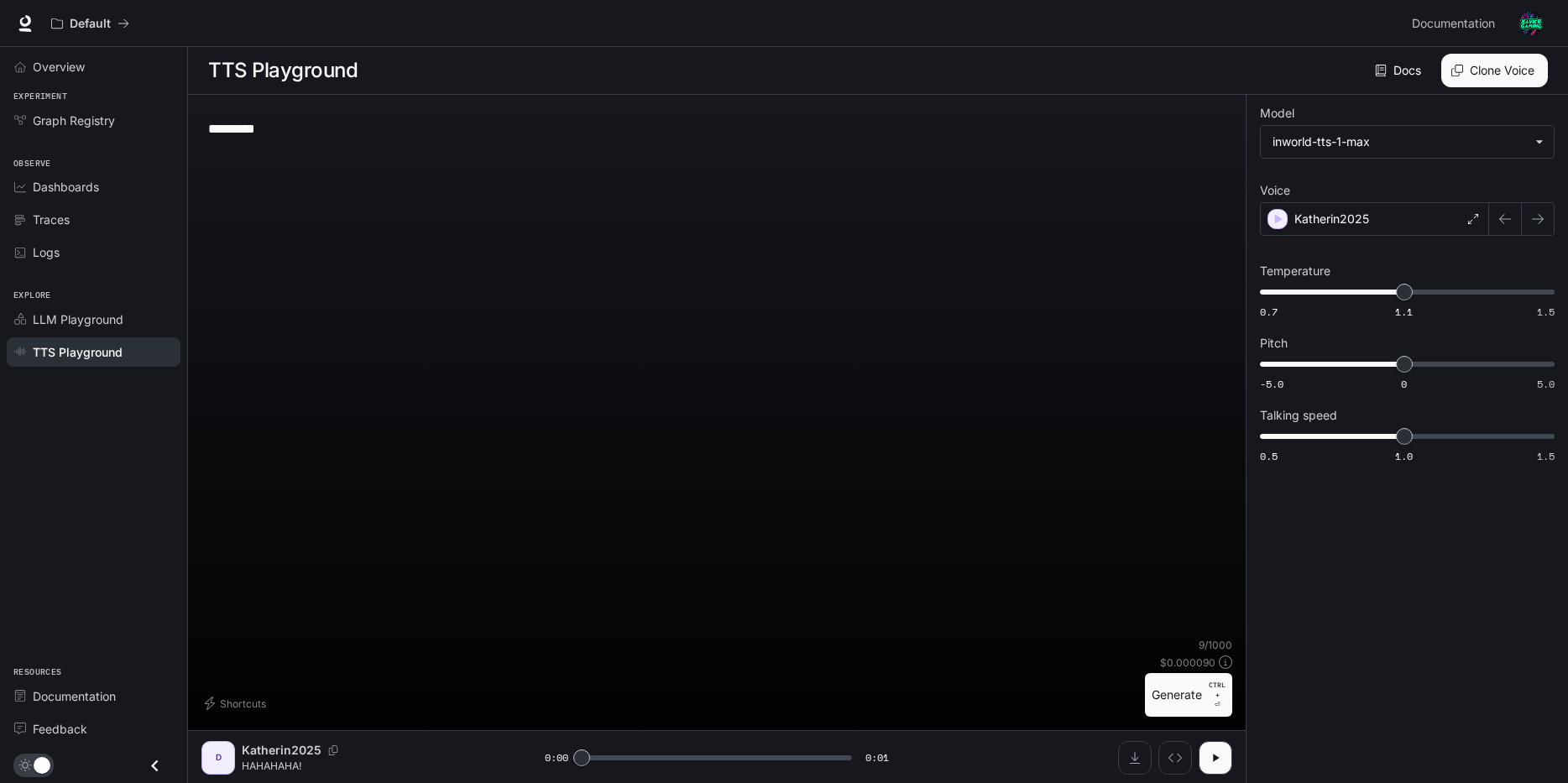
click at [1195, 699] on button "Generate CTRL + ⏎" at bounding box center [1189, 695] width 87 height 44
click at [1186, 687] on button "Generate CTRL + ⏎" at bounding box center [1189, 695] width 87 height 44
click at [1217, 754] on icon "button" at bounding box center [1216, 758] width 14 height 14
click at [1197, 690] on button "Generate CTRL + ⏎" at bounding box center [1189, 695] width 87 height 44
click at [1191, 690] on button "Generate CTRL + ⏎" at bounding box center [1189, 695] width 87 height 44
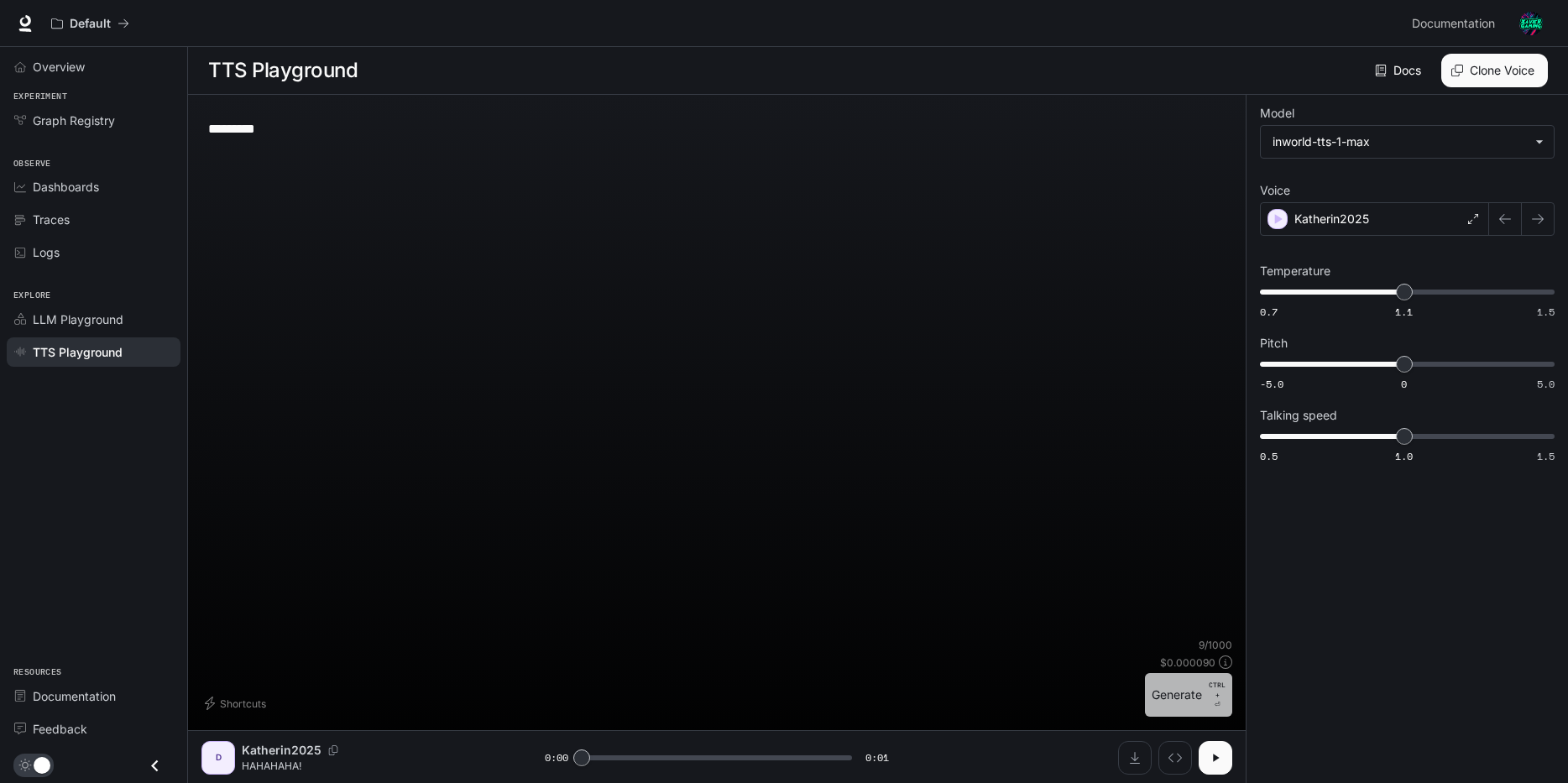
click at [1191, 689] on button "Generate CTRL + ⏎" at bounding box center [1189, 695] width 87 height 44
click at [1200, 693] on button "Generate CTRL + ⏎" at bounding box center [1189, 695] width 87 height 44
click at [1221, 759] on icon "button" at bounding box center [1216, 758] width 14 height 14
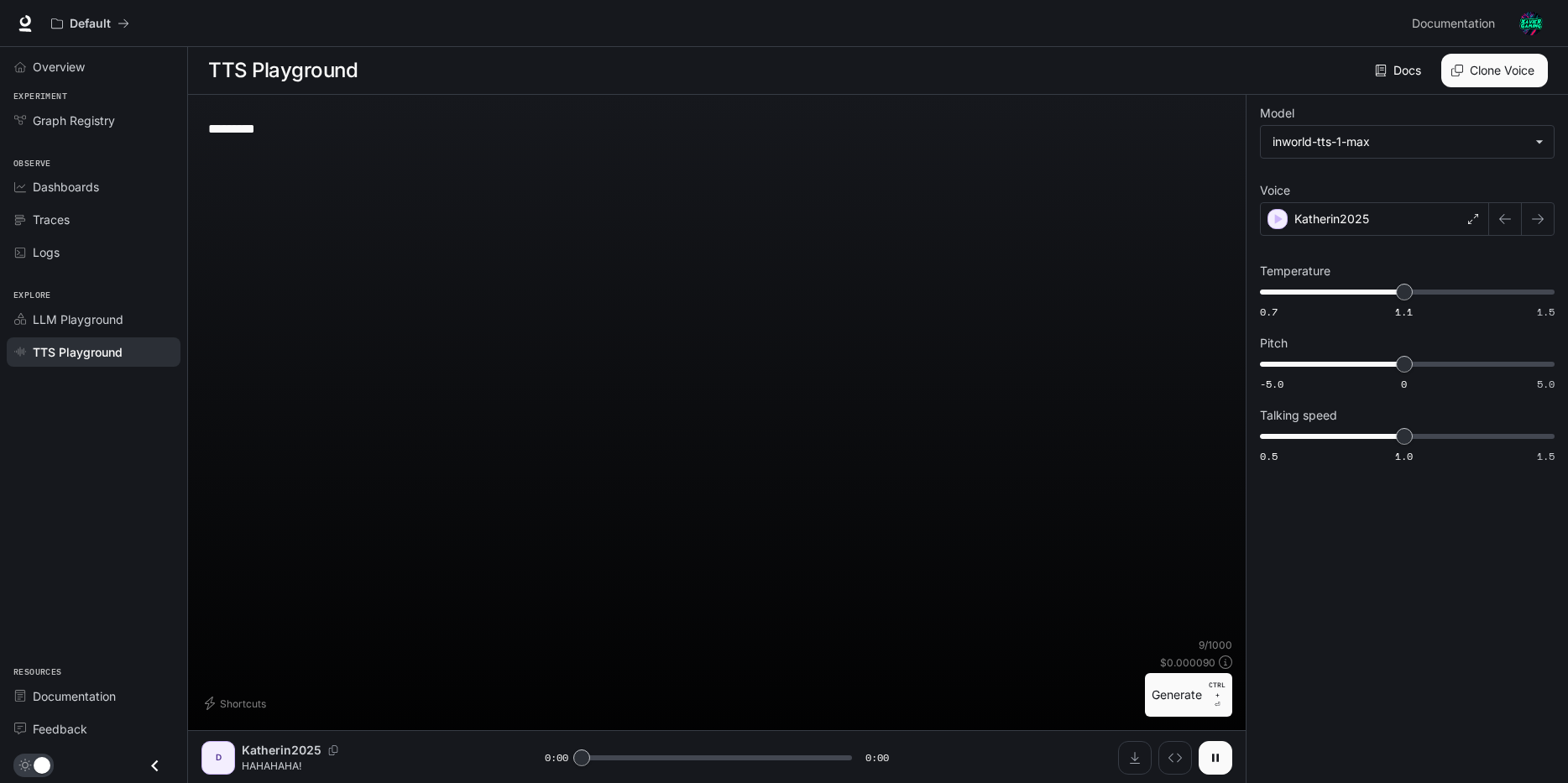
click at [1221, 759] on icon "button" at bounding box center [1216, 758] width 14 height 14
click at [1221, 757] on icon "button" at bounding box center [1216, 758] width 14 height 14
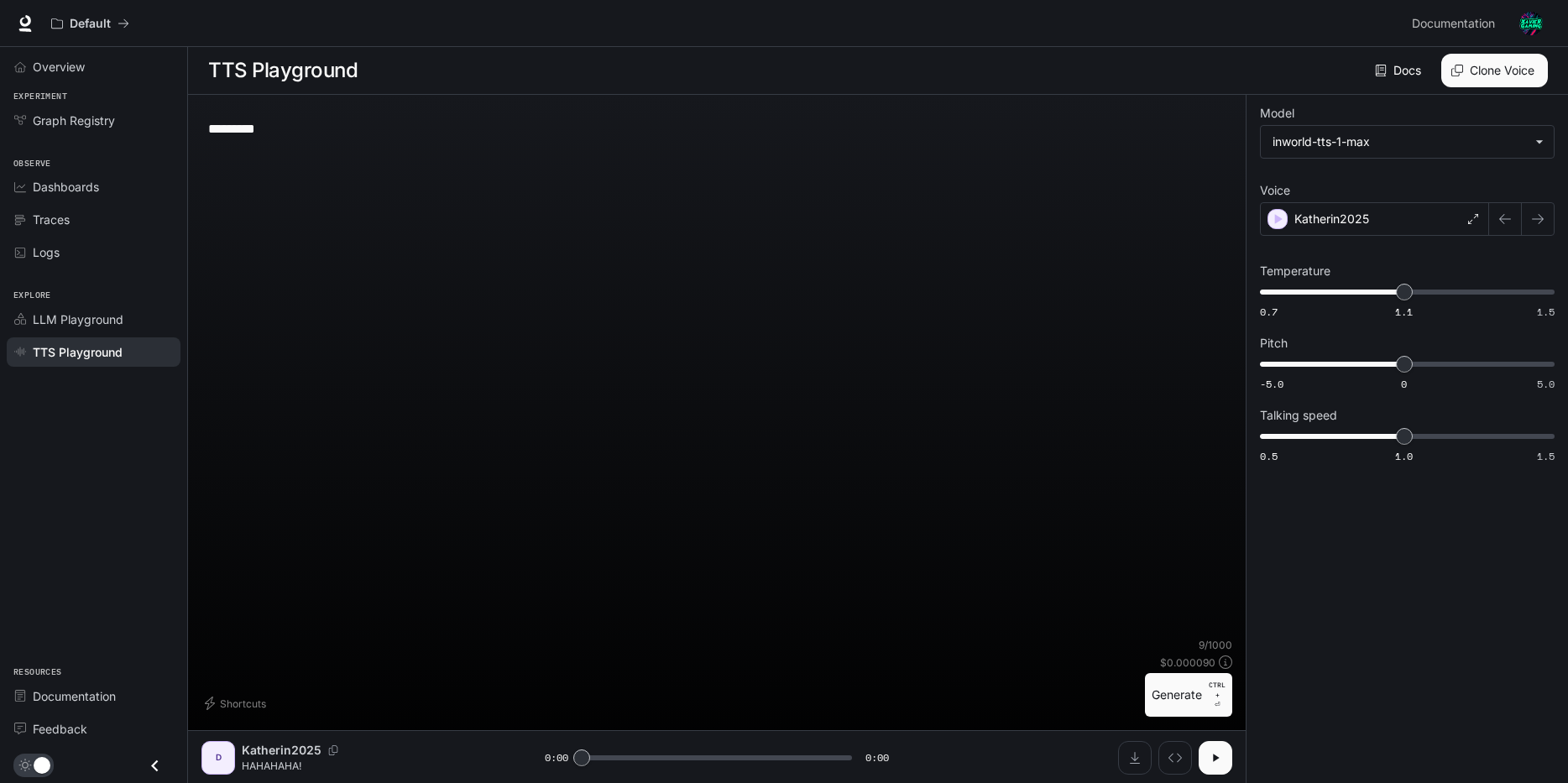
click at [1210, 697] on p "CTRL +" at bounding box center [1217, 690] width 17 height 20
click at [1217, 759] on icon "button" at bounding box center [1216, 758] width 14 height 14
click at [1199, 708] on button "Generate CTRL + ⏎" at bounding box center [1189, 695] width 87 height 44
click at [1214, 753] on icon "button" at bounding box center [1216, 758] width 14 height 14
click at [1196, 700] on button "Generate CTRL + ⏎" at bounding box center [1189, 695] width 87 height 44
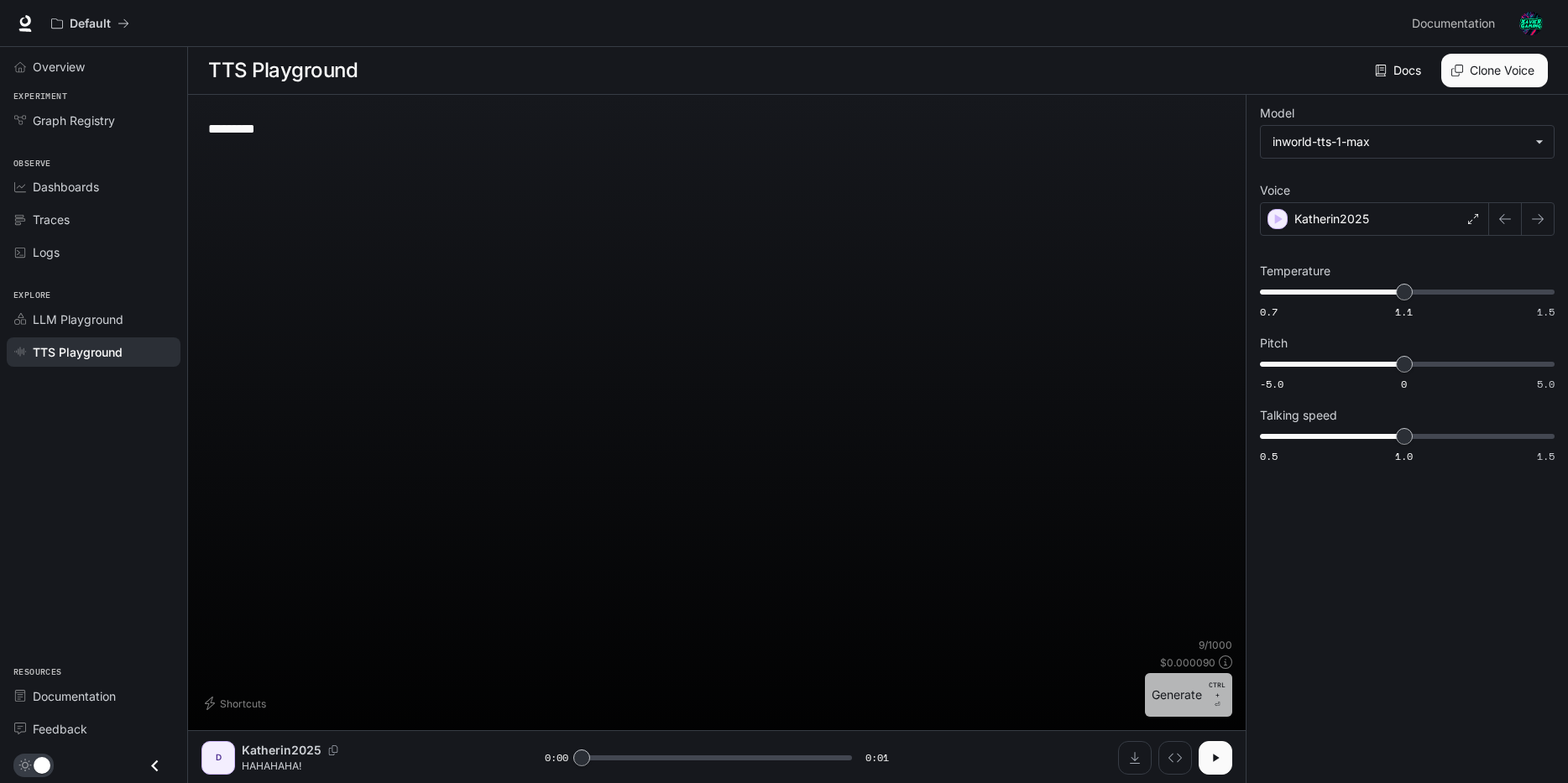
click at [1198, 711] on button "Generate CTRL + ⏎" at bounding box center [1189, 695] width 87 height 44
click at [1200, 705] on button "Generate CTRL + ⏎" at bounding box center [1189, 695] width 87 height 44
click at [1187, 694] on button "Generate CTRL + ⏎" at bounding box center [1189, 695] width 87 height 44
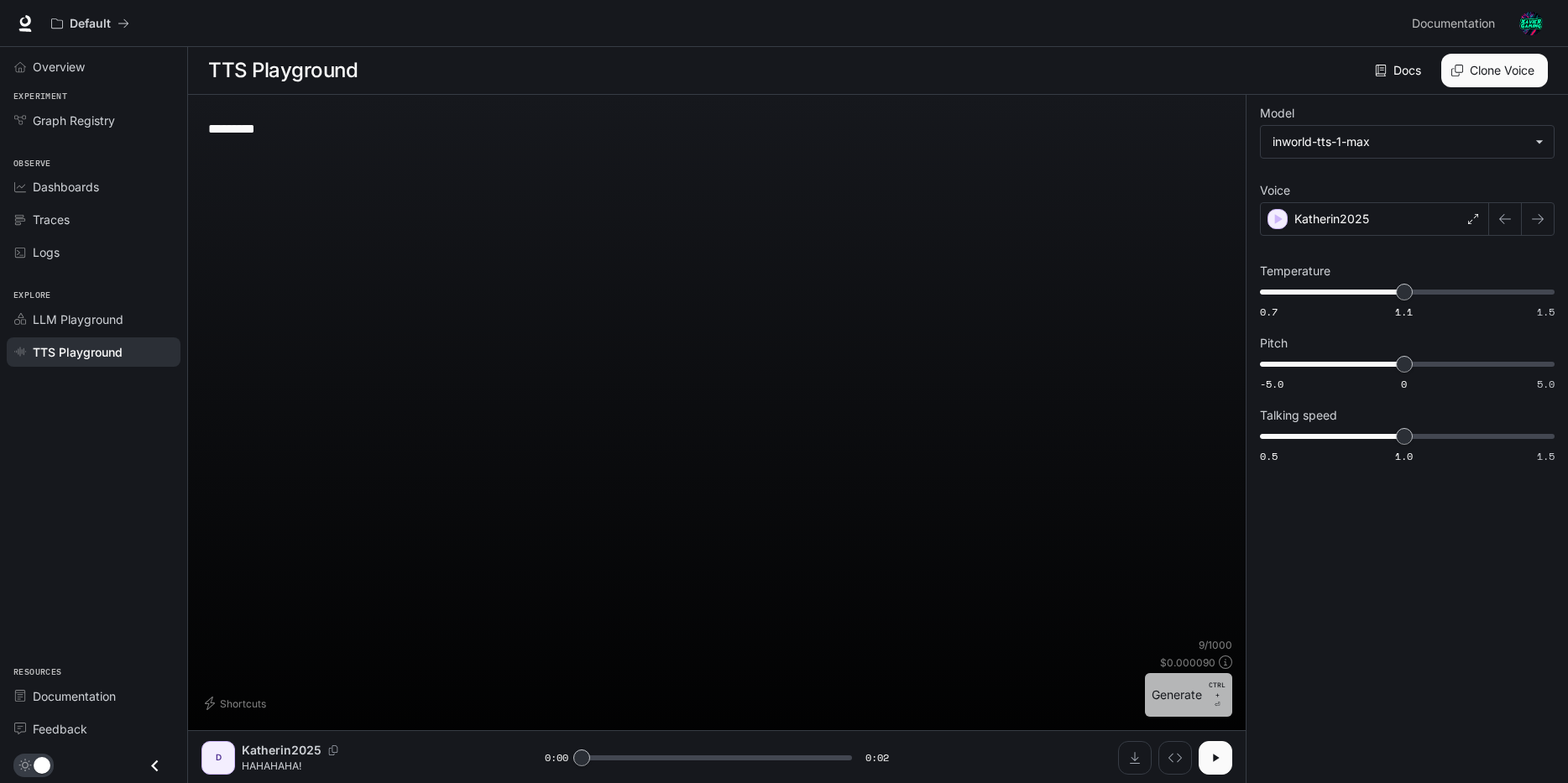
click at [1179, 694] on button "Generate CTRL + ⏎" at bounding box center [1189, 695] width 87 height 44
click at [1433, 224] on div "Katherin2025" at bounding box center [1375, 219] width 230 height 34
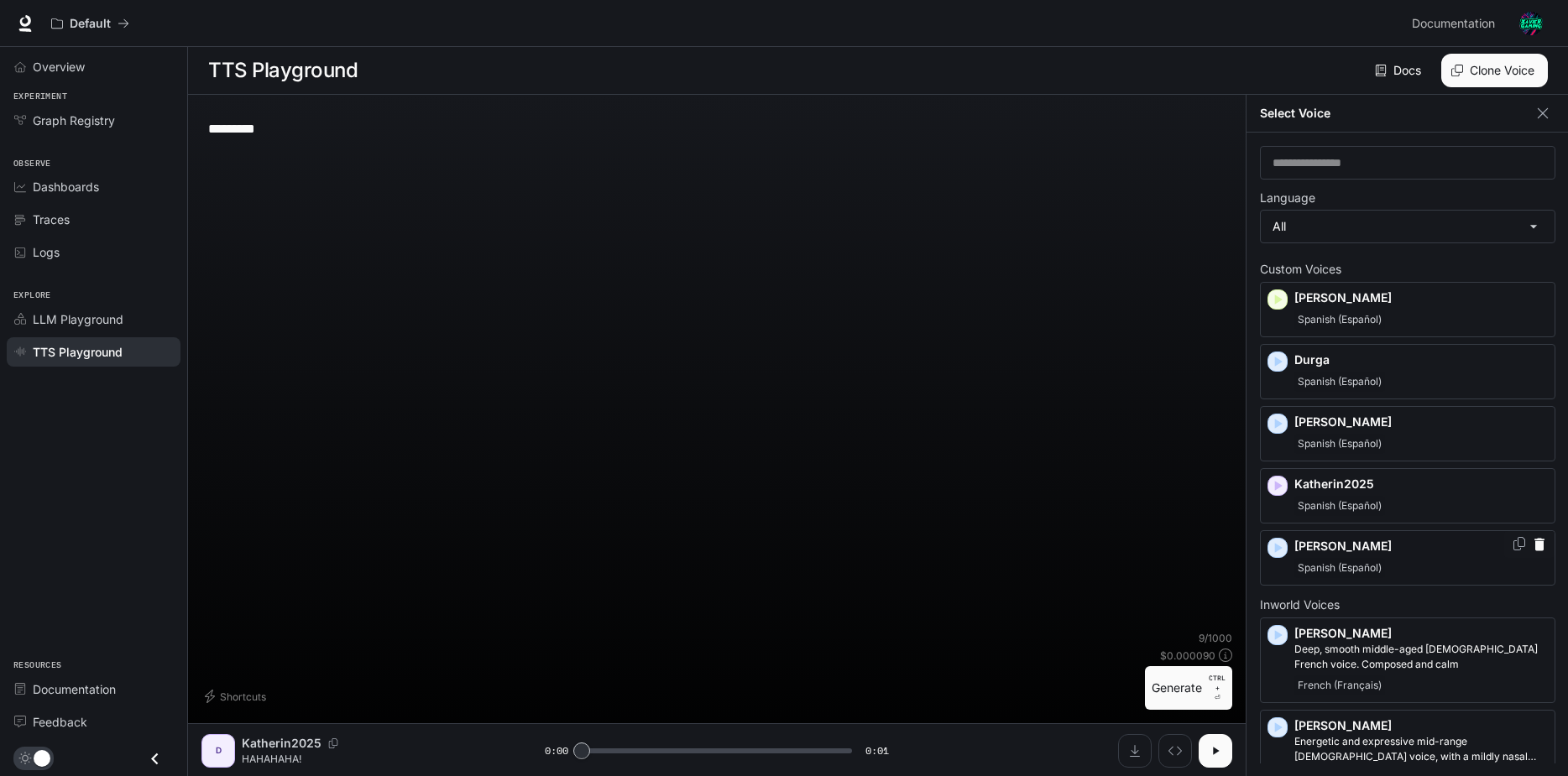
click at [1467, 561] on div "Spanish (Español)" at bounding box center [1421, 568] width 253 height 20
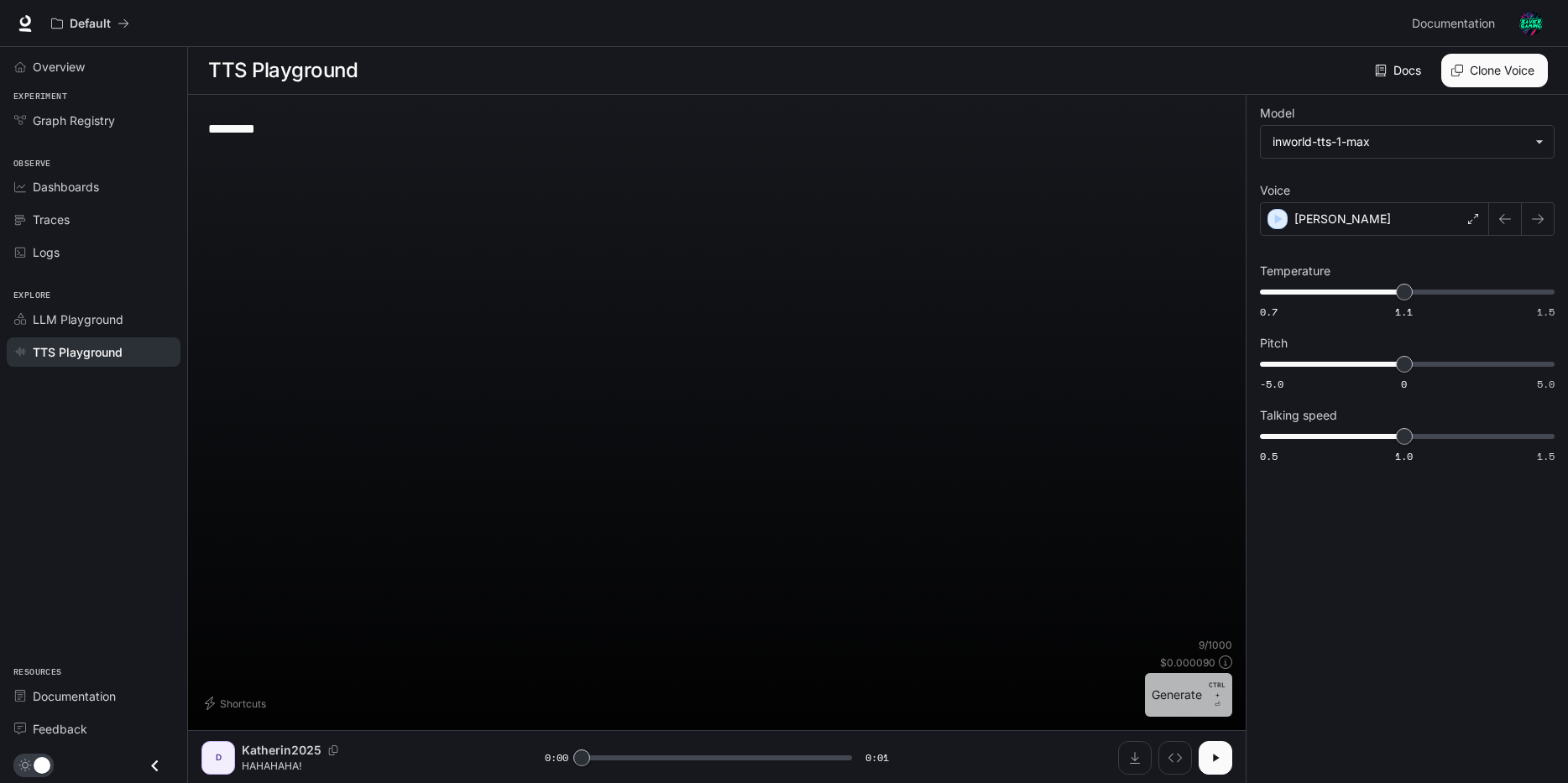
click at [1202, 683] on button "Generate CTRL + ⏎" at bounding box center [1189, 695] width 87 height 44
click at [1209, 693] on p "CTRL +" at bounding box center [1217, 690] width 17 height 20
click at [1196, 695] on button "Generate CTRL + ⏎" at bounding box center [1189, 695] width 87 height 44
click at [1181, 687] on button "Generate CTRL + ⏎" at bounding box center [1189, 695] width 87 height 44
click at [358, 125] on textarea "*********" at bounding box center [717, 129] width 1018 height 20
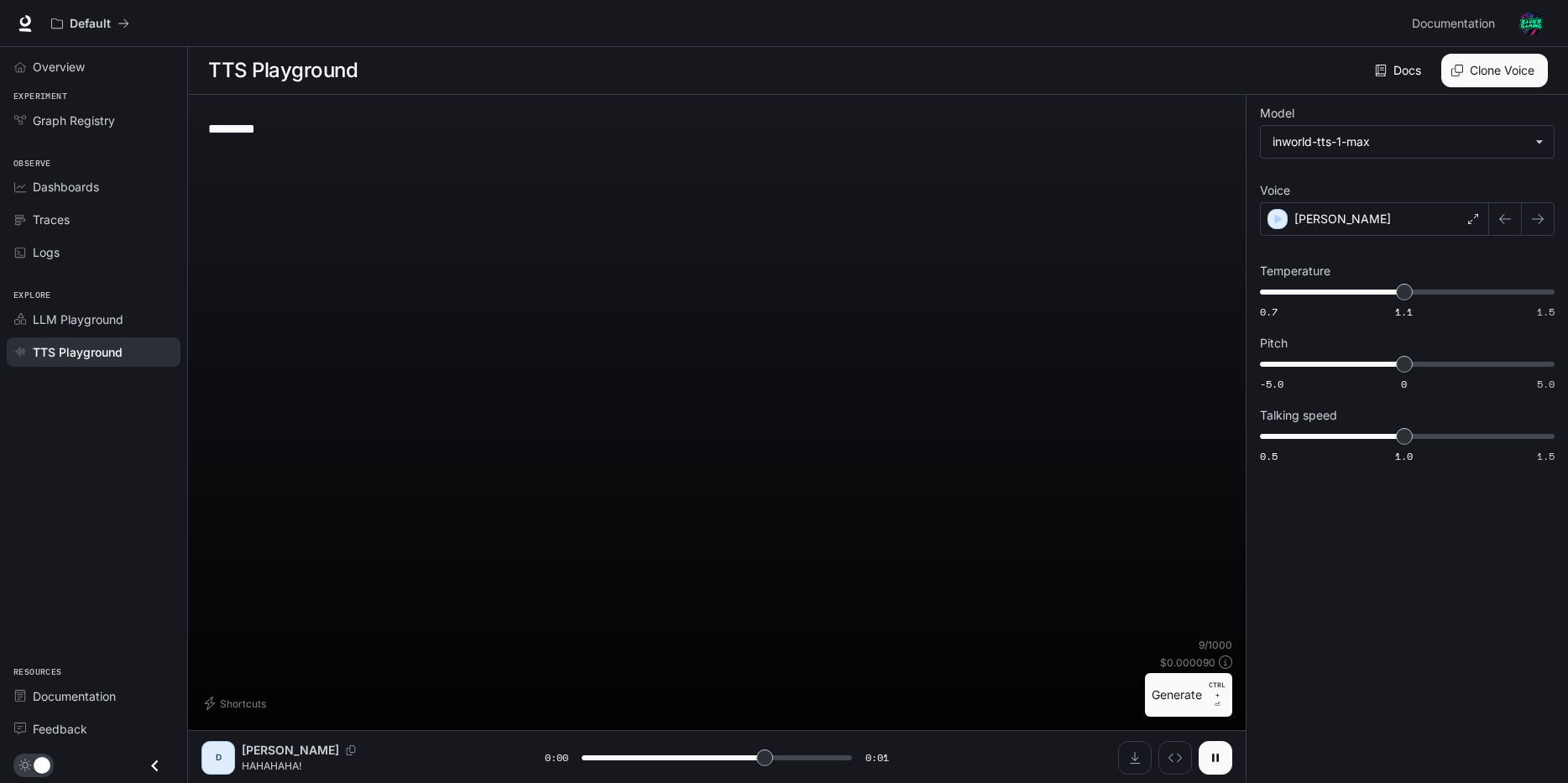
type input "*"
type textarea "**********"
click at [1185, 699] on button "Generate CTRL + ⏎" at bounding box center [1189, 695] width 87 height 44
click at [1206, 758] on button "button" at bounding box center [1216, 758] width 34 height 34
click at [1195, 706] on button "Generate CTRL + ⏎" at bounding box center [1189, 695] width 87 height 44
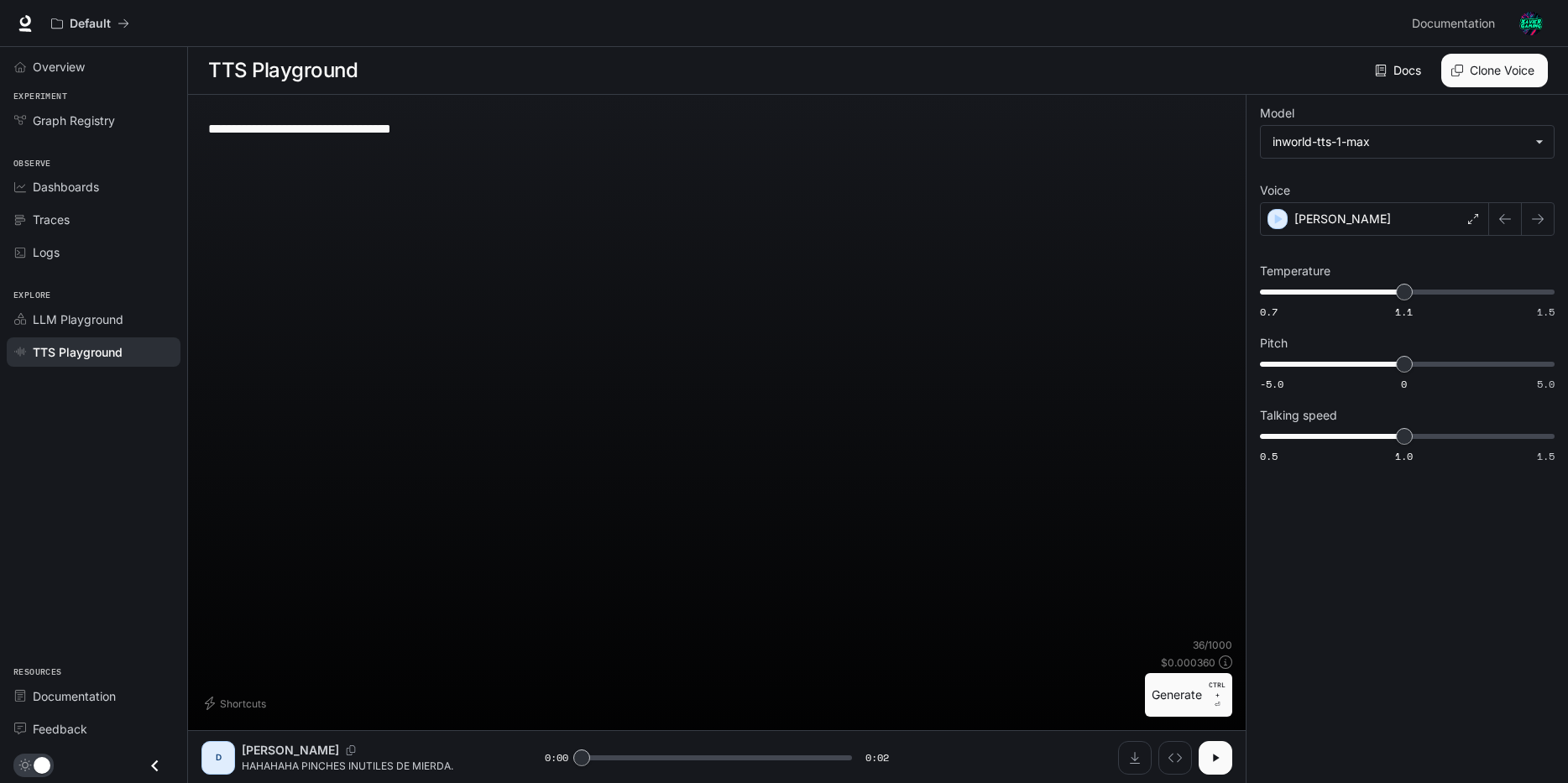
click at [1209, 756] on icon "button" at bounding box center [1216, 758] width 14 height 14
click at [1179, 701] on button "Generate CTRL + ⏎" at bounding box center [1189, 695] width 87 height 44
click at [1185, 701] on button "Generate CTRL + ⏎" at bounding box center [1189, 695] width 87 height 44
type input "*"
